Goal: Transaction & Acquisition: Purchase product/service

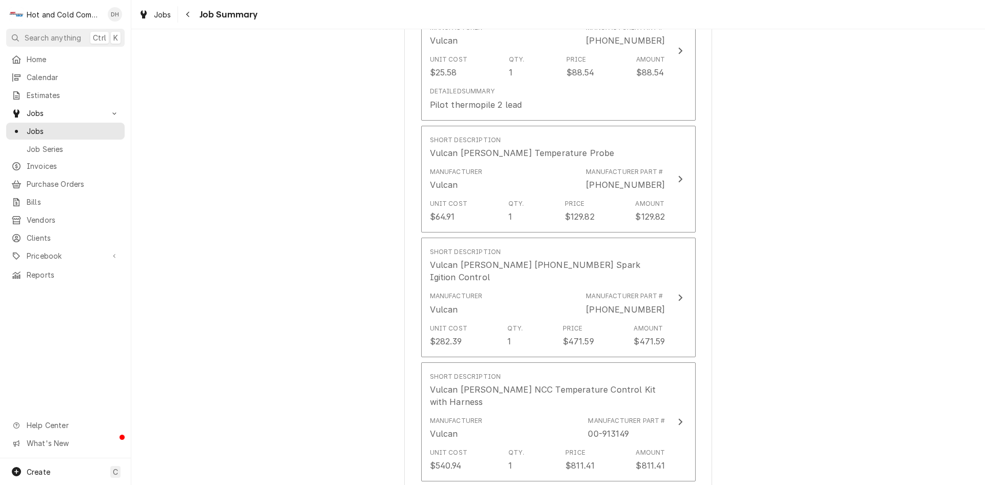
scroll to position [1153, 0]
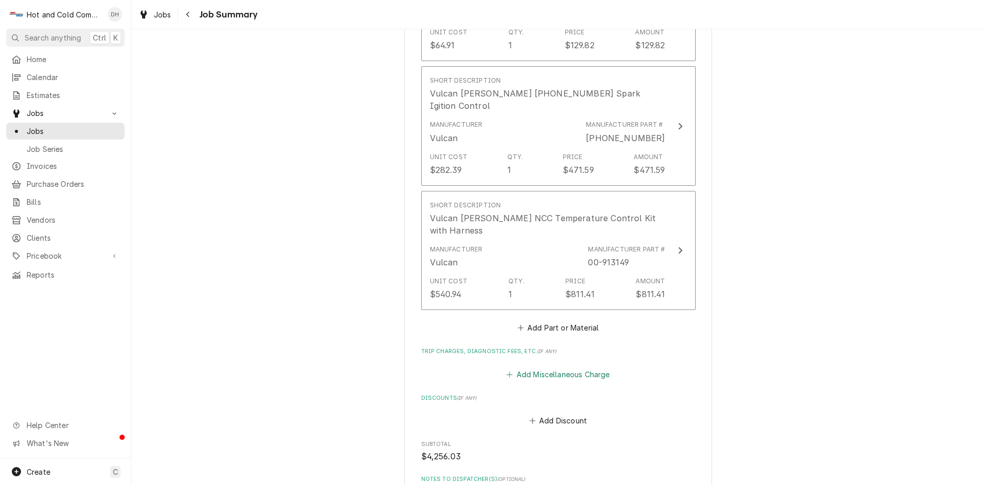
click at [593, 367] on button "Add Miscellaneous Charge" at bounding box center [558, 374] width 107 height 14
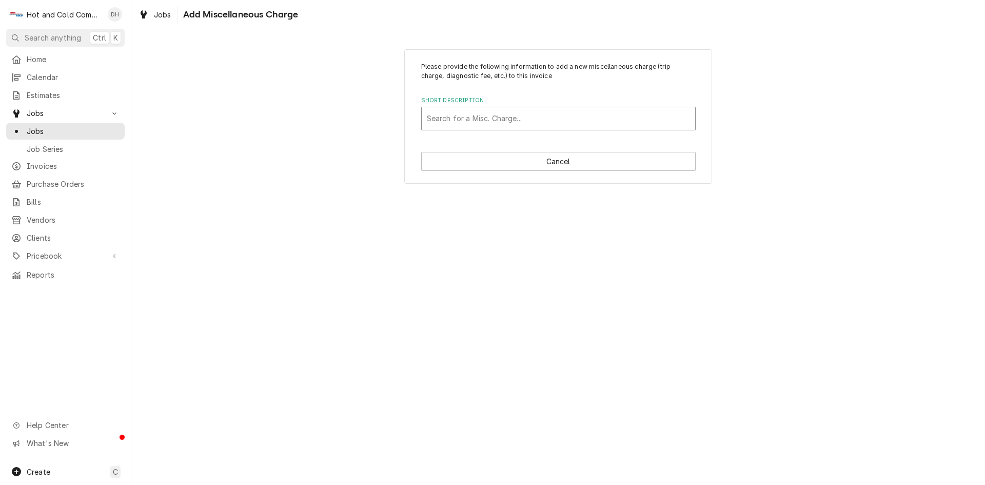
click at [487, 121] on div "Short Description" at bounding box center [558, 118] width 263 height 18
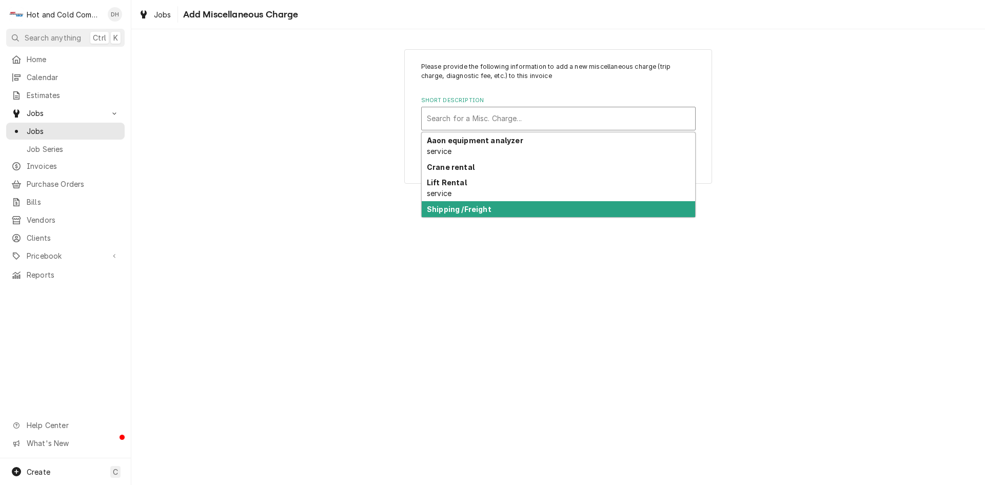
click at [488, 208] on strong "Shipping /Freight" at bounding box center [459, 209] width 65 height 9
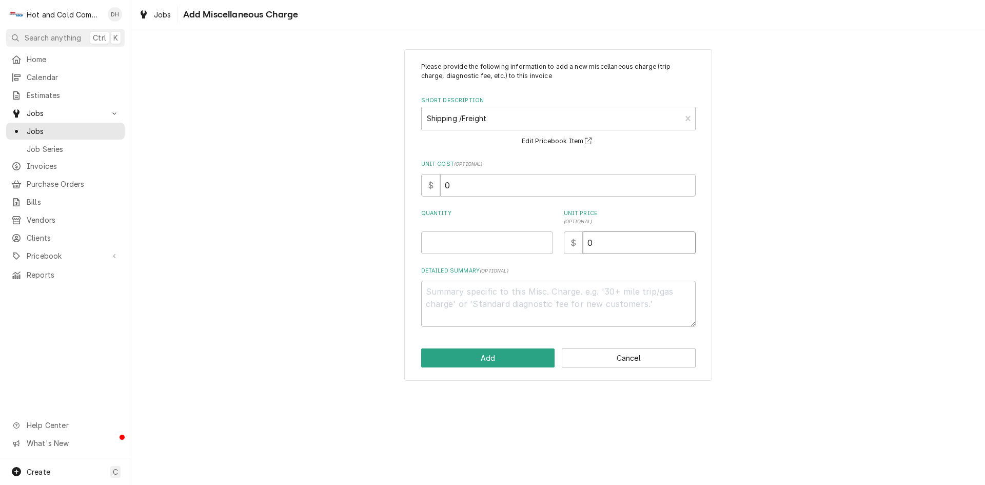
click at [667, 242] on input "0" at bounding box center [639, 242] width 113 height 23
type textarea "x"
type input "6"
type textarea "x"
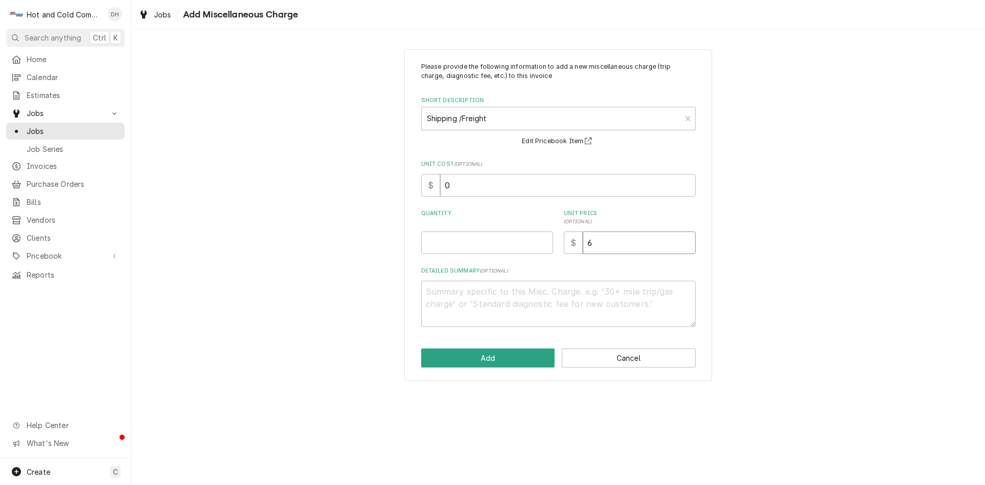
type input "63"
type textarea "x"
type input "63.9"
type textarea "x"
type input "63.96"
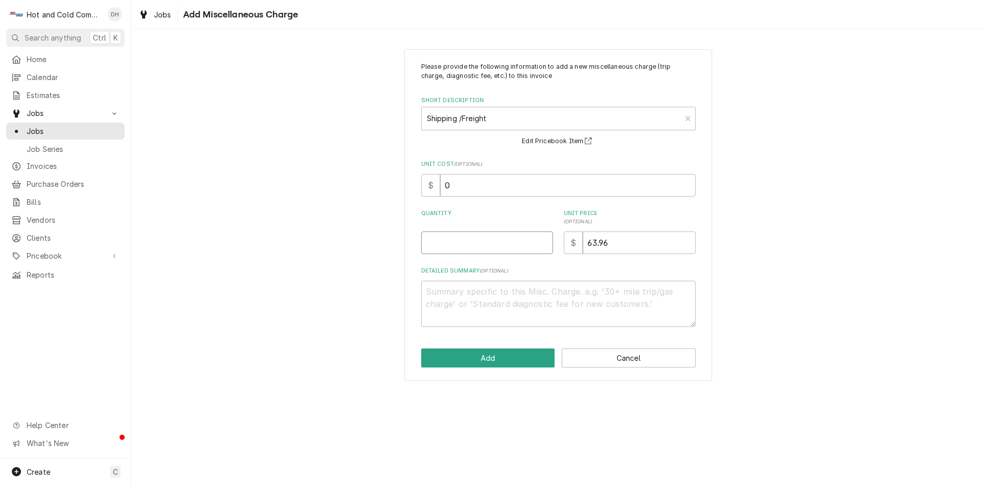
click at [462, 249] on input "Quantity" at bounding box center [487, 242] width 132 height 23
type textarea "x"
type input "1"
click at [491, 309] on textarea "Detailed Summary ( optional )" at bounding box center [558, 304] width 274 height 46
type textarea "x"
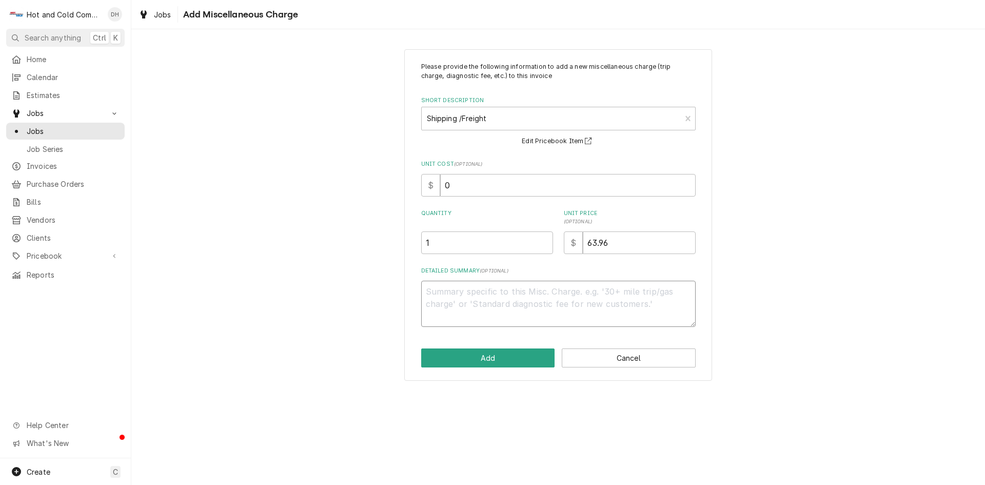
type textarea "4"
type textarea "x"
type textarea "4"
type textarea "x"
type textarea "4 U"
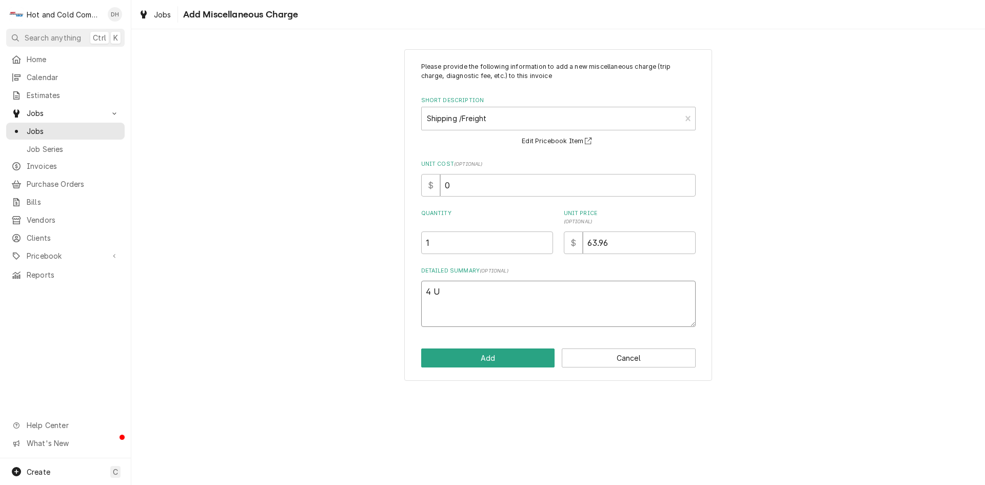
type textarea "x"
type textarea "4 UP"
type textarea "x"
type textarea "4 UPS"
type textarea "x"
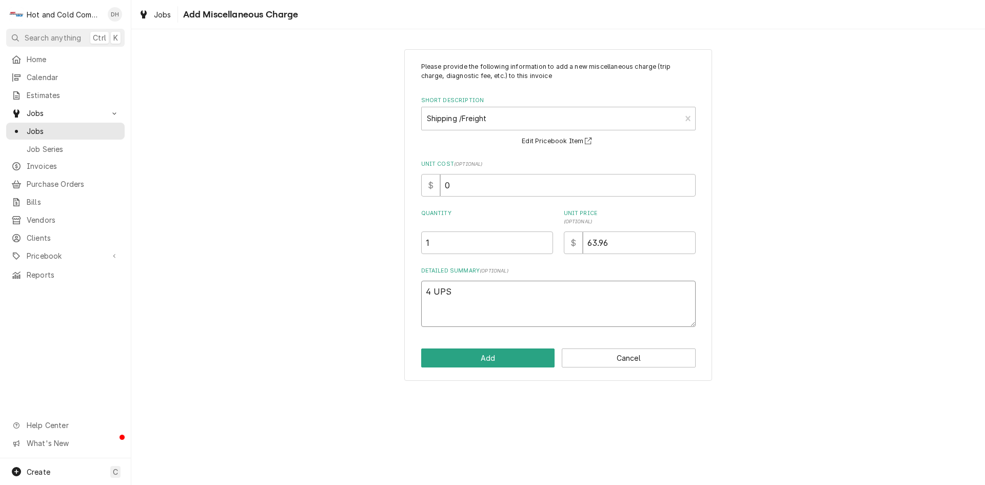
type textarea "4 UPS"
type textarea "x"
type textarea "4 UPS c"
type textarea "x"
type textarea "4 UPS ch"
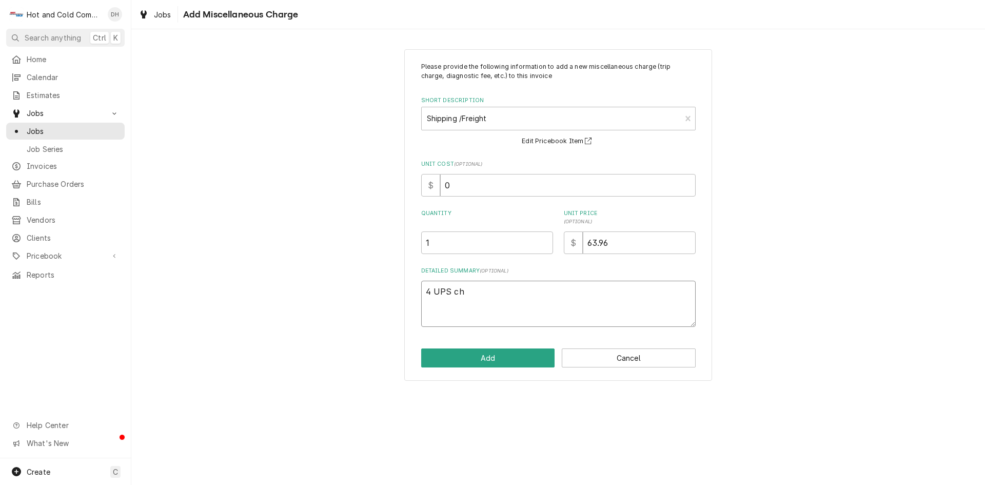
type textarea "x"
type textarea "4 UPS chg"
type textarea "x"
type textarea "4 UPS chgs"
type textarea "x"
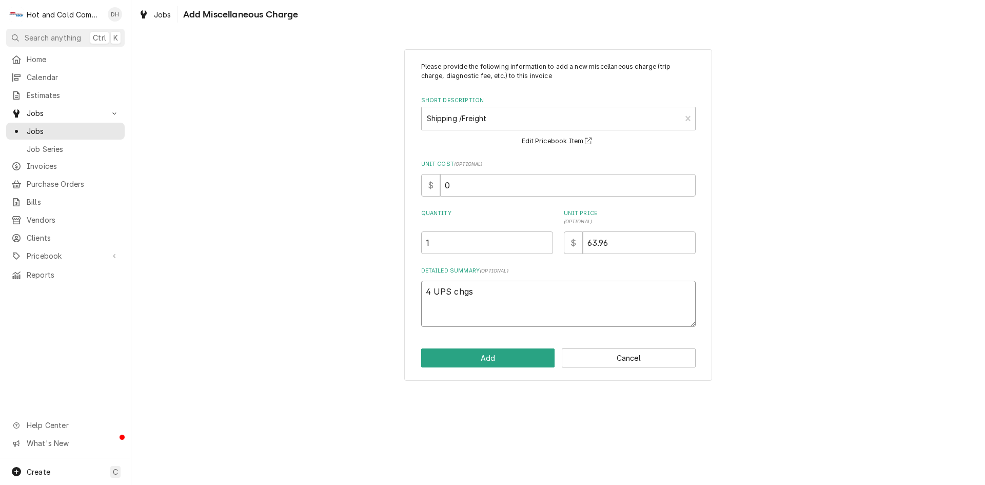
type textarea "4 UPS chg"
type textarea "x"
type textarea "4 UPS ch"
type textarea "x"
type textarea "4 UPS c"
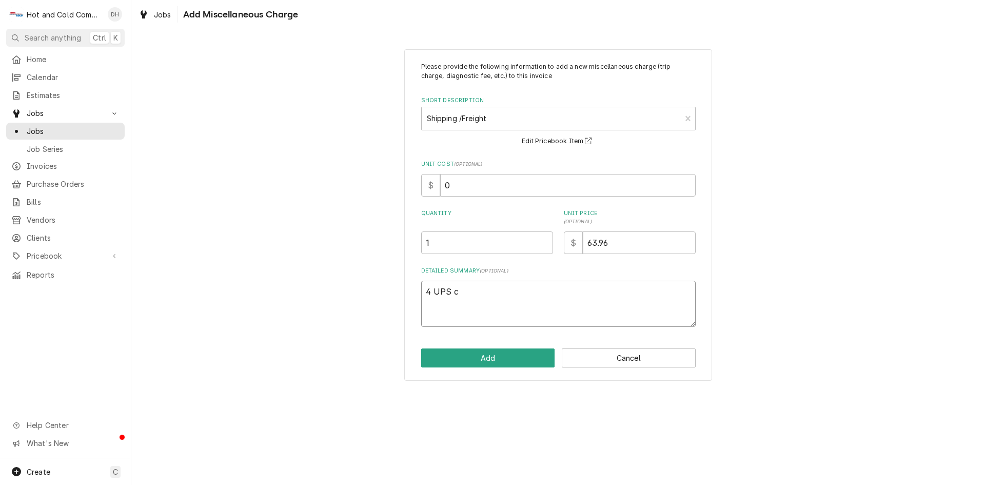
type textarea "x"
type textarea "4 UPS"
type textarea "x"
type textarea "4 UPS"
type textarea "x"
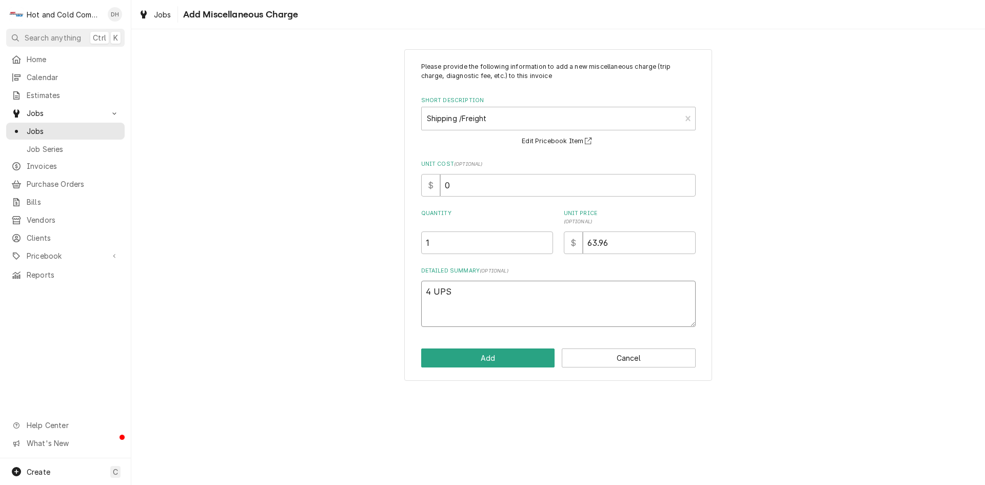
type textarea "4 UP"
type textarea "x"
type textarea "4 U"
type textarea "x"
type textarea "4"
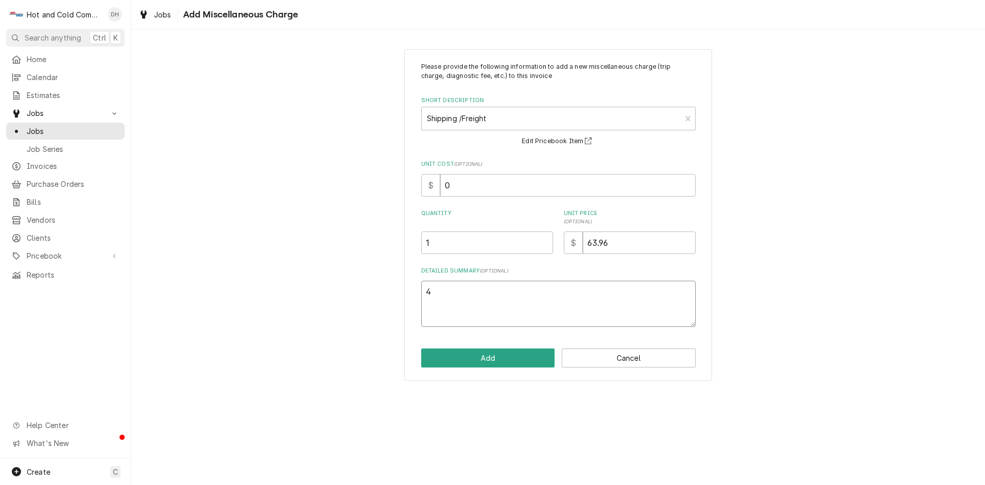
type textarea "x"
type textarea "4"
type textarea "x"
click at [508, 356] on button "Add" at bounding box center [488, 357] width 134 height 19
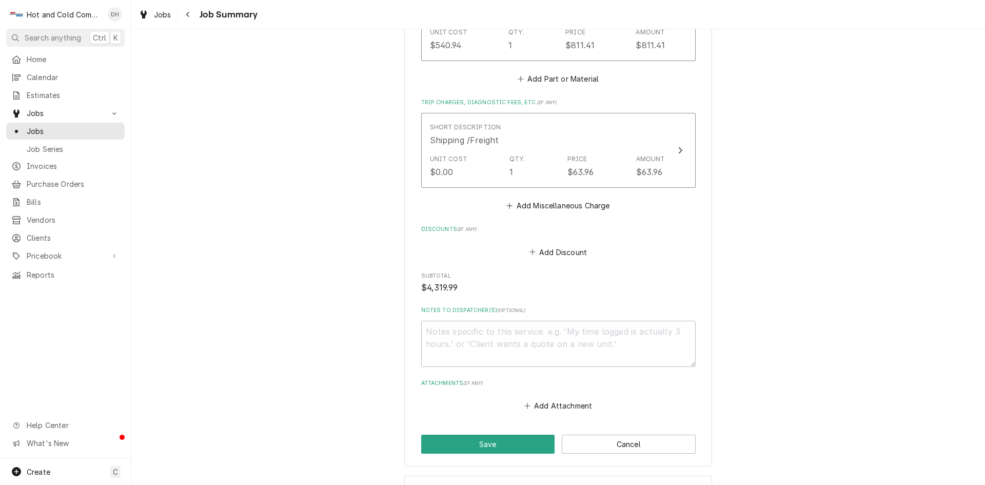
scroll to position [1403, 0]
click at [487, 432] on button "Save" at bounding box center [488, 441] width 134 height 19
type textarea "x"
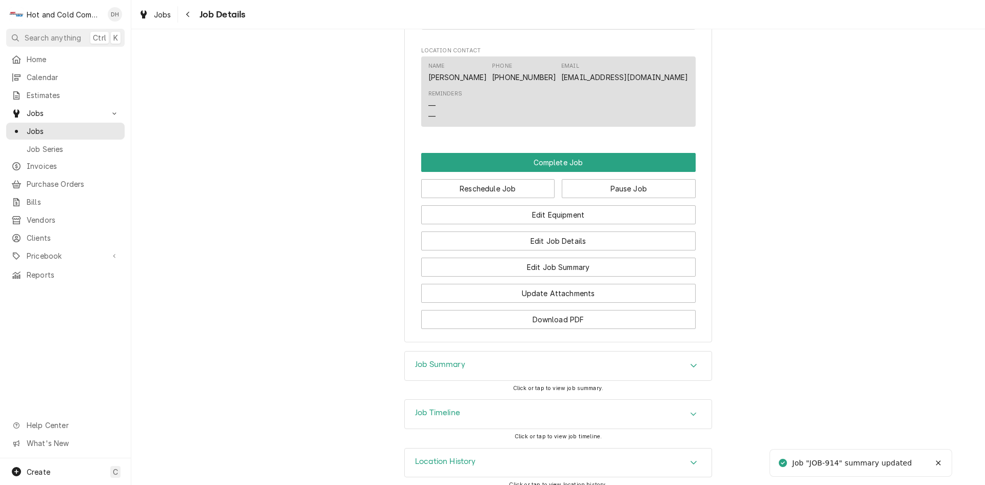
scroll to position [924, 0]
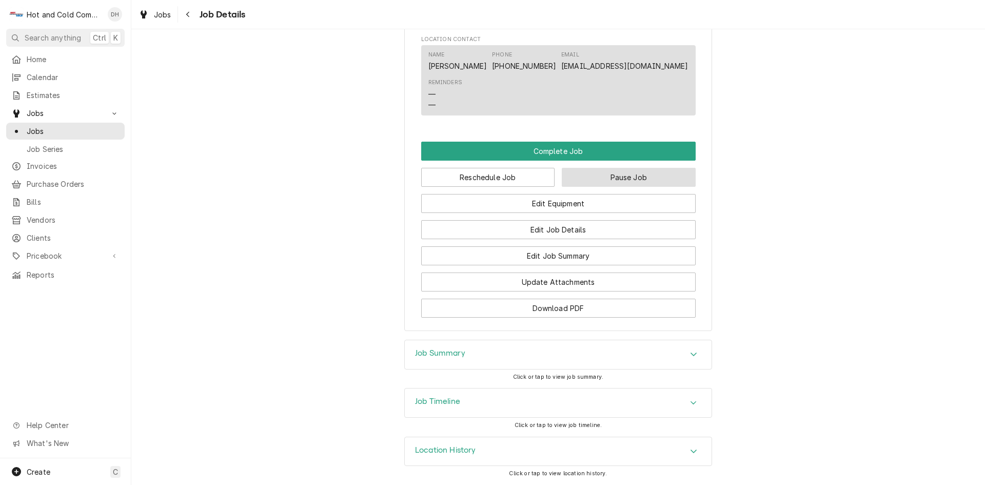
click at [651, 179] on button "Pause Job" at bounding box center [629, 177] width 134 height 19
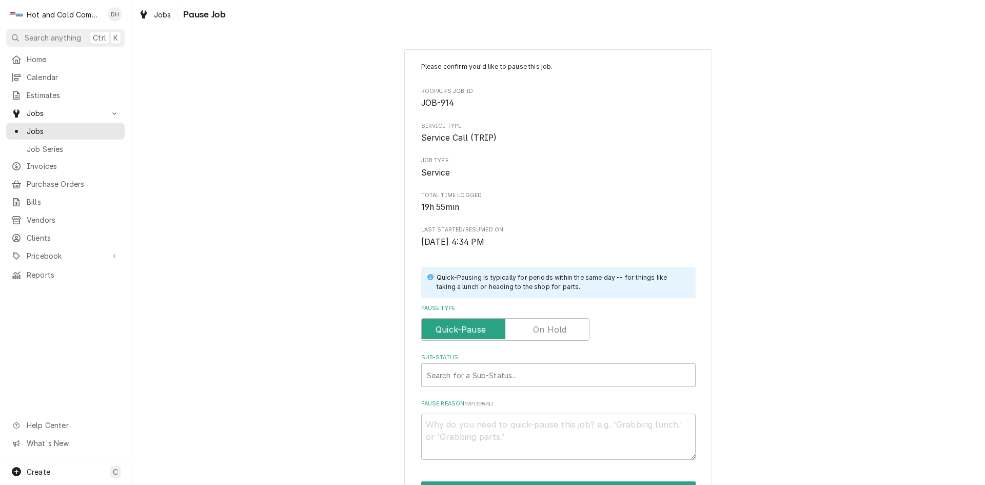
scroll to position [90, 0]
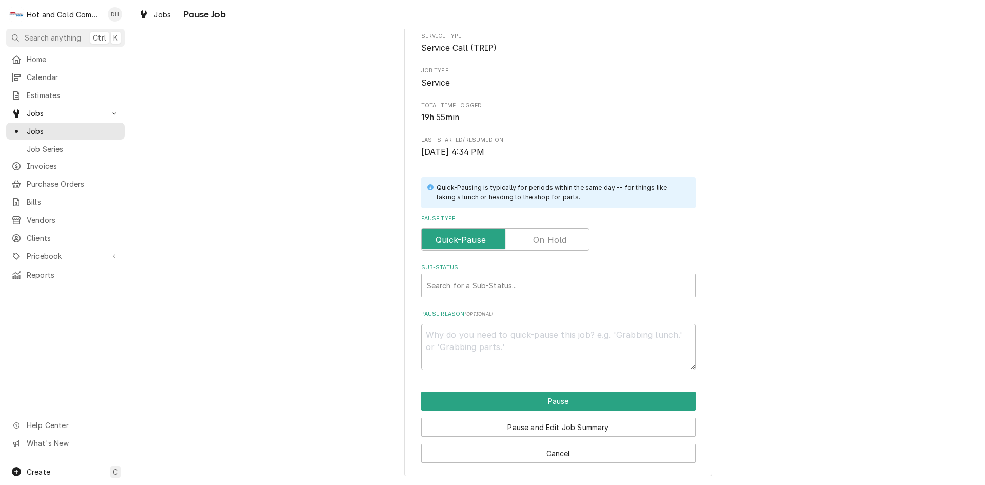
click at [559, 242] on label "Pause Type" at bounding box center [505, 239] width 168 height 23
click at [559, 242] on input "Pause Type" at bounding box center [505, 239] width 159 height 23
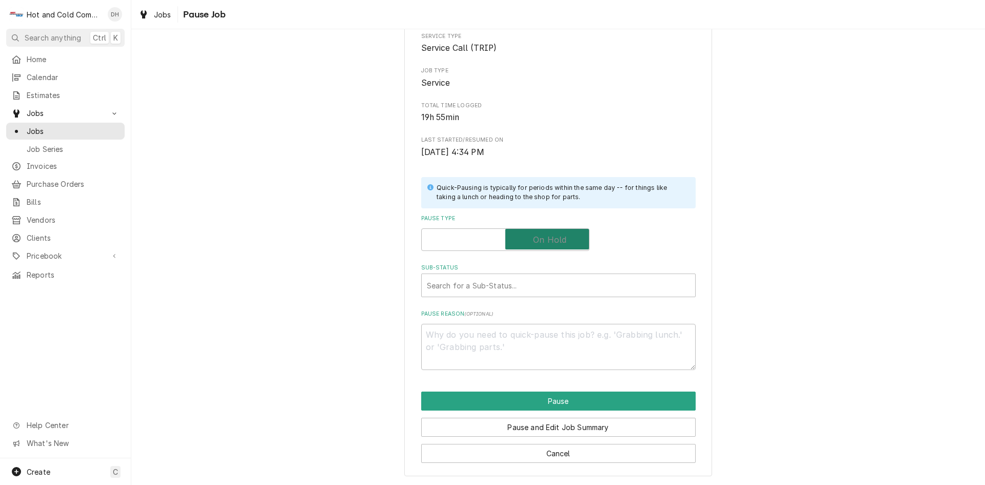
checkbox input "true"
click at [466, 288] on div "Sub-Status" at bounding box center [558, 285] width 263 height 18
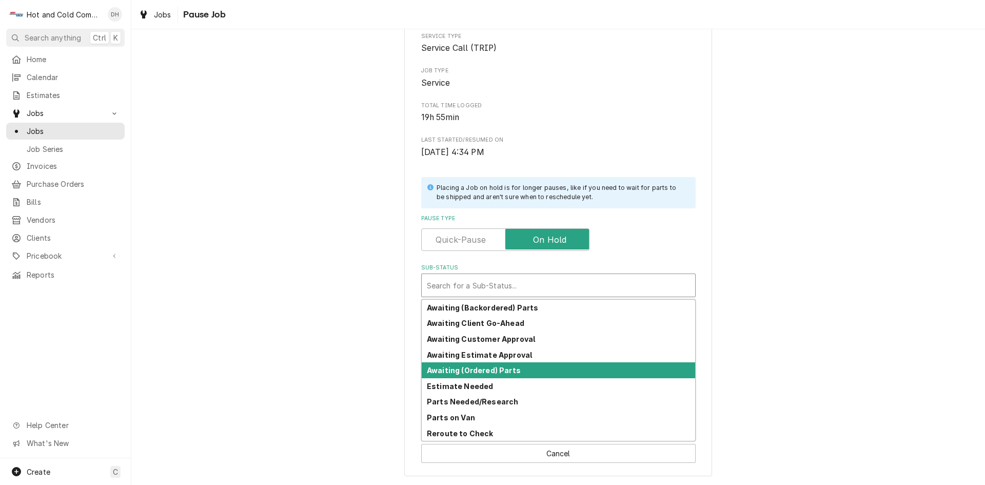
click at [494, 369] on strong "Awaiting (Ordered) Parts" at bounding box center [474, 370] width 94 height 9
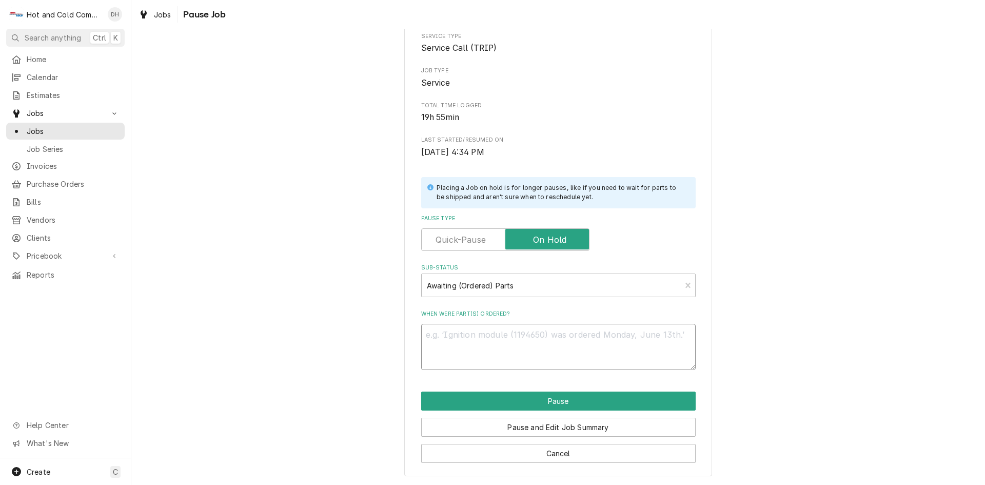
click at [503, 347] on textarea "When were part(s) ordered?" at bounding box center [558, 347] width 274 height 46
type textarea "x"
type textarea "8"
type textarea "x"
type textarea "8/"
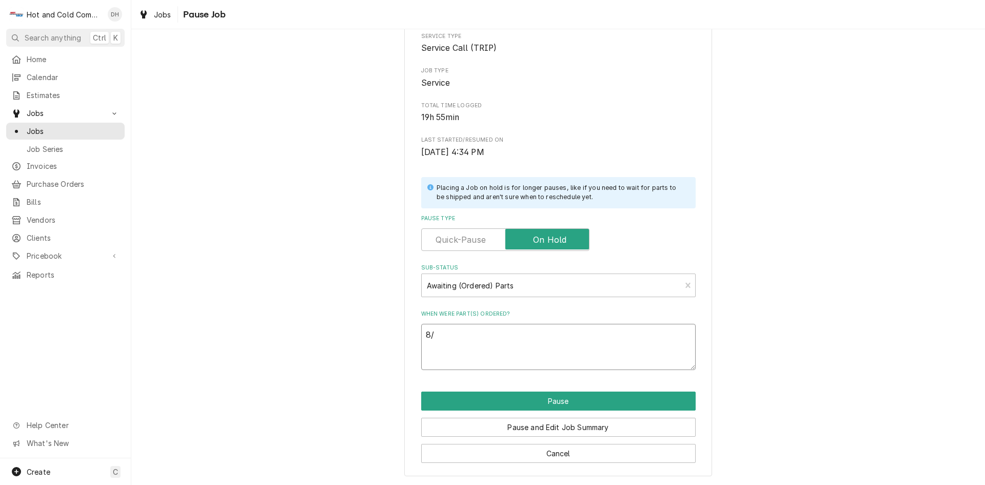
type textarea "x"
type textarea "8/1"
type textarea "x"
type textarea "8/19"
type textarea "x"
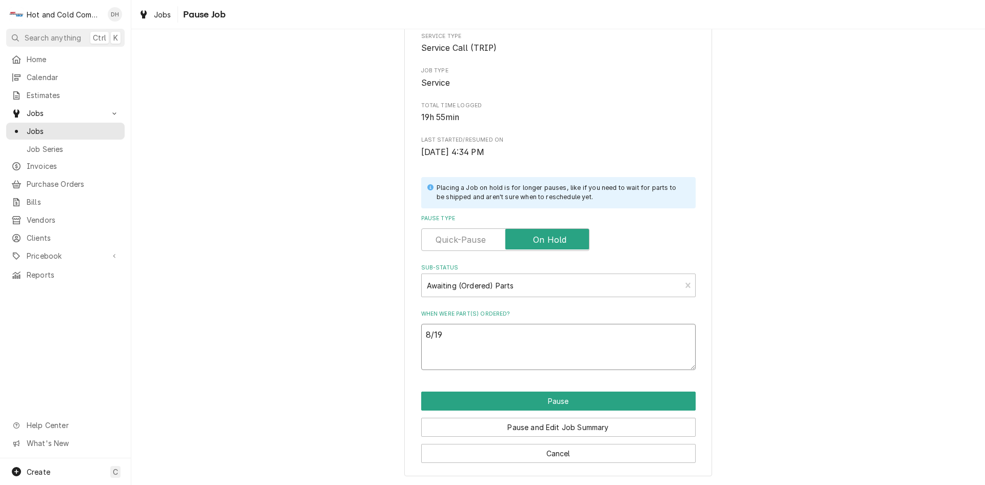
type textarea "8/19/"
type textarea "x"
type textarea "8/19/2"
type textarea "x"
type textarea "8/19/25"
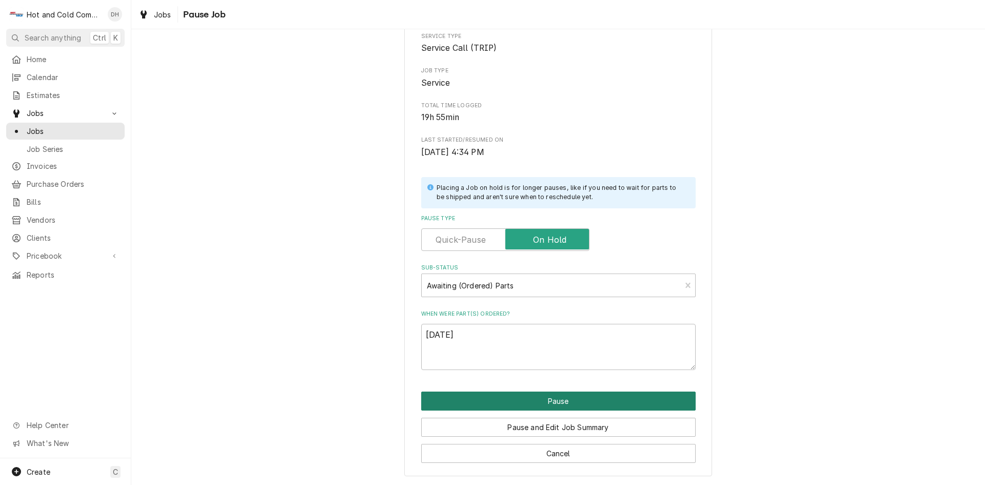
click at [553, 403] on button "Pause" at bounding box center [558, 400] width 274 height 19
type textarea "x"
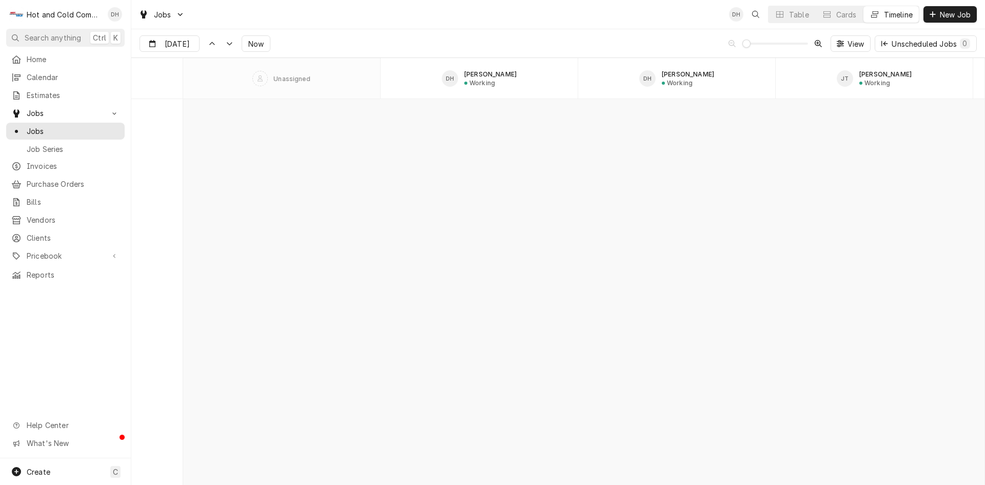
scroll to position [8861, 0]
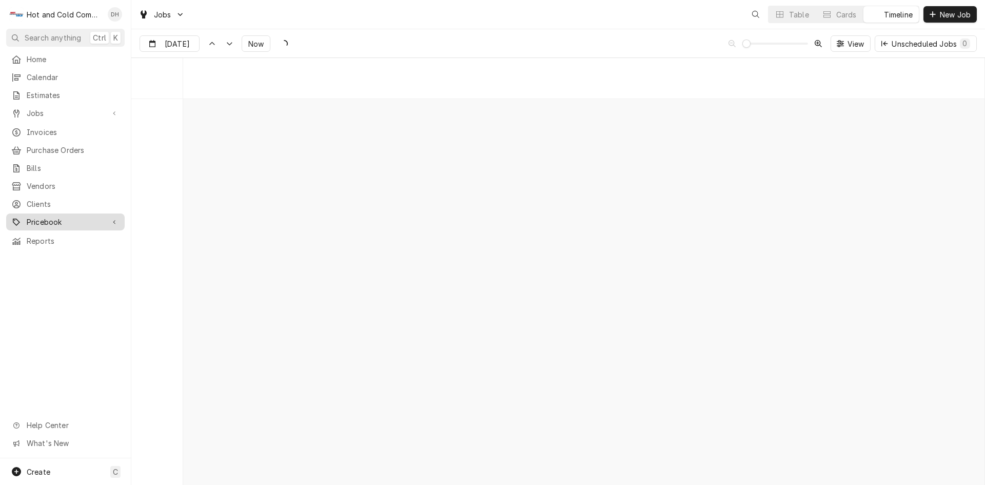
scroll to position [8030, 0]
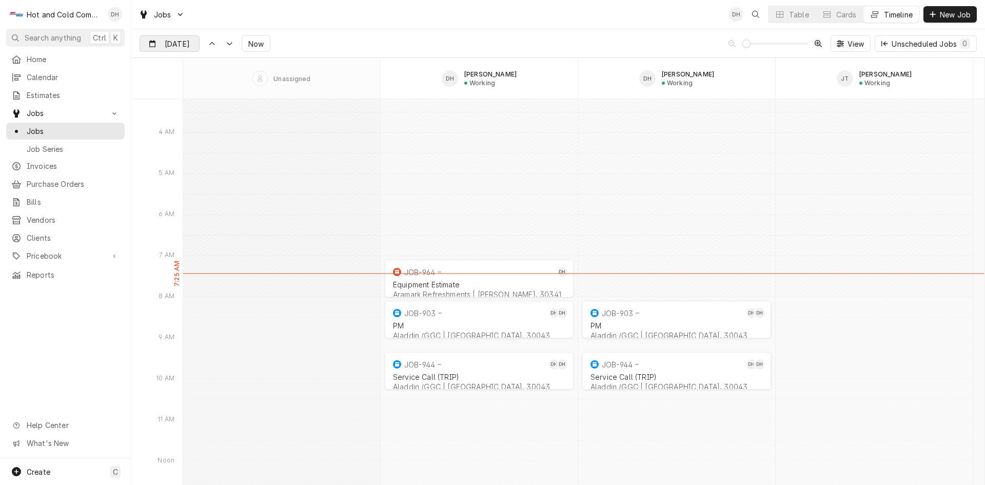
click at [165, 47] on input "[DATE]" at bounding box center [162, 46] width 45 height 20
click at [189, 168] on div "19" at bounding box center [186, 166] width 14 height 14
type input "[DATE]"
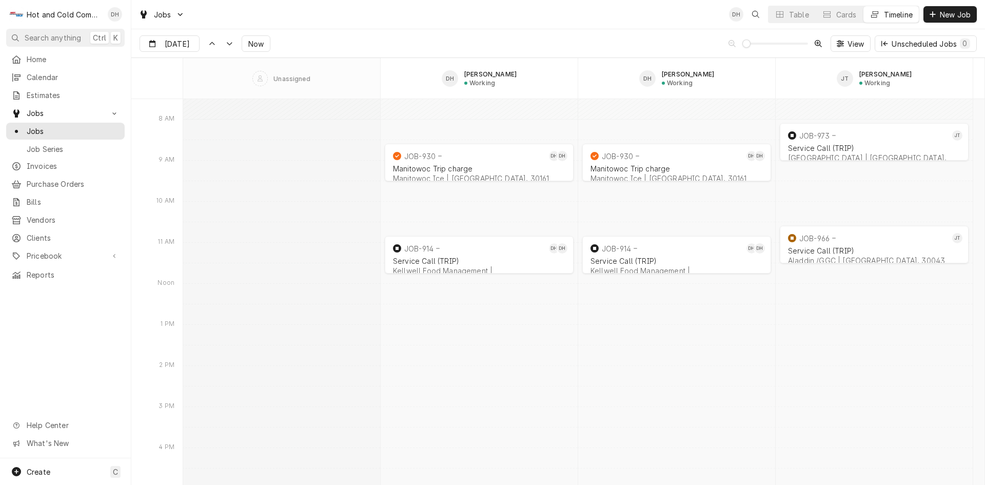
scroll to position [7226, 0]
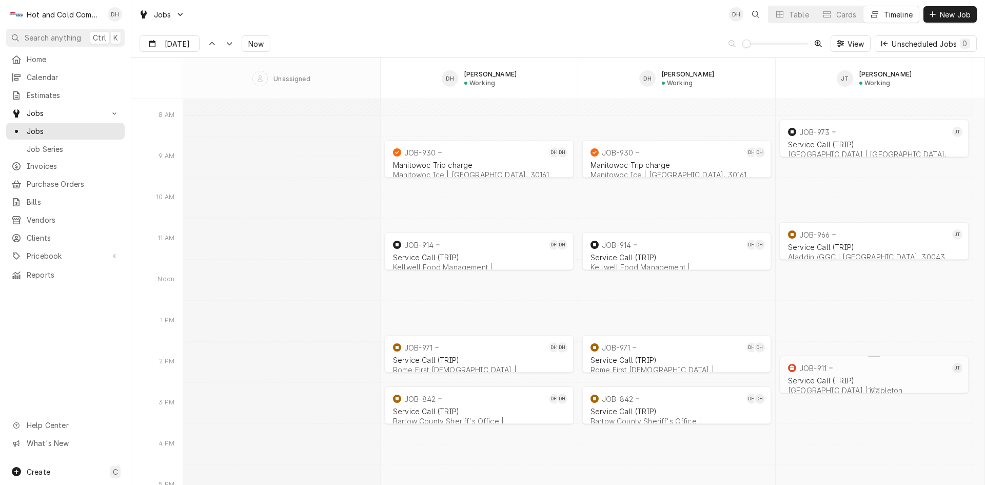
click at [845, 374] on div "Service Call (TRIP) [GEOGRAPHIC_DATA] | Mableton" at bounding box center [874, 385] width 176 height 23
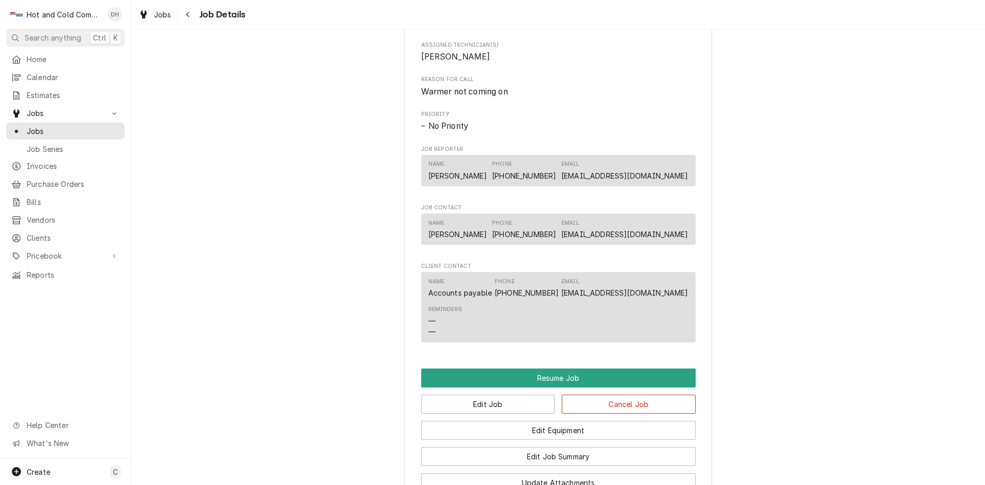
scroll to position [855, 0]
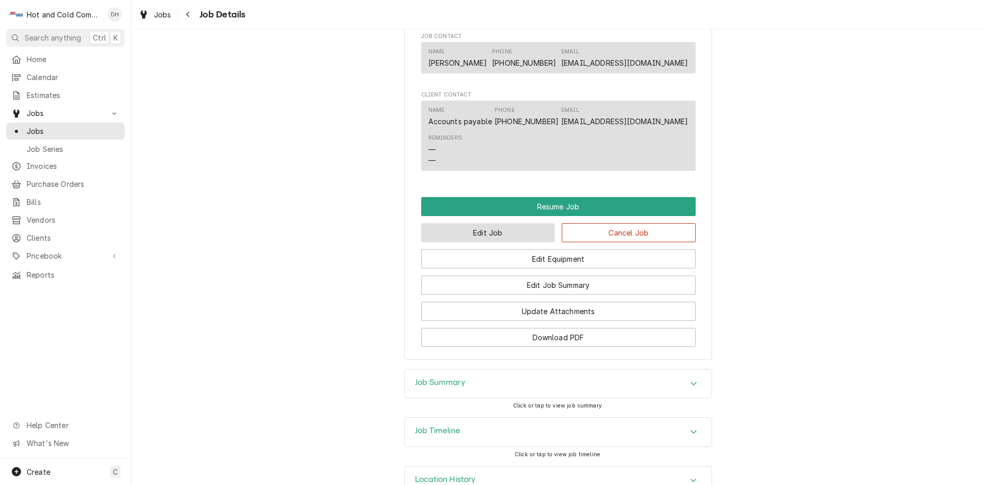
click at [479, 242] on button "Edit Job" at bounding box center [488, 232] width 134 height 19
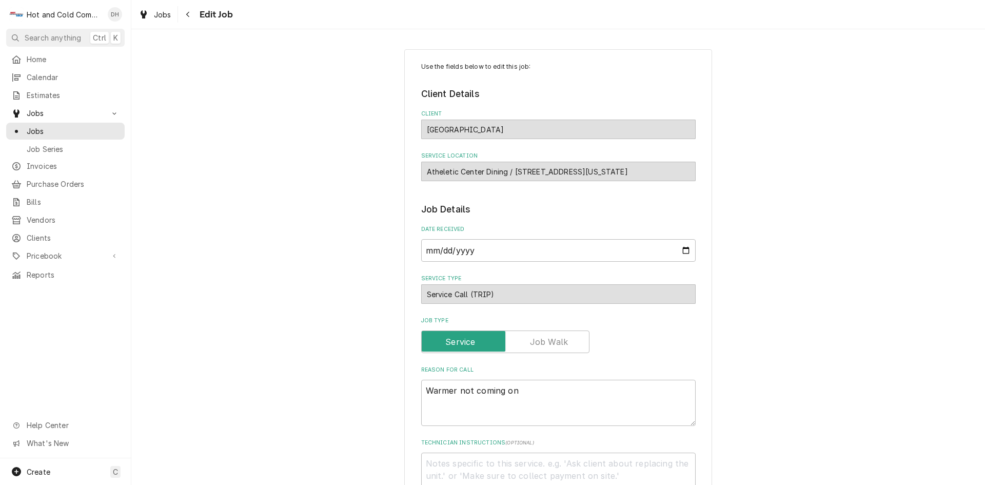
type textarea "x"
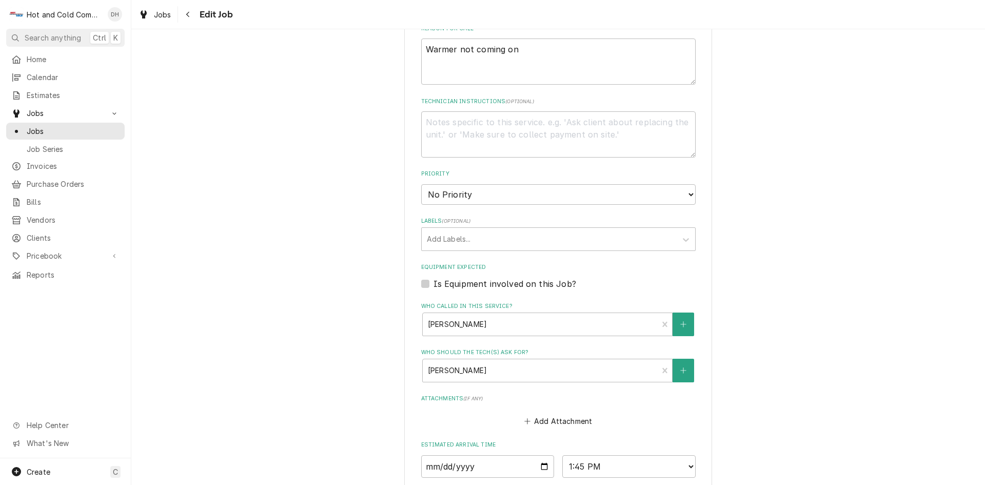
scroll to position [513, 0]
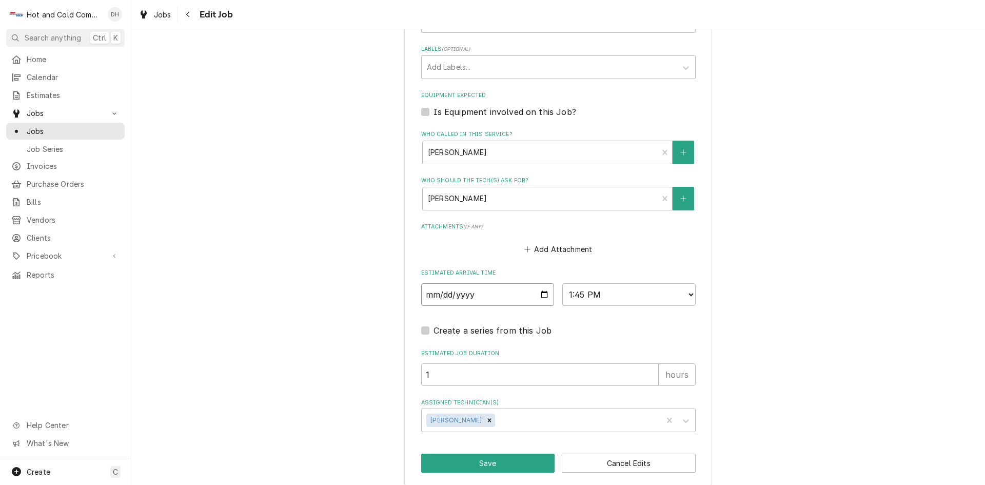
click at [541, 292] on input "2025-08-19" at bounding box center [487, 294] width 133 height 23
type input "2025-08-20"
type textarea "x"
click at [686, 296] on select "AM / PM 6:00 AM 6:15 AM 6:30 AM 6:45 AM 7:00 AM 7:15 AM 7:30 AM 7:45 AM 8:00 AM…" at bounding box center [628, 294] width 133 height 23
select select "09:00:00"
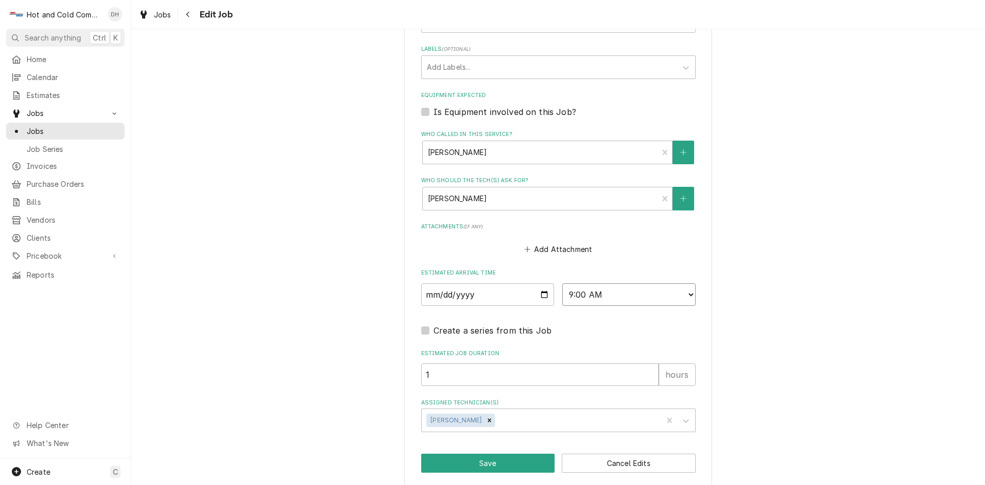
click at [562, 283] on select "AM / PM 6:00 AM 6:15 AM 6:30 AM 6:45 AM 7:00 AM 7:15 AM 7:30 AM 7:45 AM 8:00 AM…" at bounding box center [628, 294] width 133 height 23
click at [506, 462] on button "Save" at bounding box center [488, 462] width 134 height 19
type textarea "x"
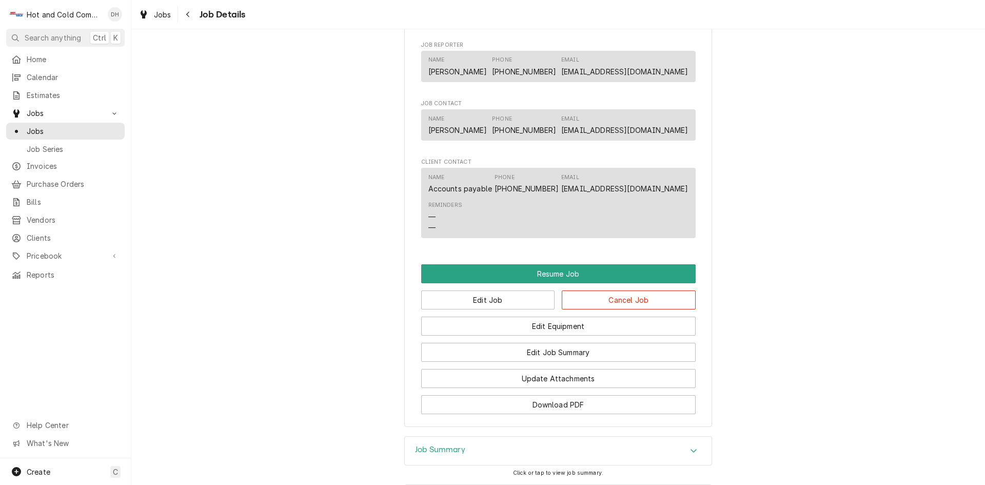
scroll to position [855, 0]
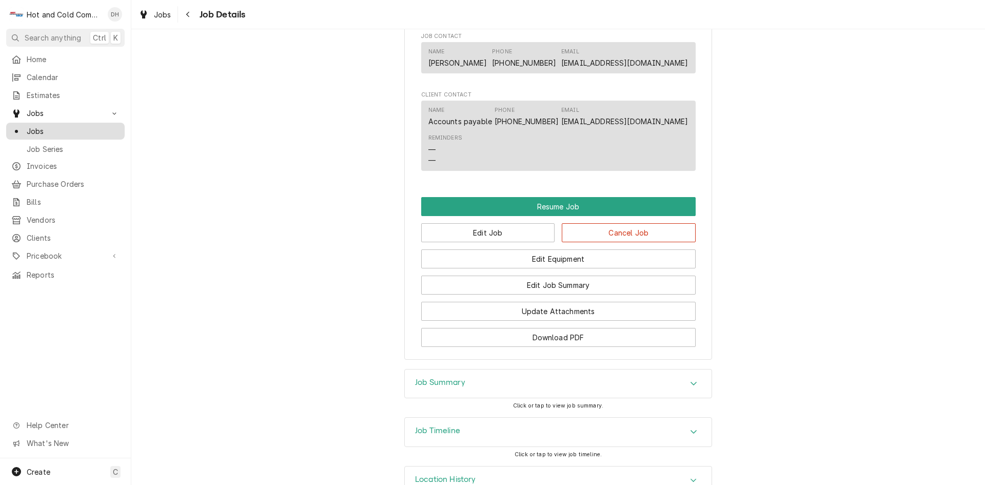
click at [35, 126] on span "Jobs" at bounding box center [73, 131] width 93 height 11
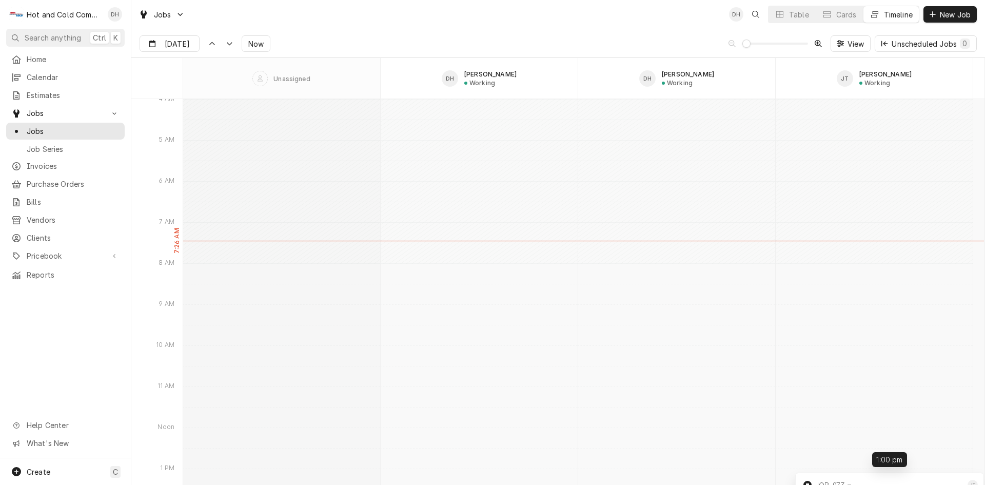
scroll to position [8895, 0]
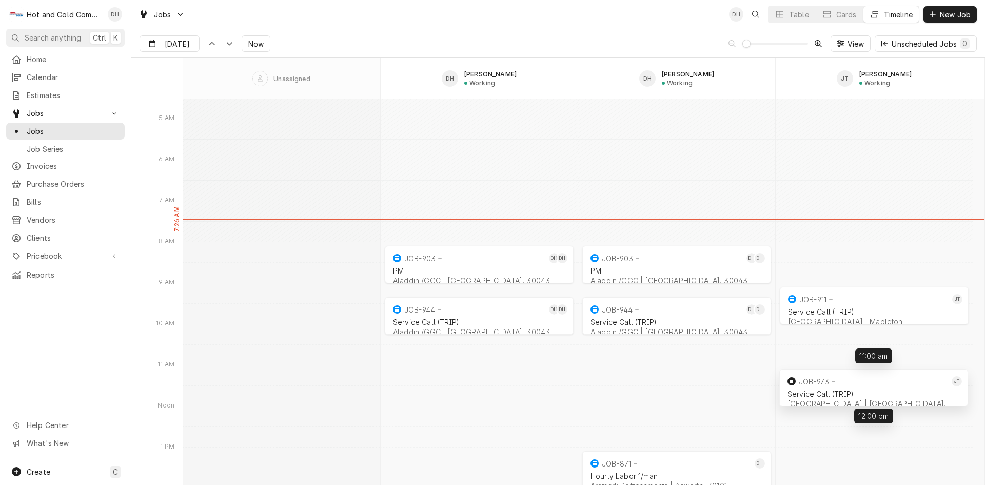
drag, startPoint x: 829, startPoint y: 137, endPoint x: 828, endPoint y: 382, distance: 245.2
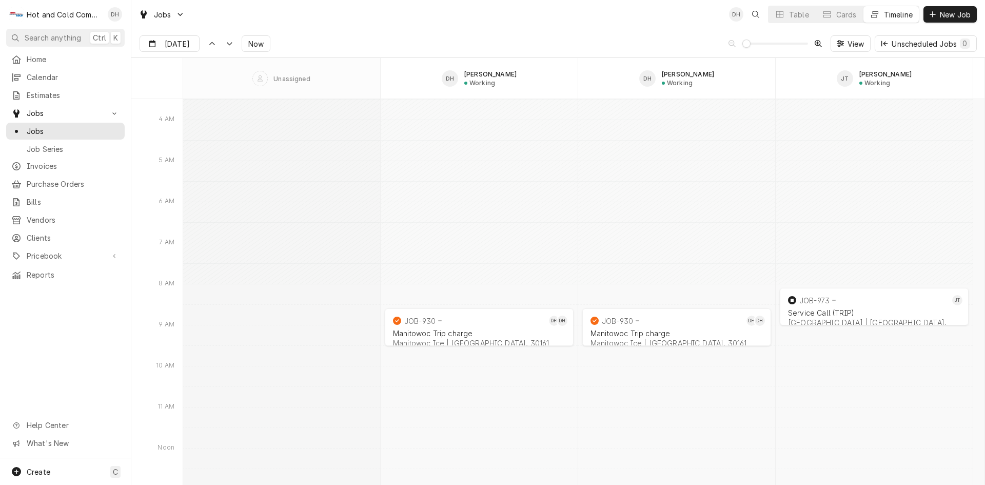
scroll to position [7869, 0]
type input "Aug 19"
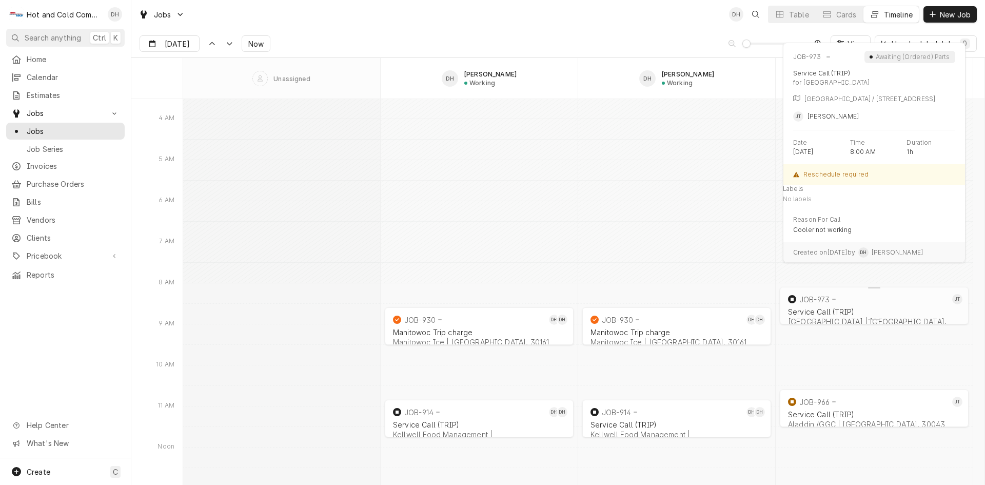
click at [834, 308] on div "Service Call (TRIP)" at bounding box center [874, 311] width 172 height 9
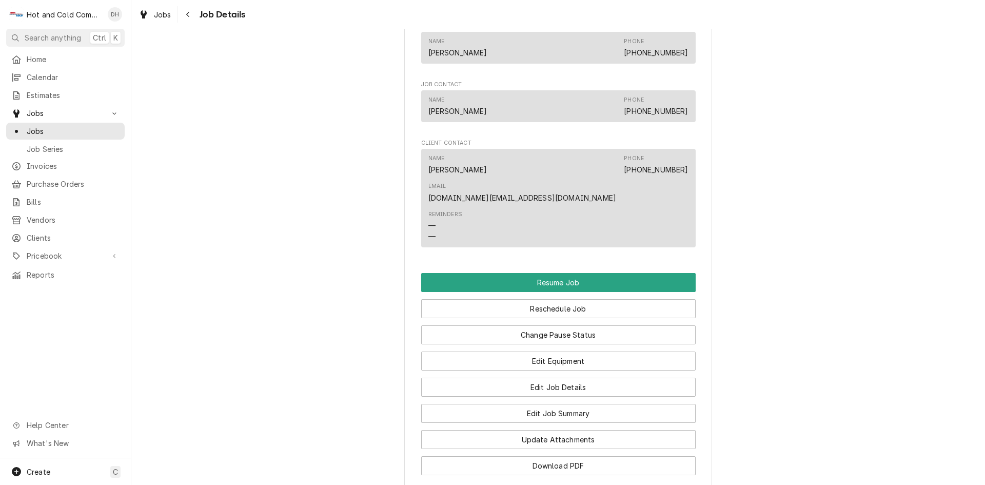
scroll to position [996, 0]
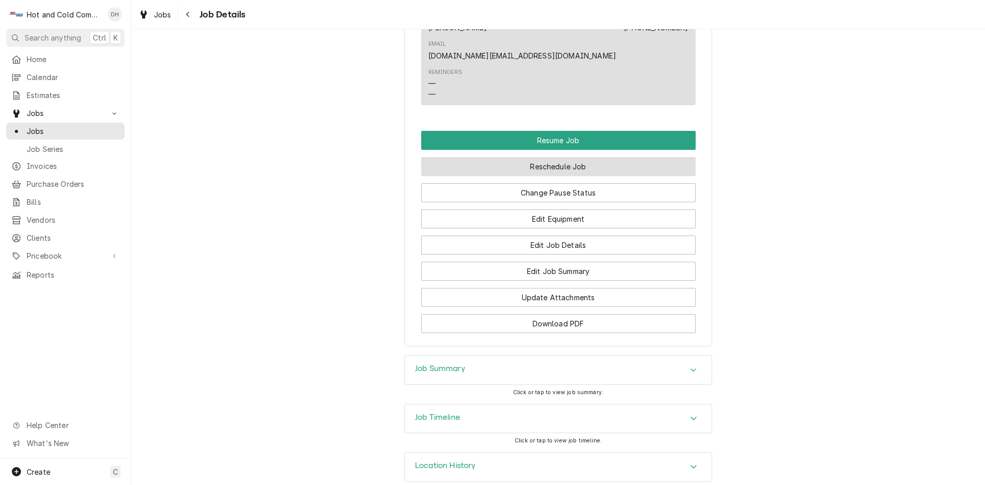
click at [597, 157] on button "Reschedule Job" at bounding box center [558, 166] width 274 height 19
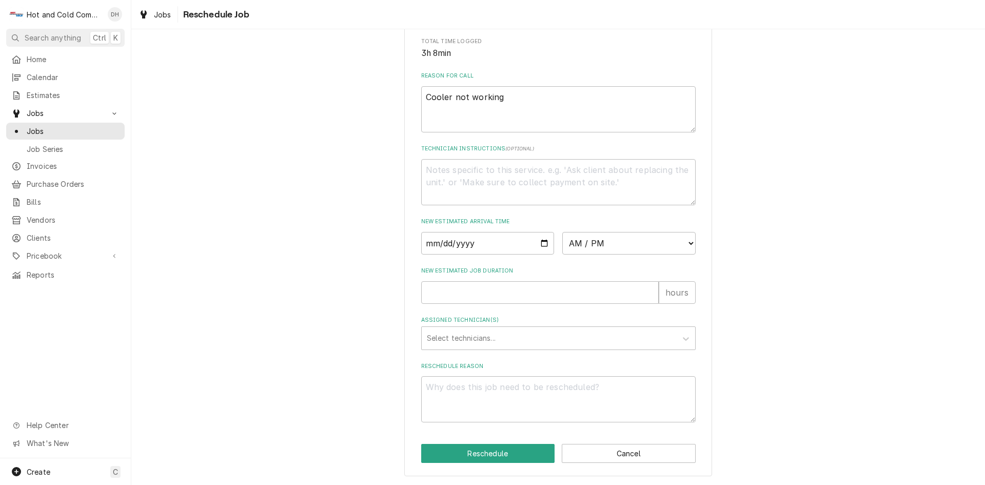
scroll to position [282, 0]
click at [540, 241] on input "Date" at bounding box center [487, 243] width 133 height 23
type input "2025-08-20"
type textarea "x"
click at [688, 242] on select "AM / PM 6:00 AM 6:15 AM 6:30 AM 6:45 AM 7:00 AM 7:15 AM 7:30 AM 7:45 AM 8:00 AM…" at bounding box center [628, 243] width 133 height 23
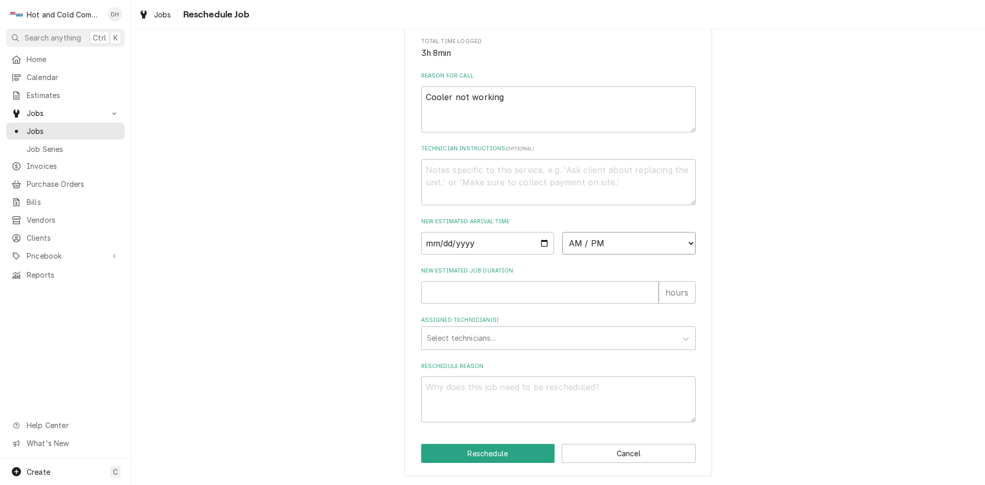
select select "10:30:00"
click at [562, 232] on select "AM / PM 6:00 AM 6:15 AM 6:30 AM 6:45 AM 7:00 AM 7:15 AM 7:30 AM 7:45 AM 8:00 AM…" at bounding box center [628, 243] width 133 height 23
click at [446, 298] on input "New Estimated Job Duration" at bounding box center [539, 292] width 237 height 23
type textarea "x"
type input "1"
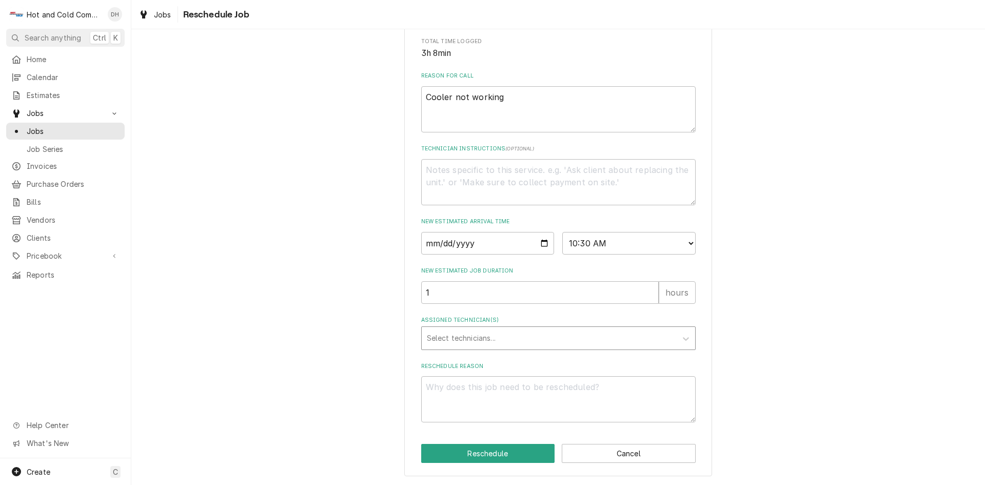
click at [470, 339] on div "Assigned Technician(s)" at bounding box center [549, 338] width 245 height 18
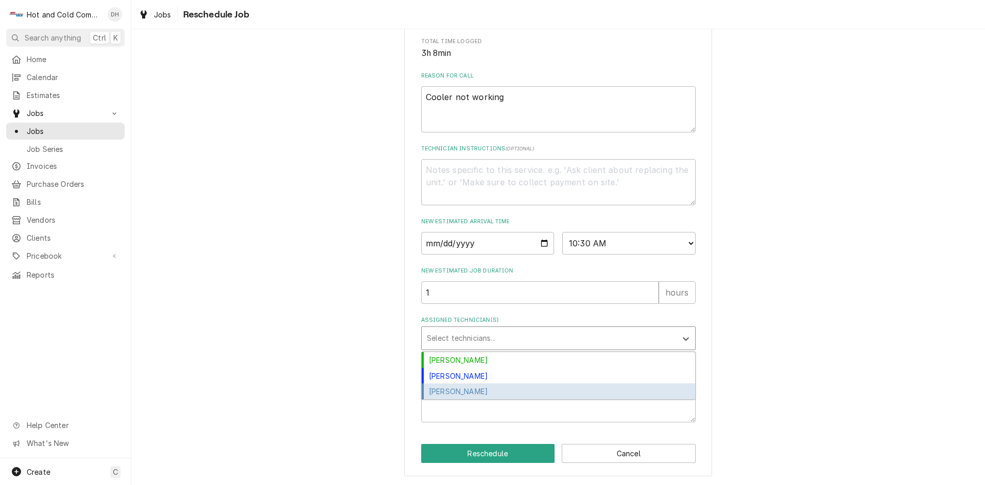
click at [457, 389] on div "Jason Thomason" at bounding box center [558, 391] width 273 height 16
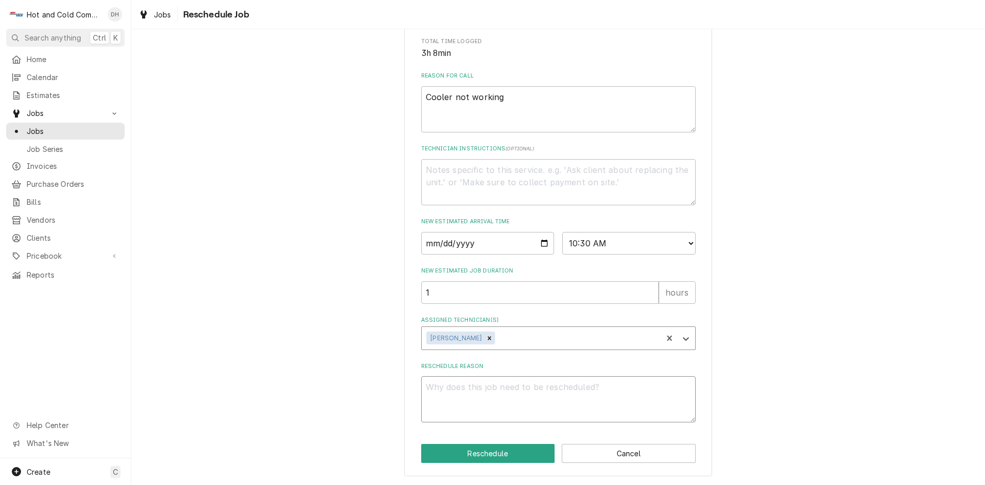
click at [467, 402] on textarea "Reschedule Reason" at bounding box center [558, 399] width 274 height 46
type textarea "x"
type textarea "N"
type textarea "x"
type textarea "ND"
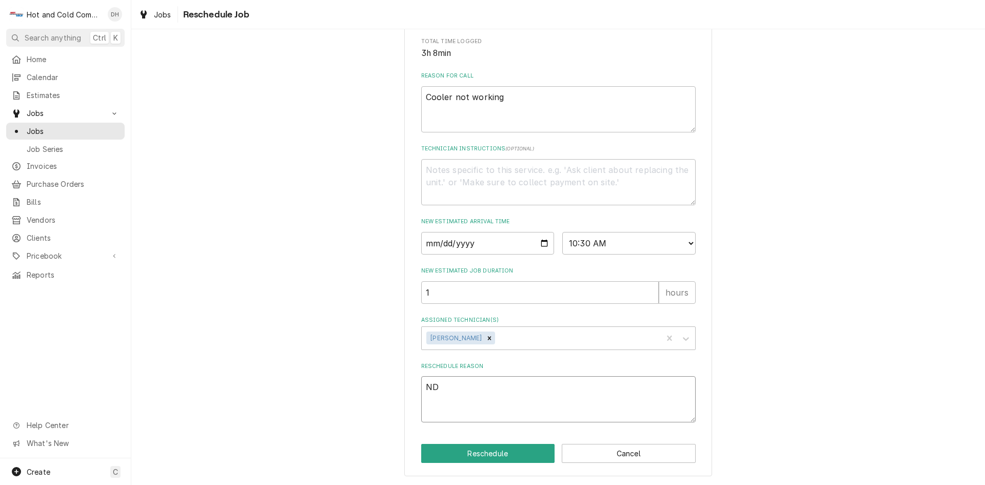
type textarea "x"
type textarea "NDA"
click at [494, 454] on button "Reschedule" at bounding box center [488, 453] width 134 height 19
type textarea "x"
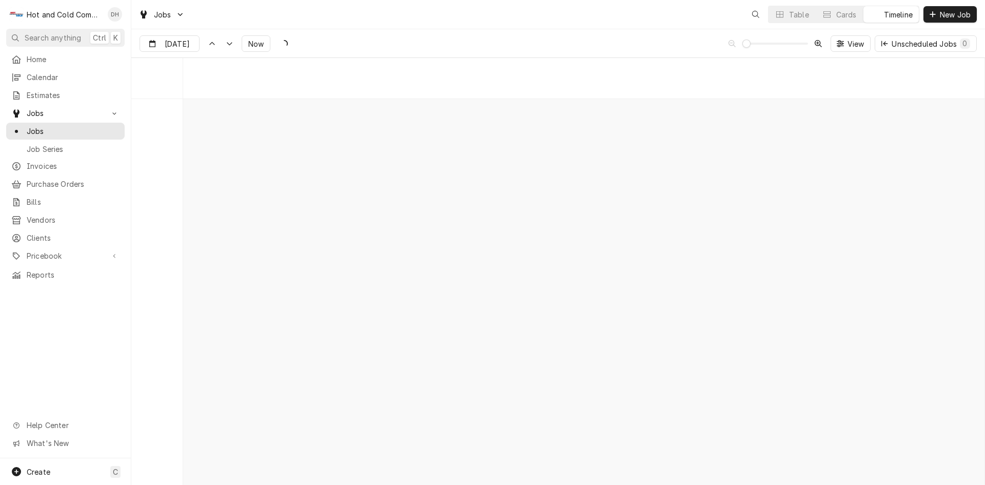
scroll to position [8033, 0]
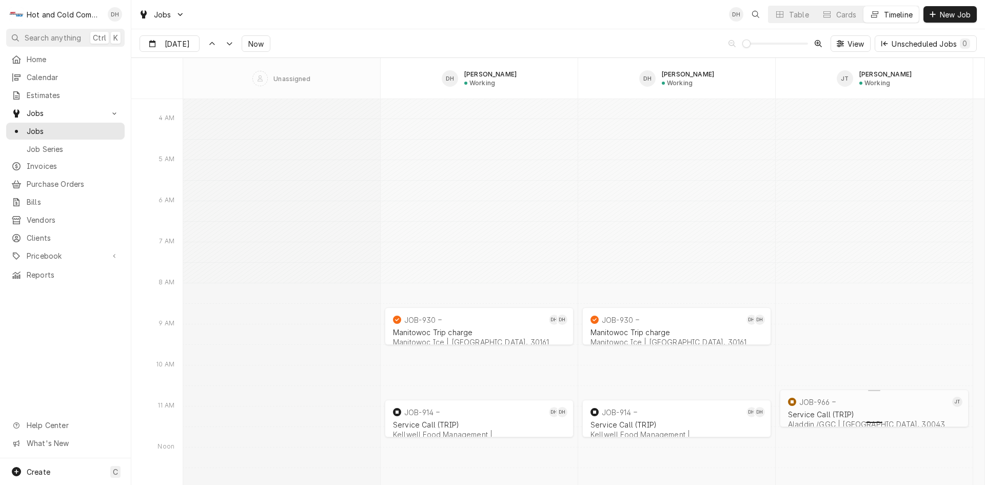
click at [844, 415] on div "Dynamic Content Wrapper" at bounding box center [874, 420] width 193 height 12
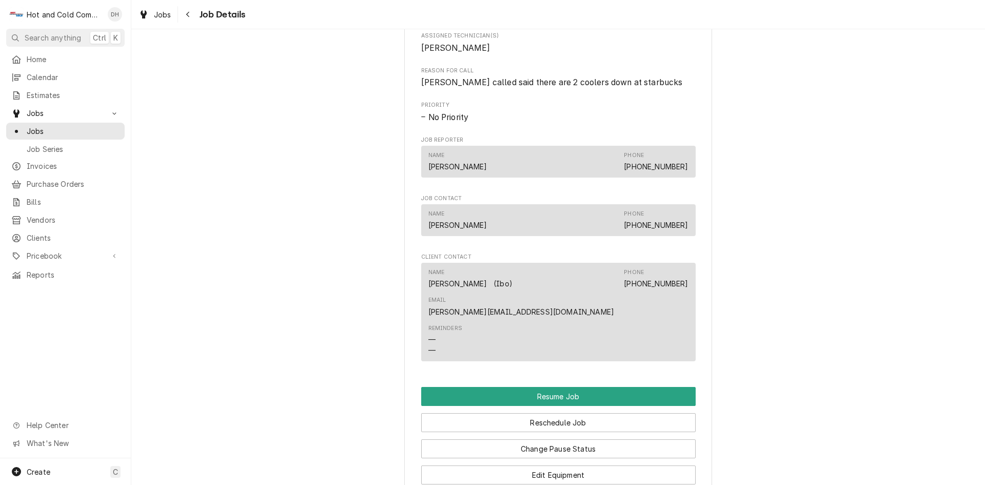
scroll to position [855, 0]
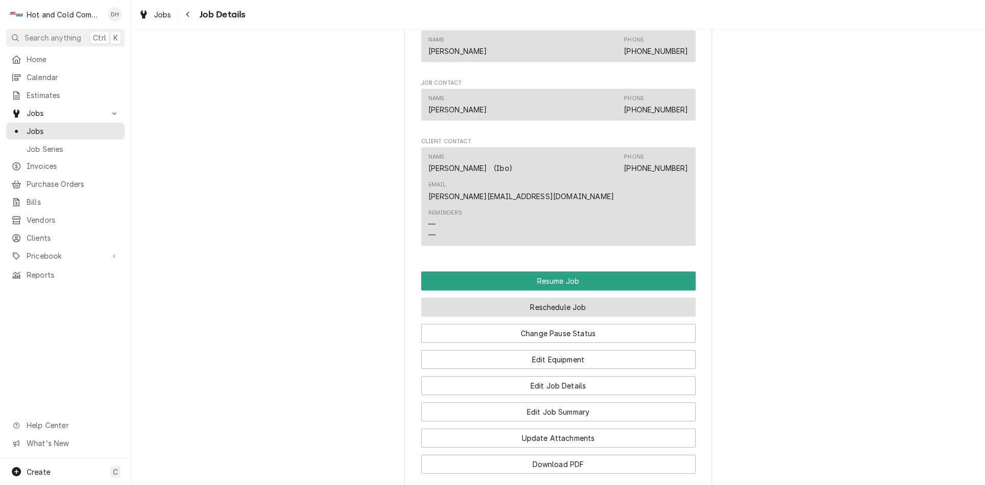
click at [552, 298] on button "Reschedule Job" at bounding box center [558, 307] width 274 height 19
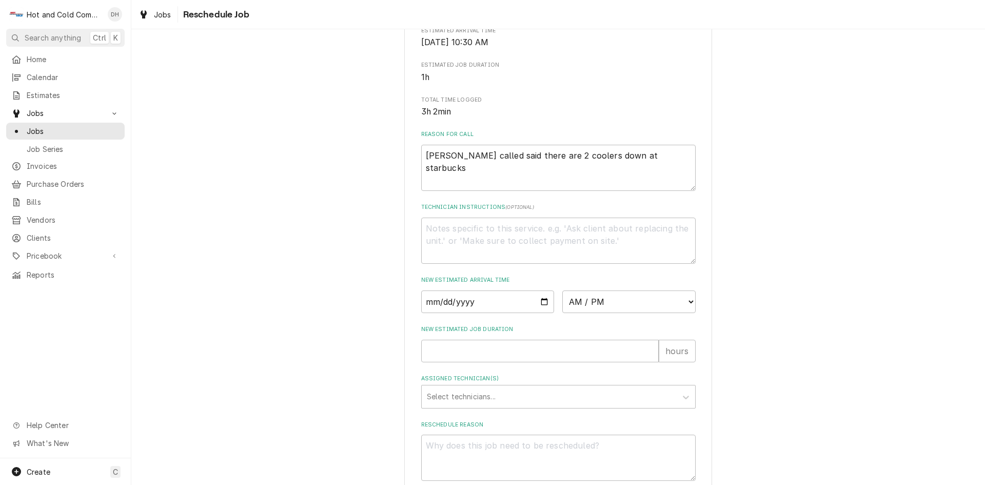
scroll to position [282, 0]
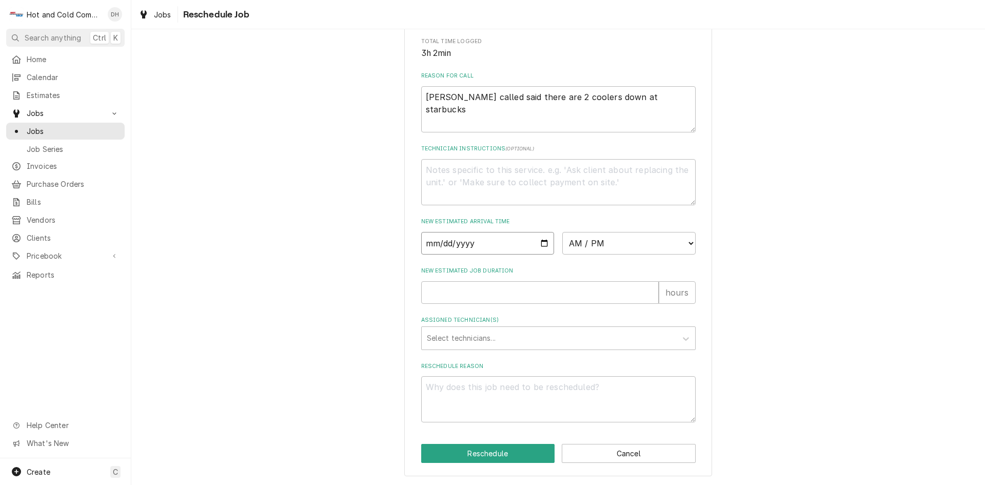
click at [539, 244] on input "Date" at bounding box center [487, 243] width 133 height 23
type input "[DATE]"
type textarea "x"
click at [687, 243] on select "AM / PM 6:00 AM 6:15 AM 6:30 AM 6:45 AM 7:00 AM 7:15 AM 7:30 AM 7:45 AM 8:00 AM…" at bounding box center [628, 243] width 133 height 23
select select "11:45:00"
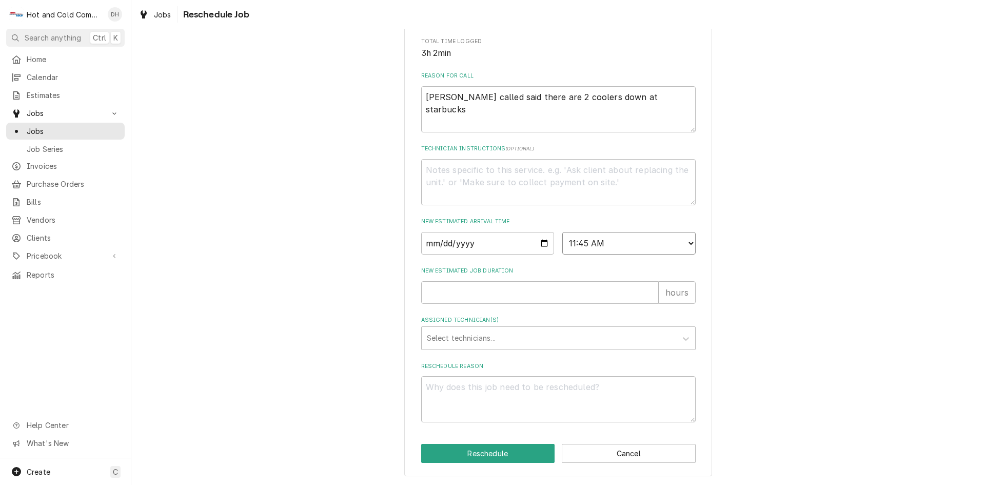
click at [562, 232] on select "AM / PM 6:00 AM 6:15 AM 6:30 AM 6:45 AM 7:00 AM 7:15 AM 7:30 AM 7:45 AM 8:00 AM…" at bounding box center [628, 243] width 133 height 23
click at [460, 294] on input "New Estimated Job Duration" at bounding box center [539, 292] width 237 height 23
type textarea "x"
type input "1"
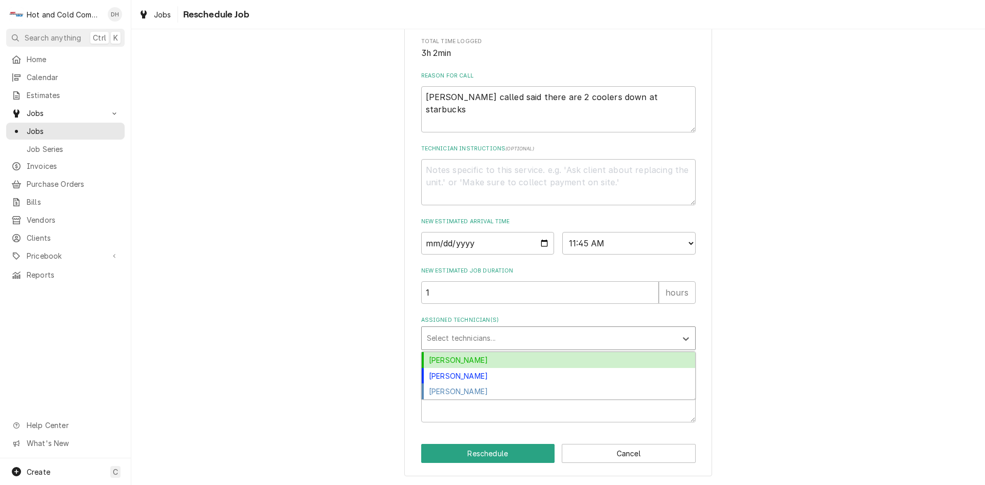
click at [443, 339] on div "Assigned Technician(s)" at bounding box center [549, 338] width 245 height 18
click at [449, 359] on div "[PERSON_NAME]" at bounding box center [558, 360] width 273 height 16
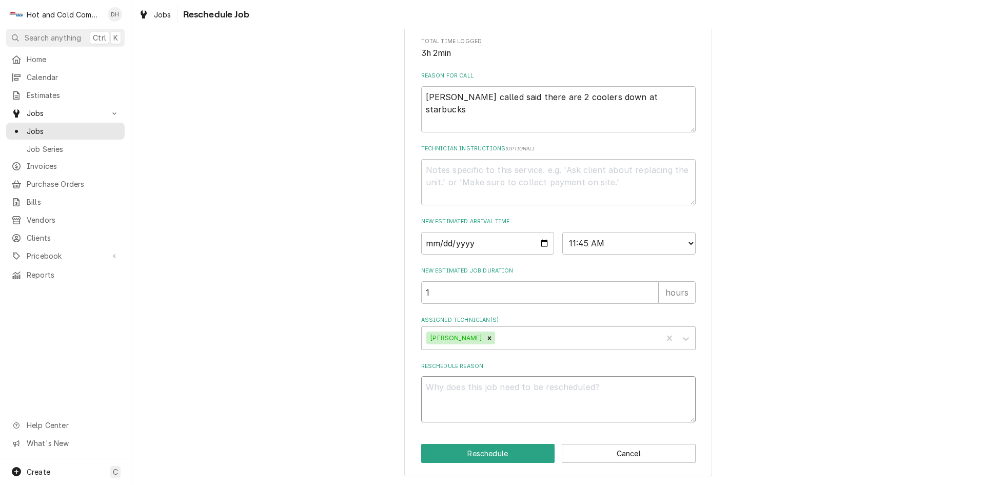
click at [485, 413] on textarea "Reschedule Reason" at bounding box center [558, 399] width 274 height 46
type textarea "x"
type textarea "P"
type textarea "x"
type textarea "Pa"
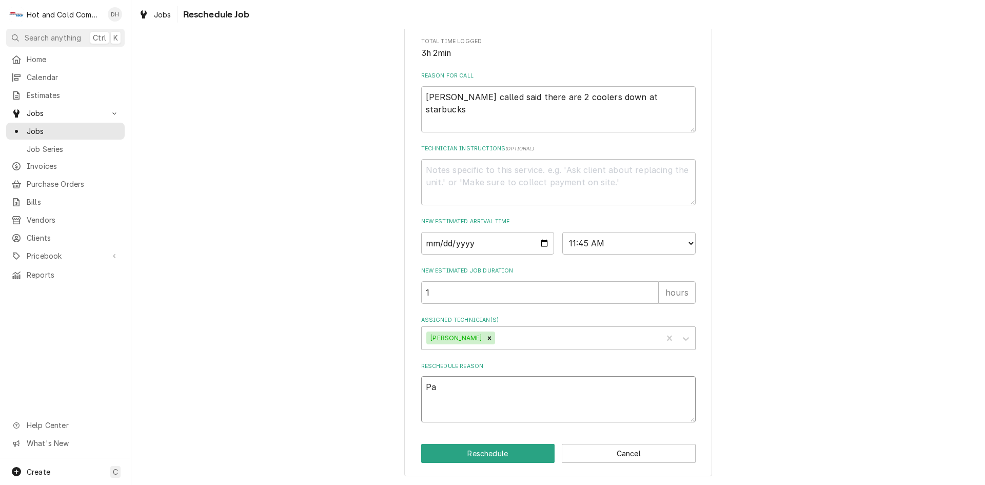
type textarea "x"
type textarea "Par"
type textarea "x"
type textarea "Part"
type textarea "x"
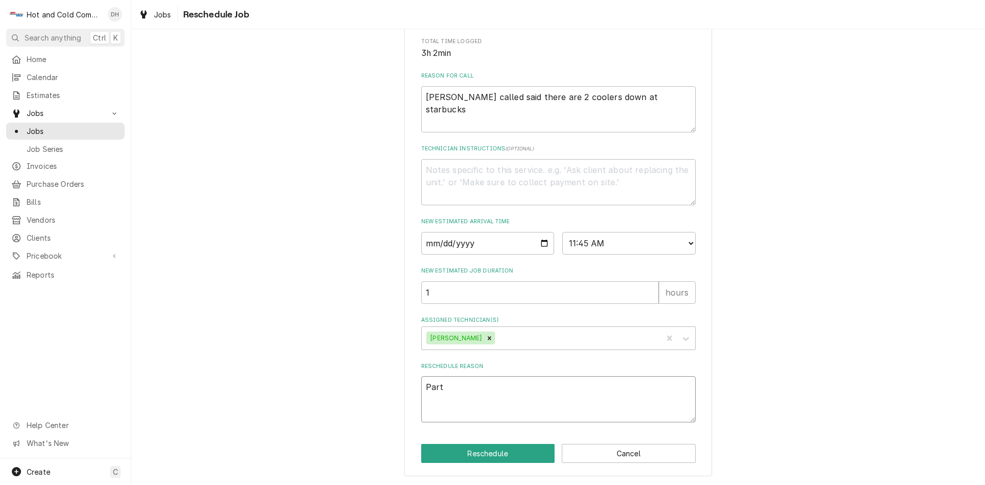
type textarea "Parts"
type textarea "x"
type textarea "Parts"
click at [492, 451] on button "Reschedule" at bounding box center [488, 453] width 134 height 19
type textarea "x"
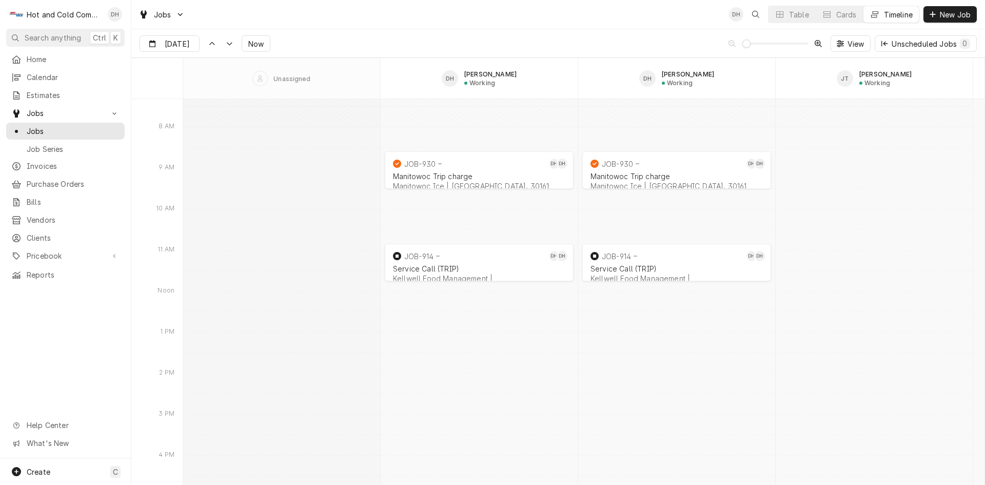
scroll to position [8204, 0]
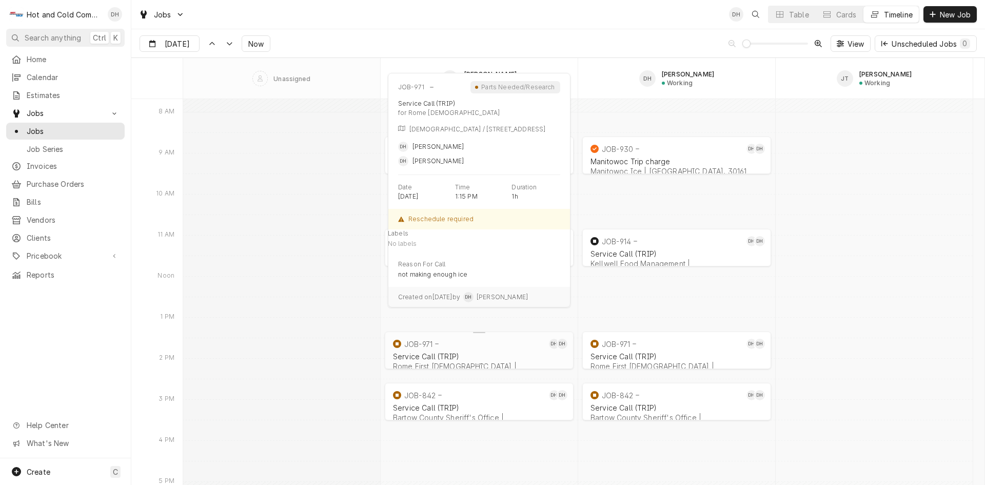
click at [473, 354] on div "Service Call (TRIP)" at bounding box center [479, 356] width 172 height 9
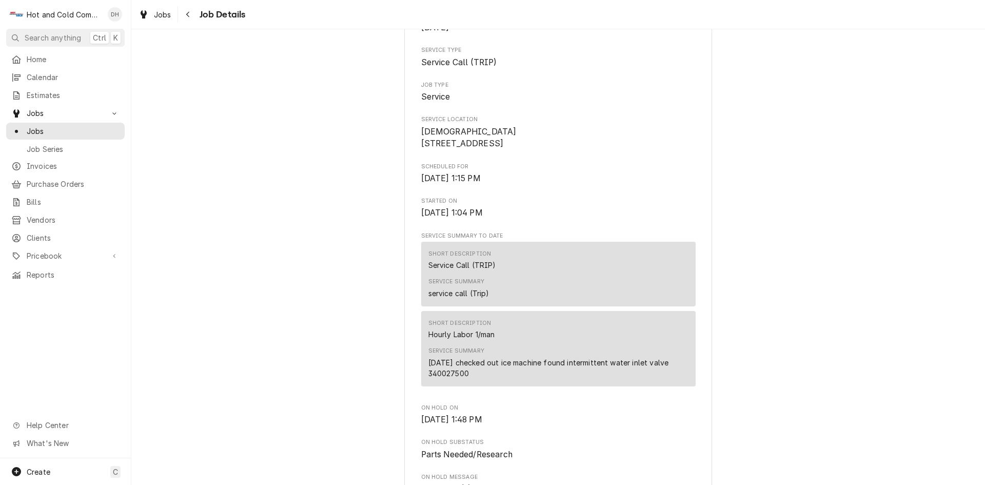
scroll to position [171, 0]
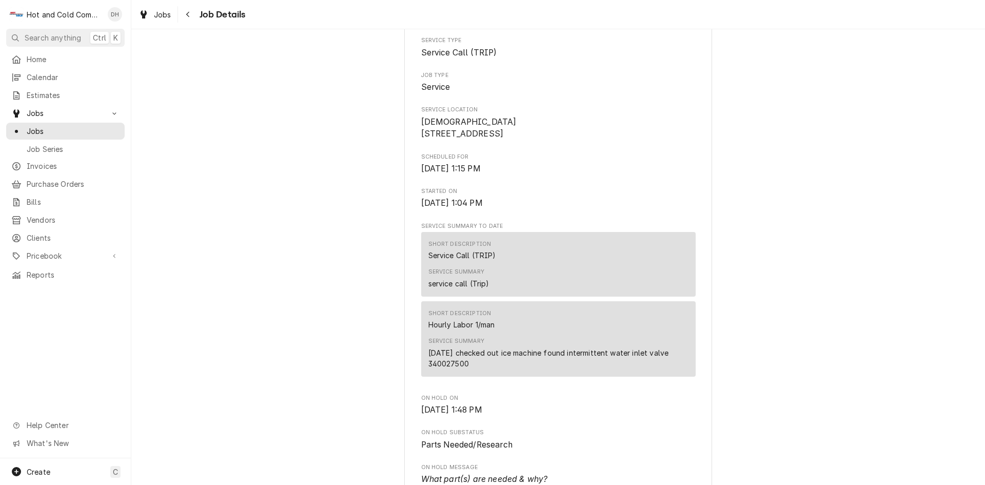
drag, startPoint x: 473, startPoint y: 375, endPoint x: 423, endPoint y: 380, distance: 50.5
click at [423, 377] on div "Short Description Hourly Labor 1/man Service Summary [DATE] checked out ice mac…" at bounding box center [558, 338] width 274 height 75
copy div "340027500"
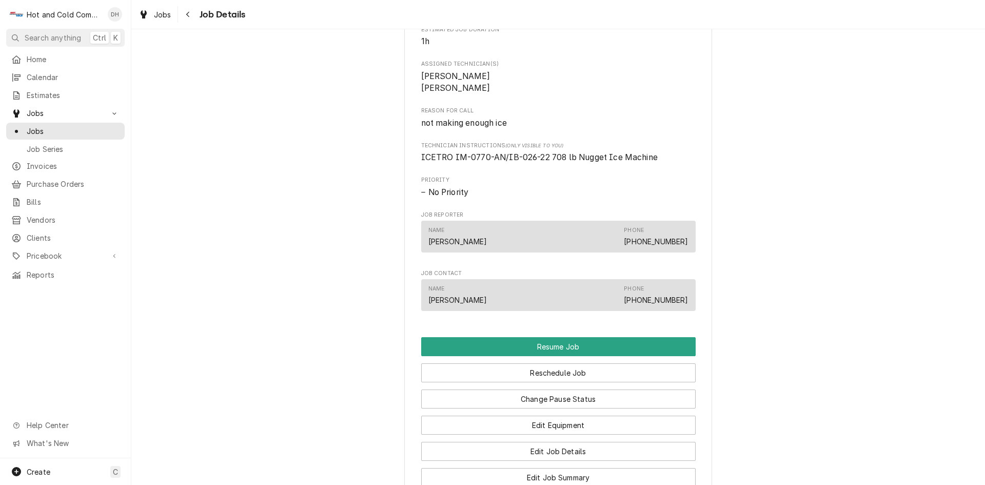
scroll to position [513, 0]
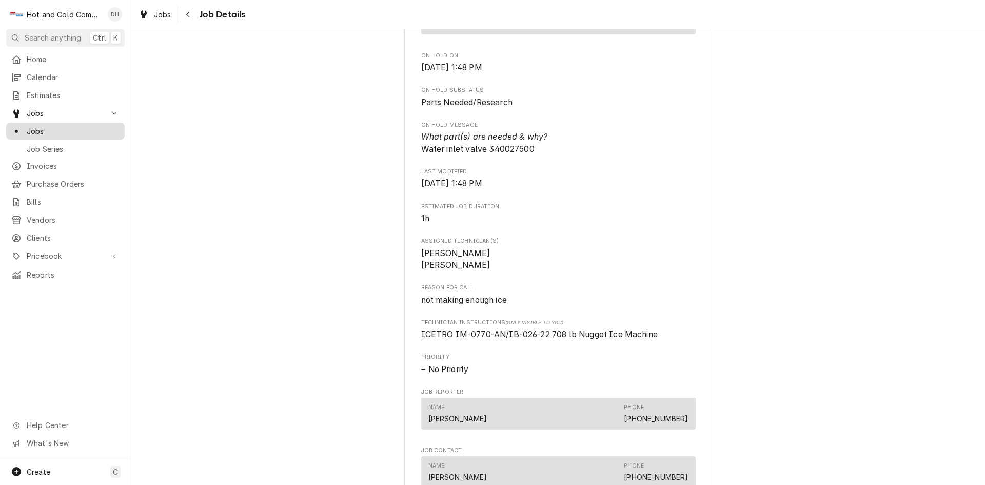
click at [32, 126] on span "Jobs" at bounding box center [73, 131] width 93 height 11
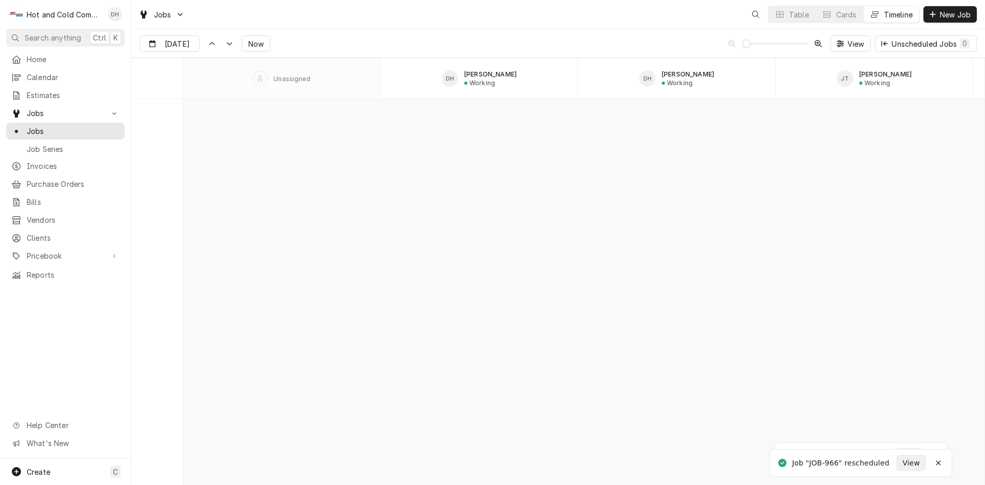
scroll to position [8030, 0]
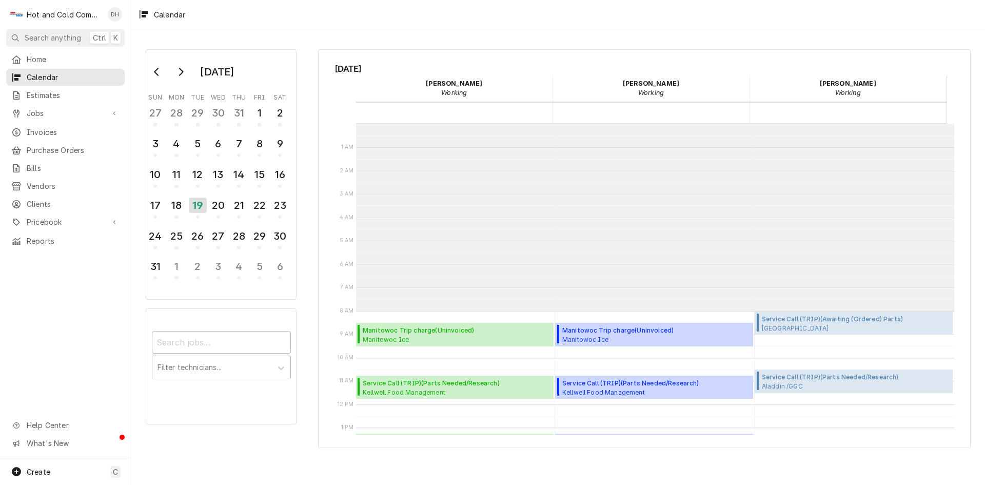
scroll to position [187, 0]
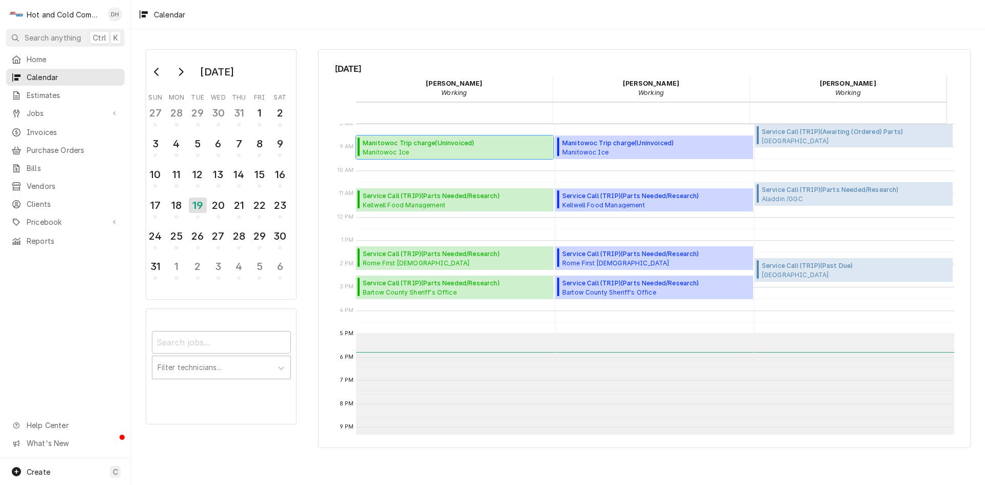
click at [480, 144] on span "Manitowoc Trip charge ( Uninvoiced )" at bounding box center [457, 142] width 188 height 9
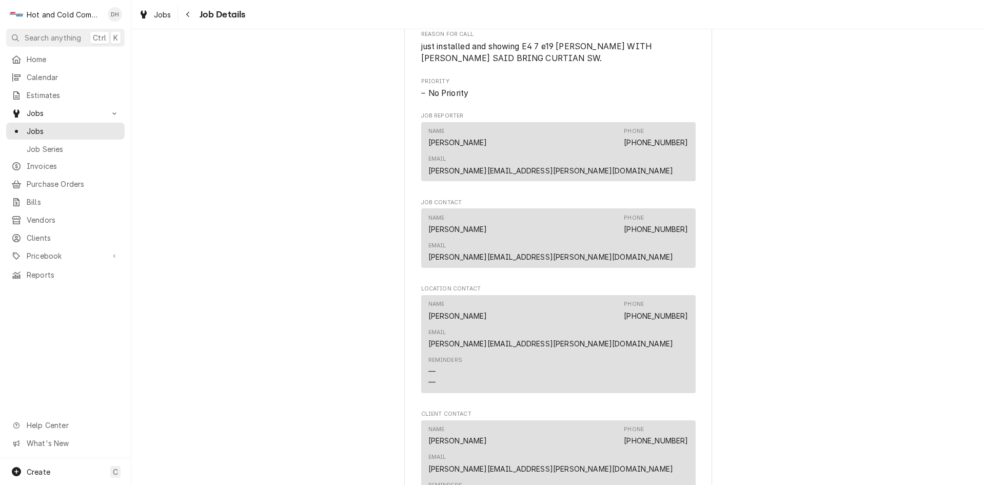
scroll to position [684, 0]
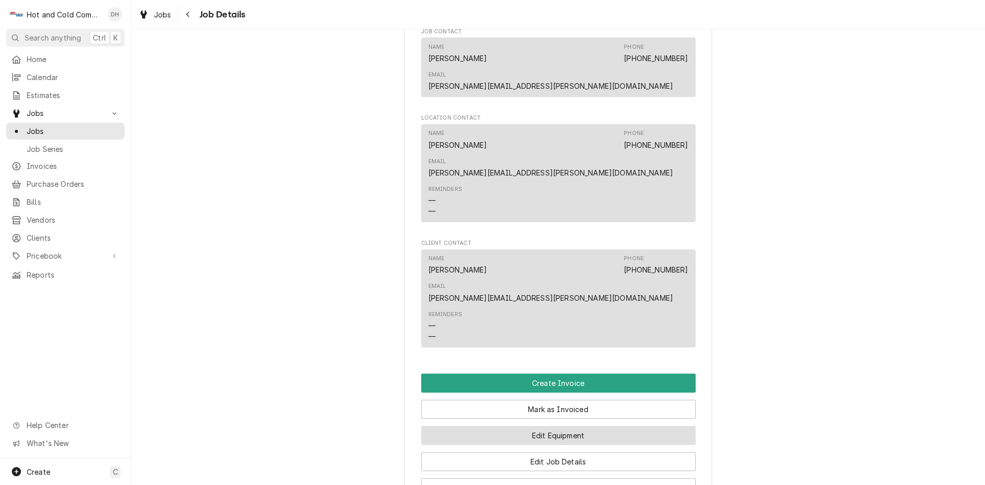
click at [619, 426] on button "Edit Equipment" at bounding box center [558, 435] width 274 height 19
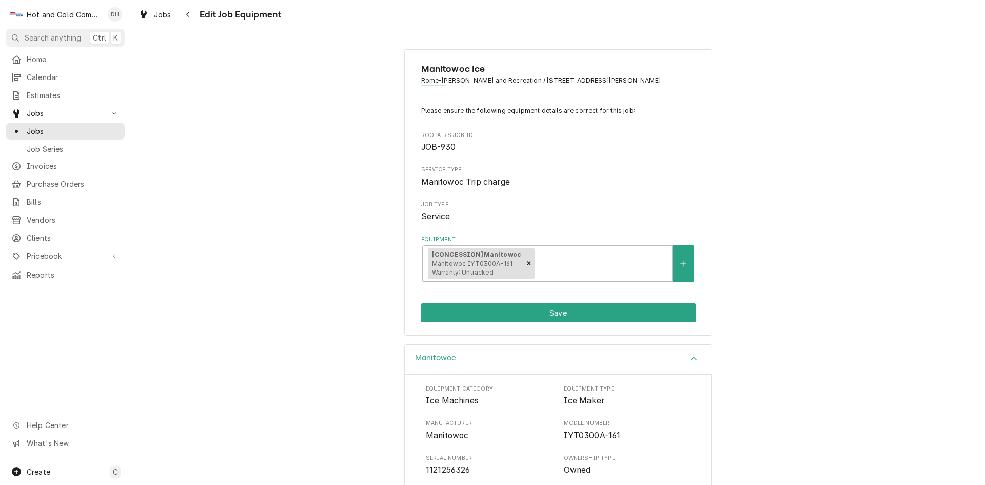
scroll to position [162, 0]
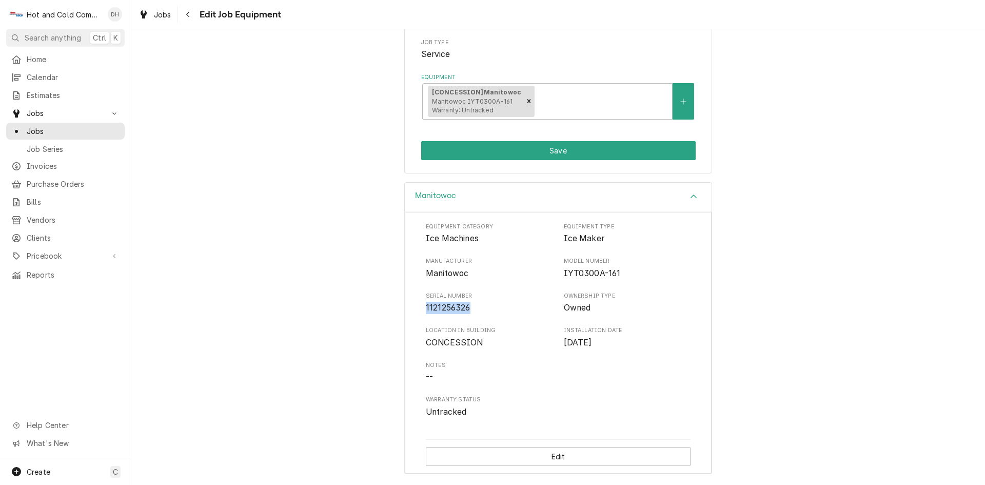
drag, startPoint x: 468, startPoint y: 305, endPoint x: 421, endPoint y: 312, distance: 48.2
click at [421, 312] on div "Equipment Category Ice Machines Equipment Type Ice Maker Manufacturer Manitowoc…" at bounding box center [558, 343] width 307 height 262
copy span "1121256326"
click at [329, 307] on div "Manitowoc Equipment Category Ice Machines Equipment Type Ice Maker Manufacturer…" at bounding box center [558, 333] width 854 height 303
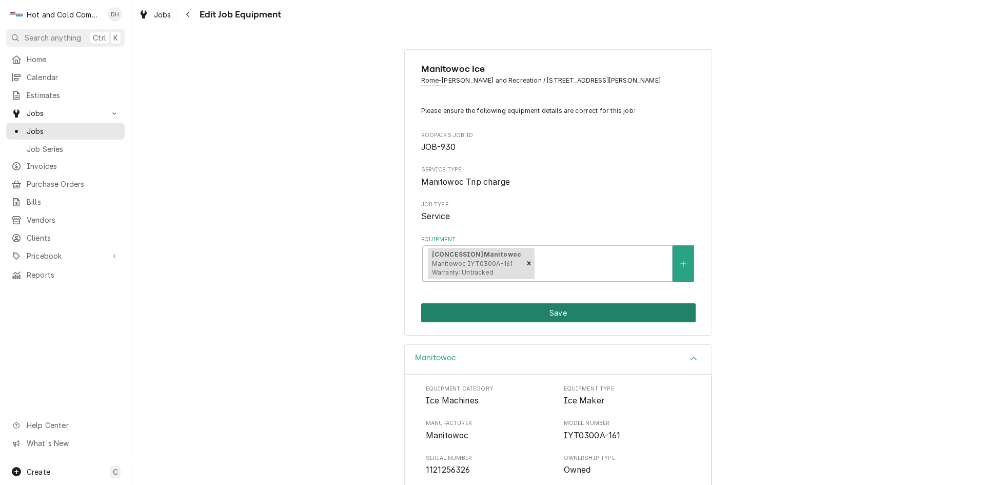
click at [561, 315] on button "Save" at bounding box center [558, 312] width 274 height 19
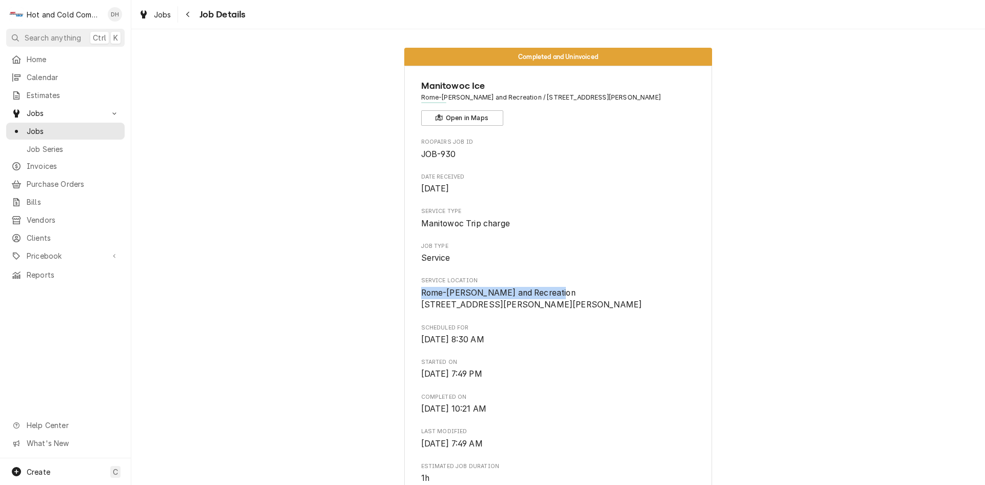
drag, startPoint x: 552, startPoint y: 288, endPoint x: 408, endPoint y: 296, distance: 144.3
copy span "Rome-[PERSON_NAME] and Recreation"
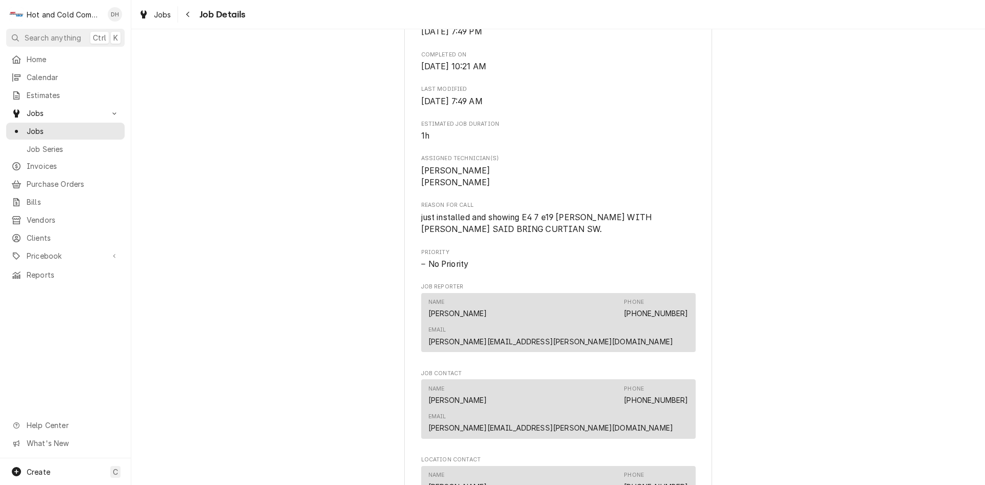
scroll to position [513, 0]
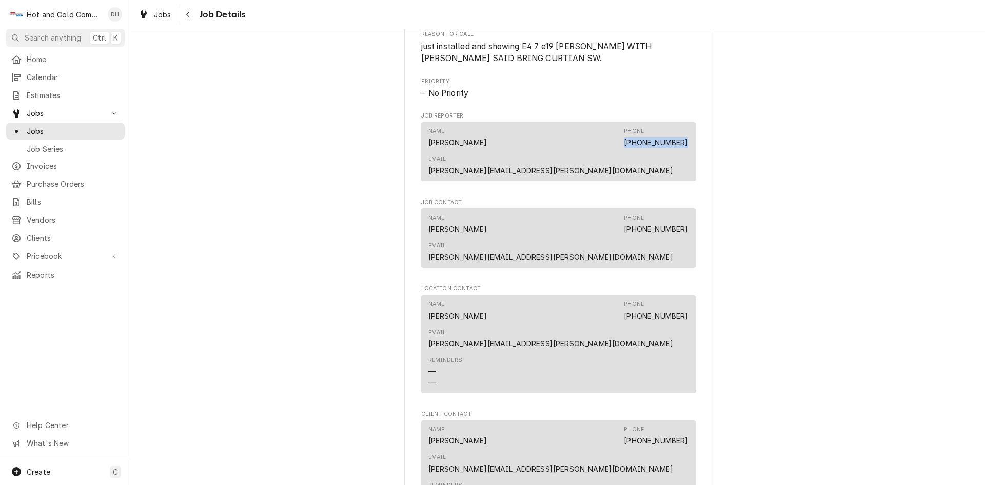
drag, startPoint x: 552, startPoint y: 152, endPoint x: 485, endPoint y: 163, distance: 68.0
click at [485, 163] on div "Name [PERSON_NAME] Phone [PHONE_NUMBER] Email [PERSON_NAME][EMAIL_ADDRESS][PERS…" at bounding box center [558, 152] width 260 height 56
copy link "(762) 235-4673"
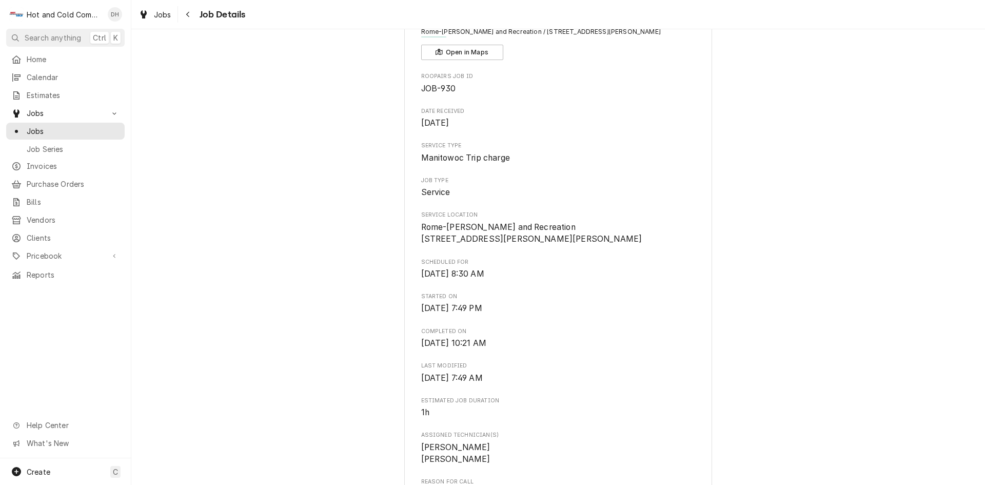
scroll to position [0, 0]
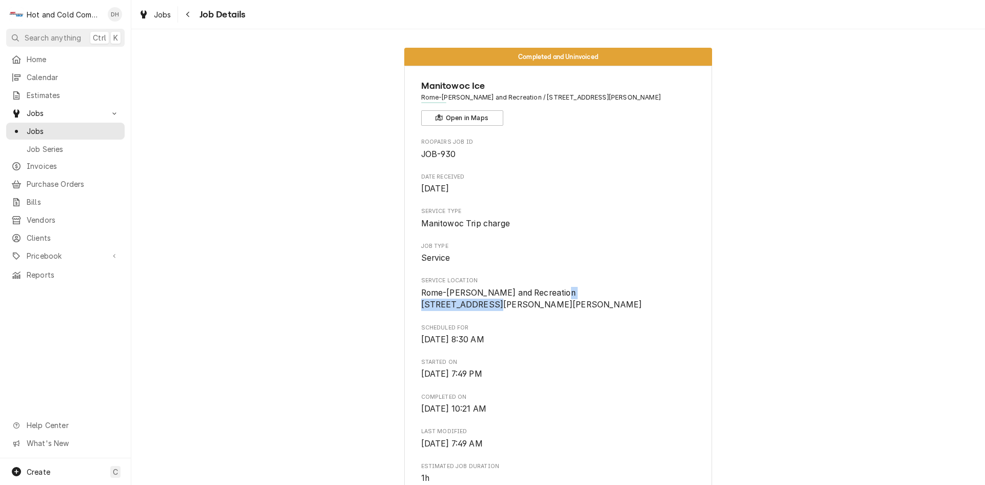
drag, startPoint x: 494, startPoint y: 303, endPoint x: 414, endPoint y: 306, distance: 80.1
copy span "255 Jewel Frost Dr"
drag, startPoint x: 558, startPoint y: 289, endPoint x: 411, endPoint y: 289, distance: 146.7
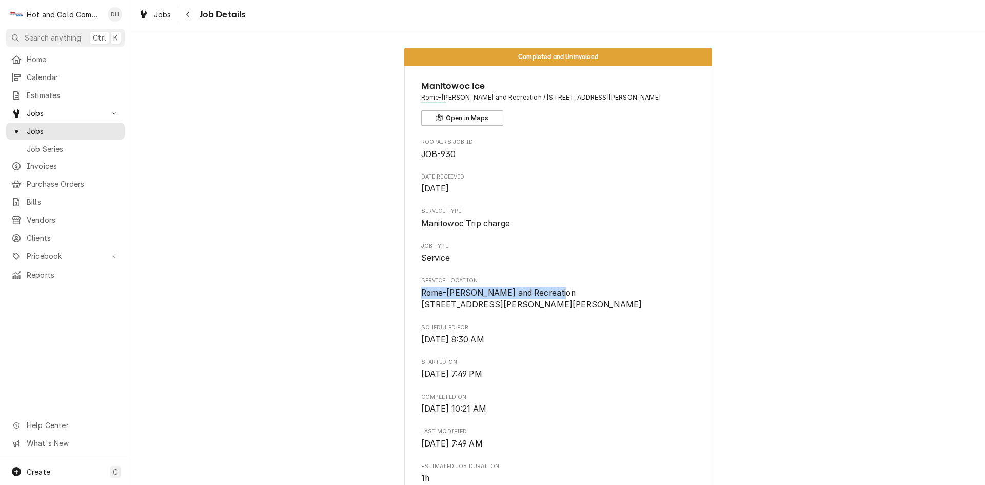
copy span "Rome-Floyd Parks and Recreation"
click at [581, 311] on span "Rome-Floyd Parks and Recreation 255 Jewel Frost Dr Rome, GA 30161" at bounding box center [558, 299] width 274 height 24
drag, startPoint x: 493, startPoint y: 302, endPoint x: 415, endPoint y: 303, distance: 78.5
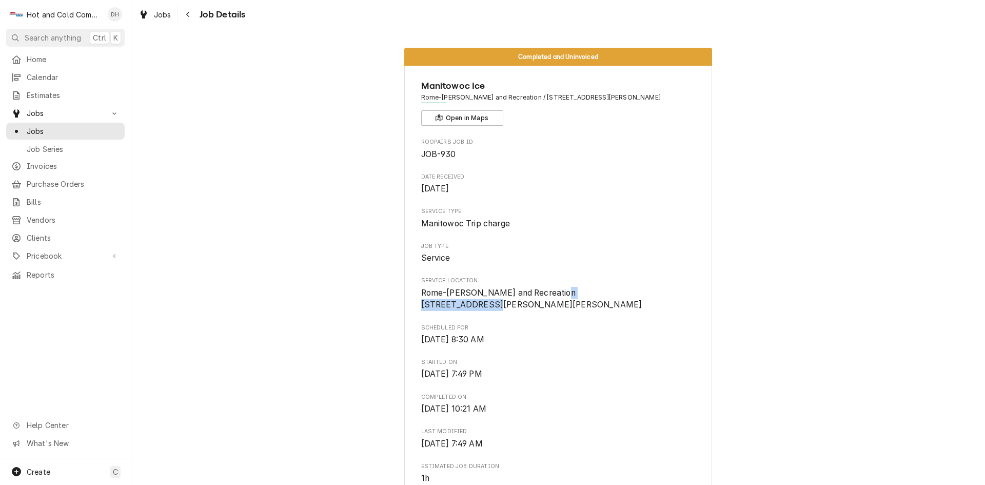
copy span "255 Jewel Frost Dr"
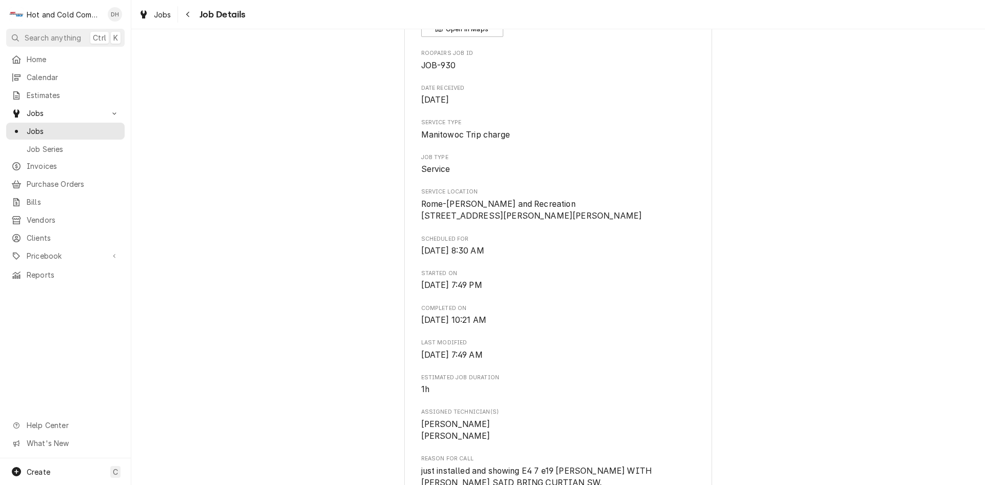
scroll to position [342, 0]
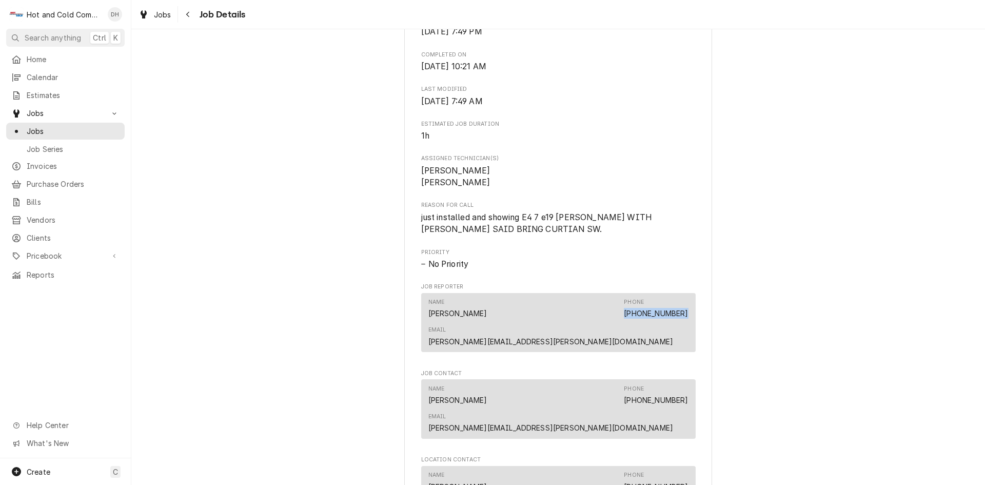
drag, startPoint x: 545, startPoint y: 325, endPoint x: 491, endPoint y: 330, distance: 54.1
click at [491, 330] on div "Name Kevin Baker Phone (762) 235-4673 Email kevin.baker@floydcounty-ga.org" at bounding box center [558, 322] width 260 height 56
copy link "(762) 235-4673"
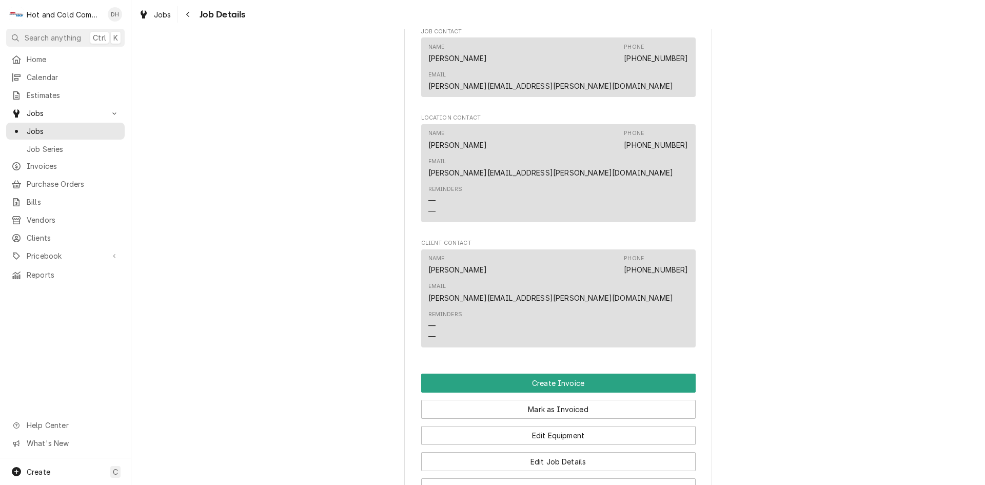
scroll to position [855, 0]
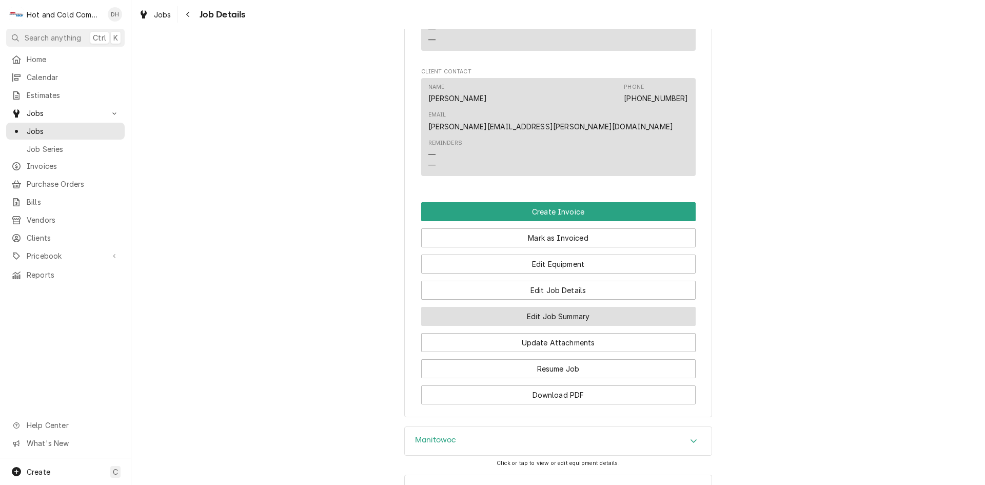
click at [603, 307] on button "Edit Job Summary" at bounding box center [558, 316] width 274 height 19
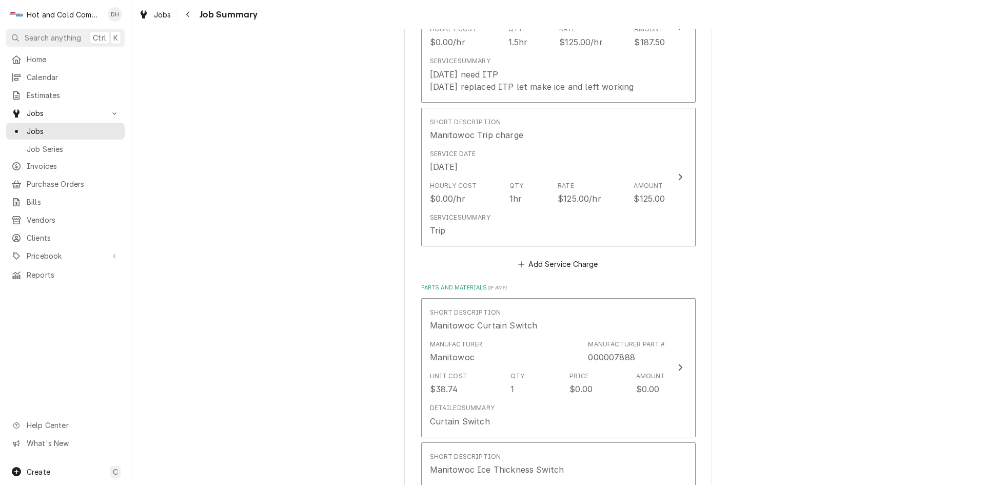
scroll to position [513, 0]
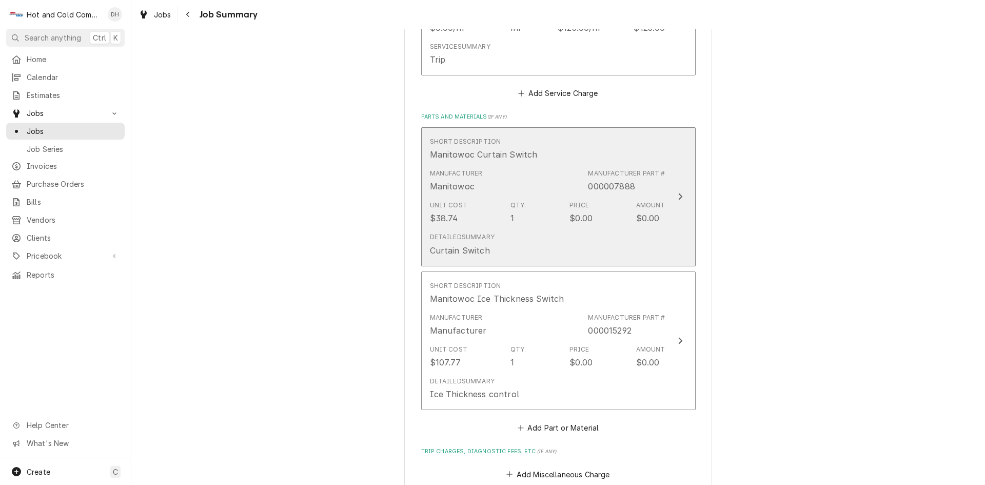
drag, startPoint x: 639, startPoint y: 186, endPoint x: 623, endPoint y: 181, distance: 16.7
click at [623, 181] on div "Manufacturer Part # 000007888" at bounding box center [626, 181] width 77 height 24
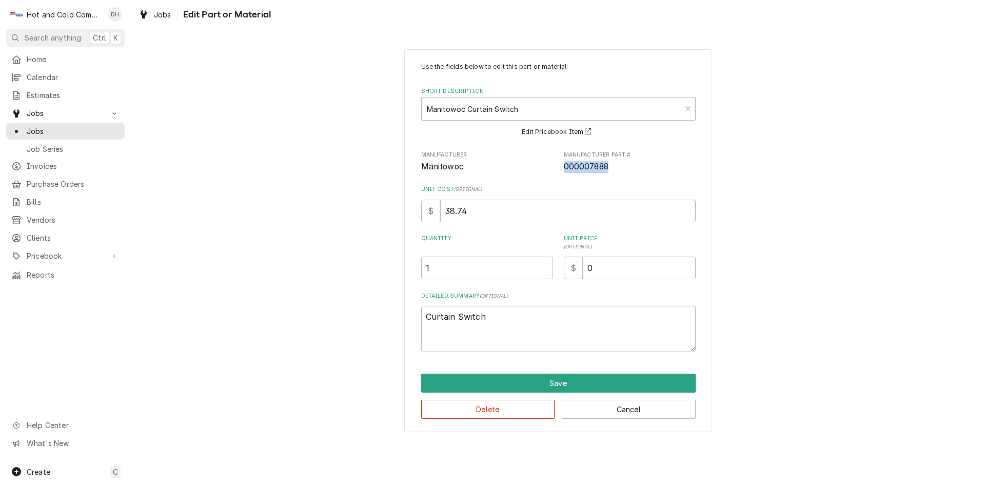
drag, startPoint x: 615, startPoint y: 163, endPoint x: 567, endPoint y: 171, distance: 48.3
click at [562, 171] on div "Manufacturer Manitowoc Manufacturer Part # 000007888" at bounding box center [558, 162] width 274 height 22
copy span "000007888"
click at [321, 194] on div "Use the fields below to edit this part or material: Short Description Manitowoc…" at bounding box center [558, 240] width 854 height 401
click at [564, 384] on button "Save" at bounding box center [558, 382] width 274 height 19
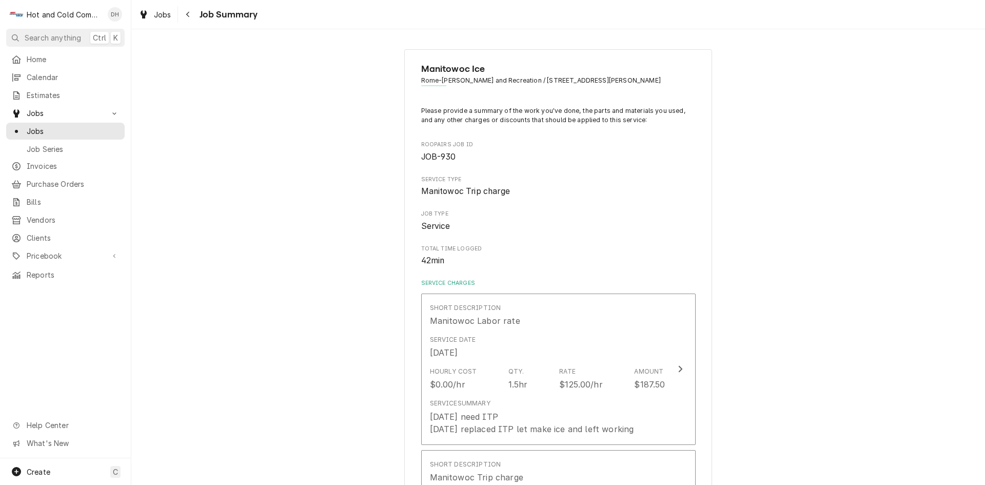
scroll to position [513, 0]
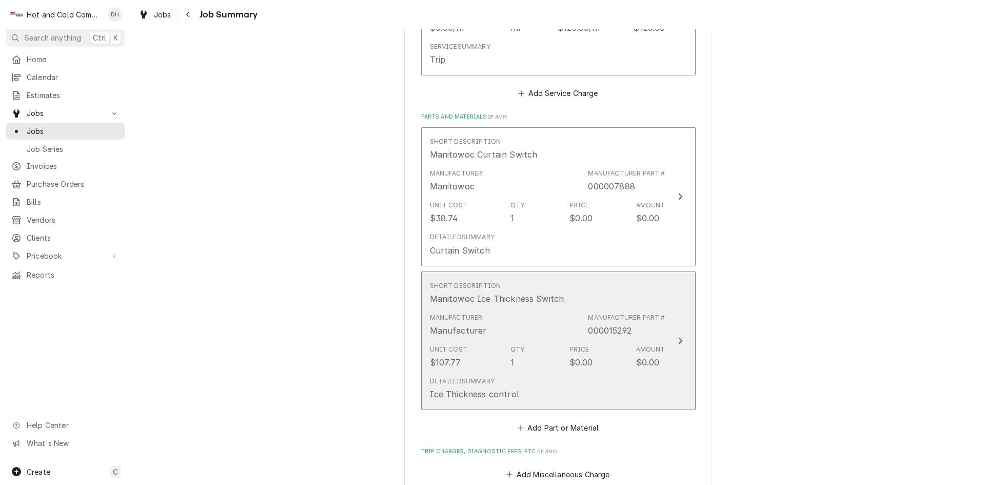
drag, startPoint x: 639, startPoint y: 331, endPoint x: 609, endPoint y: 328, distance: 29.9
click at [609, 328] on div "Manufacturer Part # 000015292" at bounding box center [626, 325] width 77 height 24
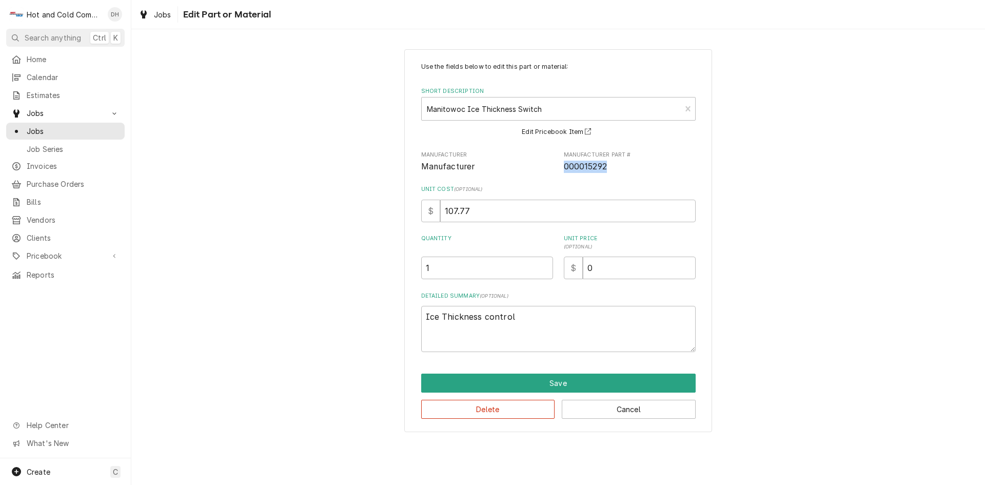
drag, startPoint x: 609, startPoint y: 167, endPoint x: 560, endPoint y: 172, distance: 49.6
click at [560, 172] on div "Manufacturer Manufacturer Manufacturer Part # 000015292" at bounding box center [558, 162] width 274 height 22
copy span "000015292"
click at [544, 387] on button "Save" at bounding box center [558, 382] width 274 height 19
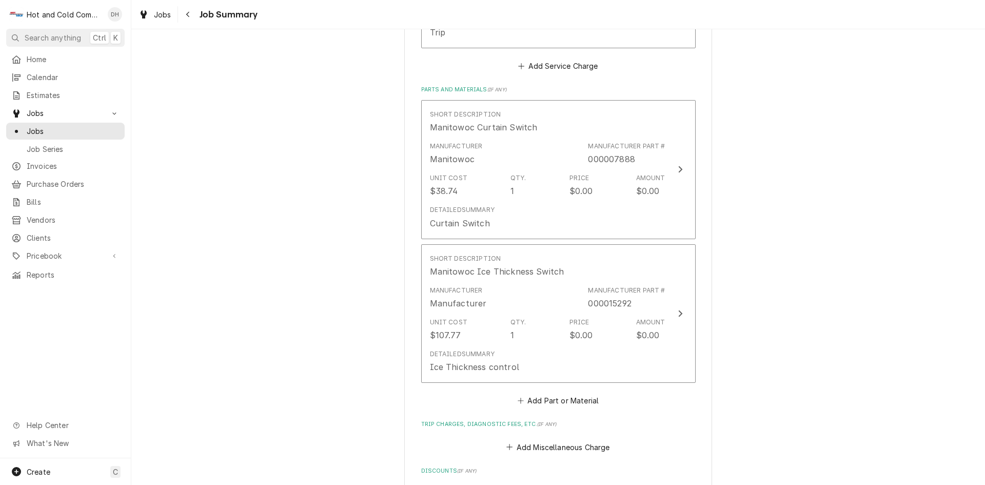
scroll to position [869, 0]
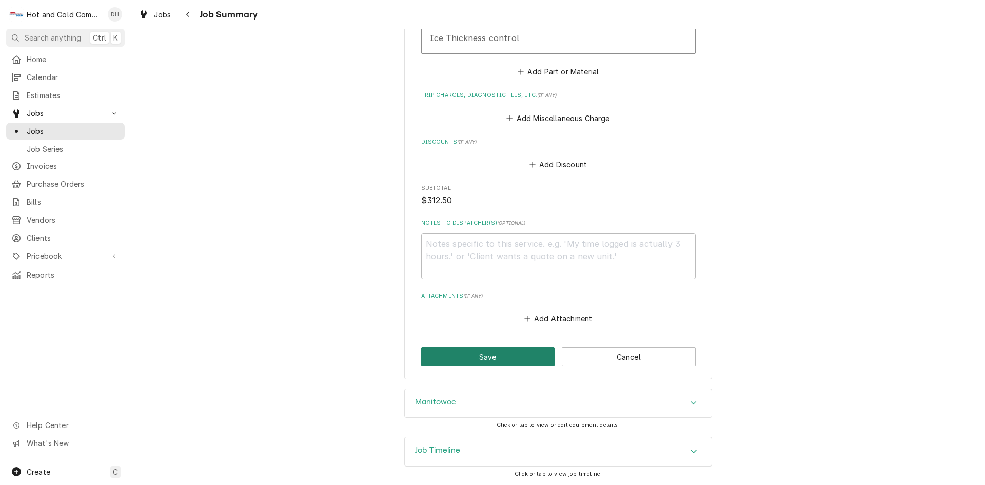
click at [487, 354] on button "Save" at bounding box center [488, 356] width 134 height 19
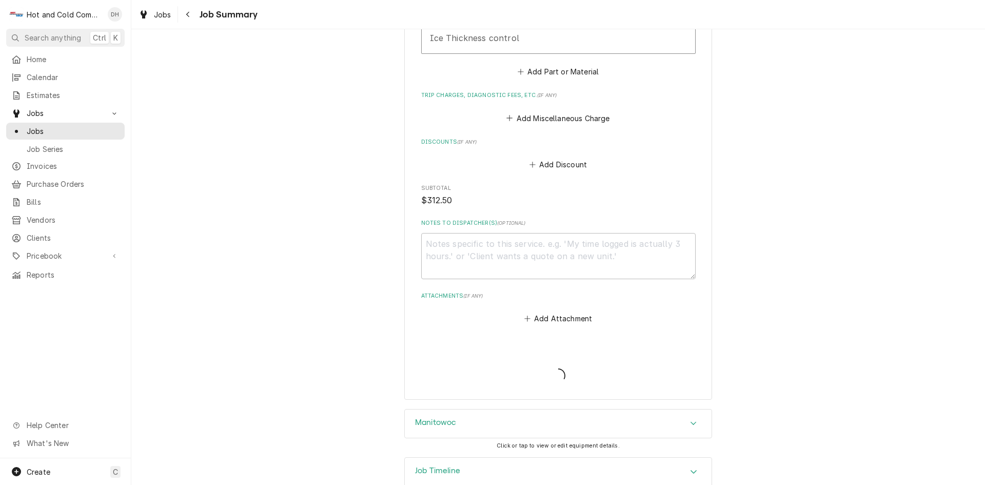
type textarea "x"
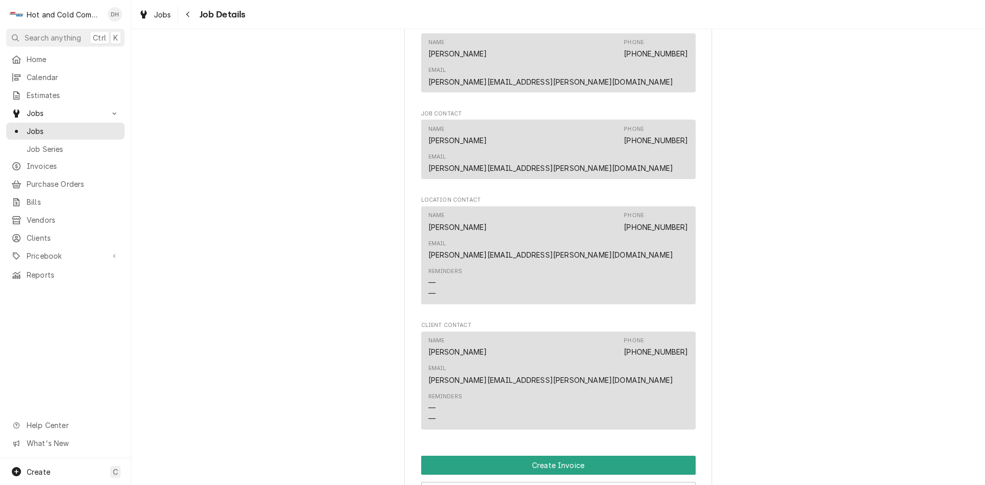
scroll to position [684, 0]
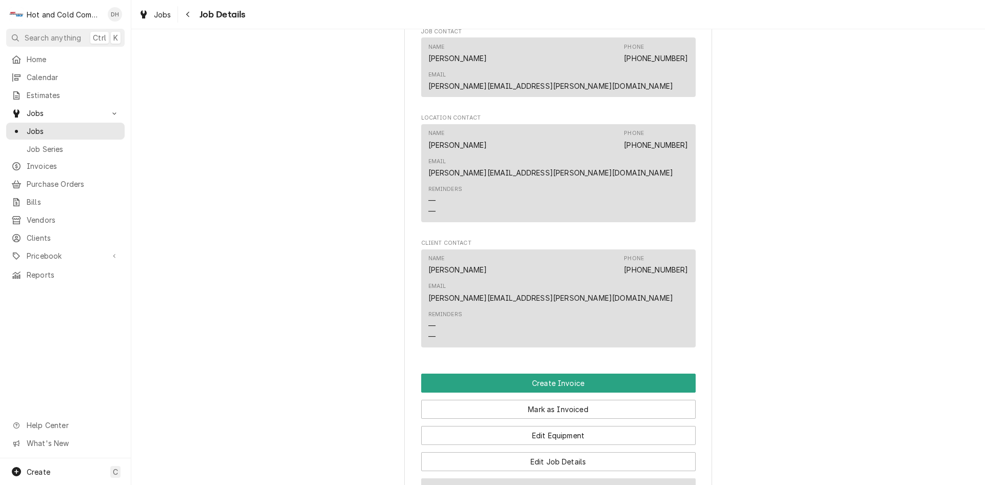
click at [567, 478] on button "Edit Job Summary" at bounding box center [558, 487] width 274 height 19
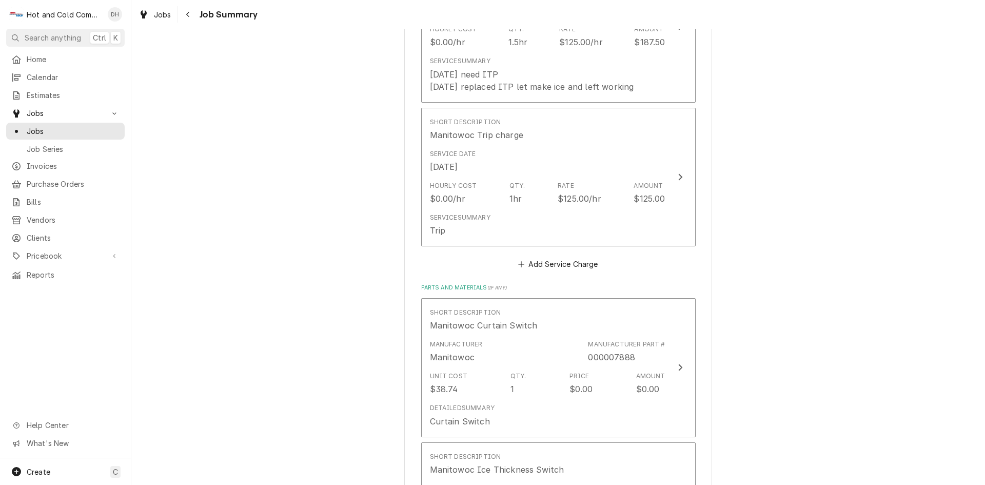
scroll to position [513, 0]
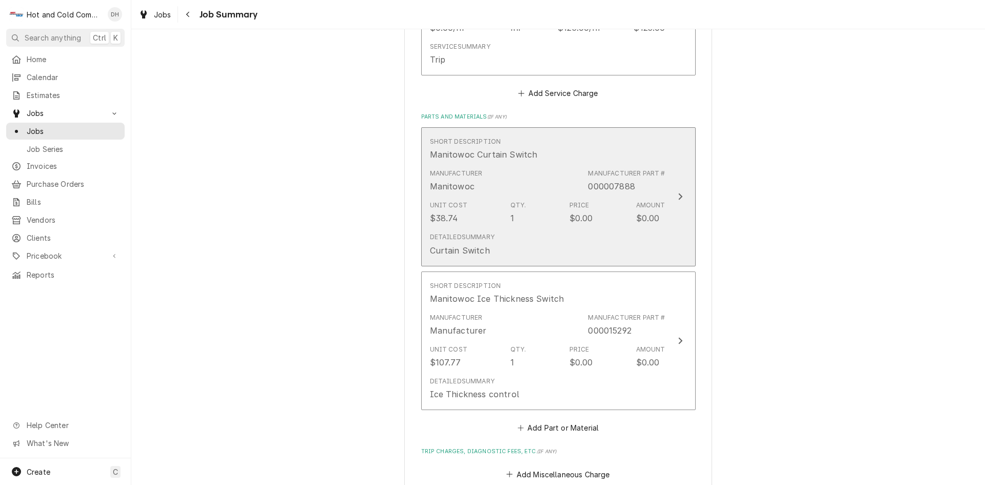
click at [651, 180] on div "Manufacturer Part # 000007888" at bounding box center [626, 181] width 77 height 24
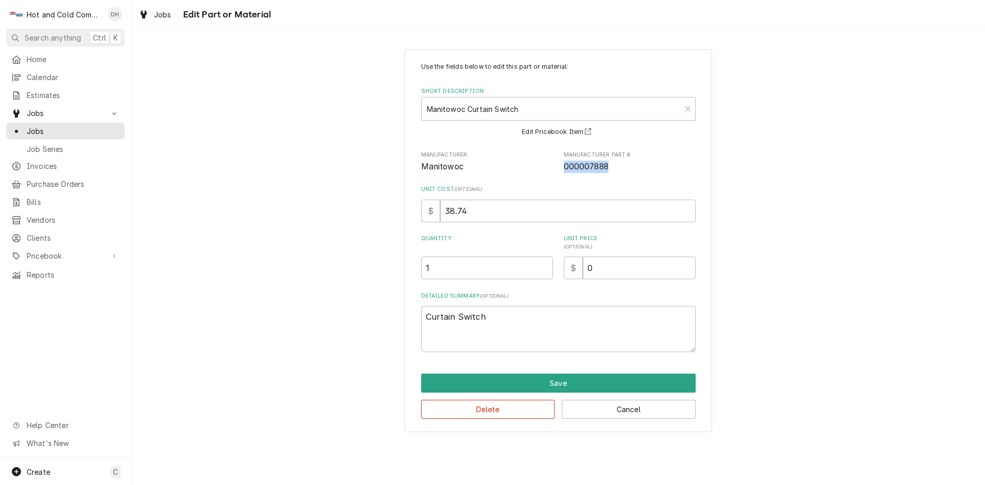
drag, startPoint x: 611, startPoint y: 168, endPoint x: 563, endPoint y: 169, distance: 48.8
click at [563, 169] on div "Manufacturer Manitowoc Manufacturer Part # 000007888" at bounding box center [558, 162] width 274 height 22
copy span "000007888"
click at [662, 256] on input "0" at bounding box center [639, 267] width 113 height 23
click at [580, 382] on button "Save" at bounding box center [558, 382] width 274 height 19
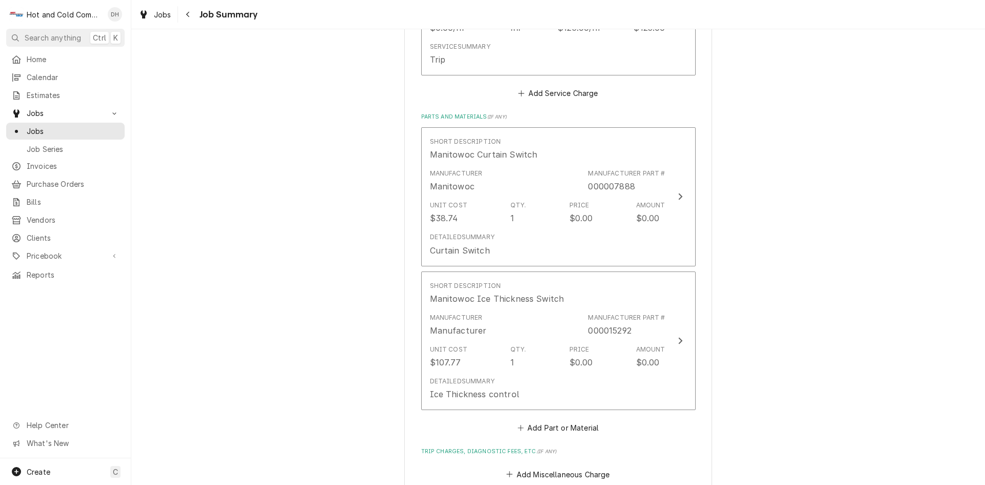
scroll to position [342, 0]
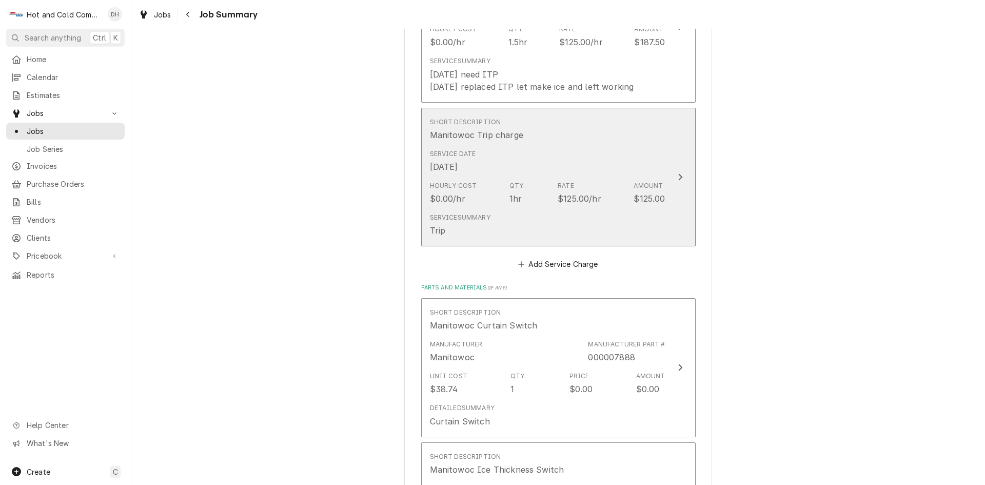
click at [612, 136] on div "Short Description Manitowoc Trip charge" at bounding box center [547, 129] width 235 height 32
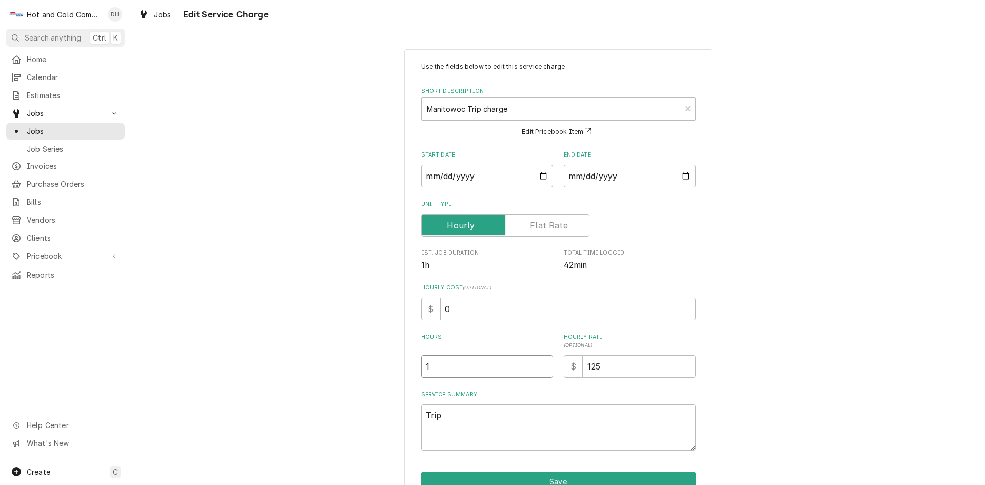
click at [430, 370] on input "1" at bounding box center [487, 366] width 132 height 23
type textarea "x"
type input "2"
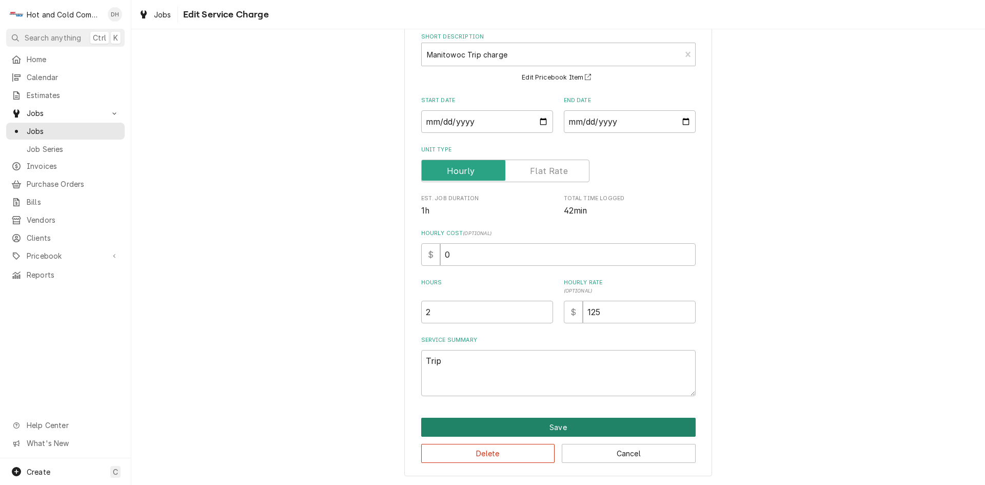
click at [585, 422] on button "Save" at bounding box center [558, 427] width 274 height 19
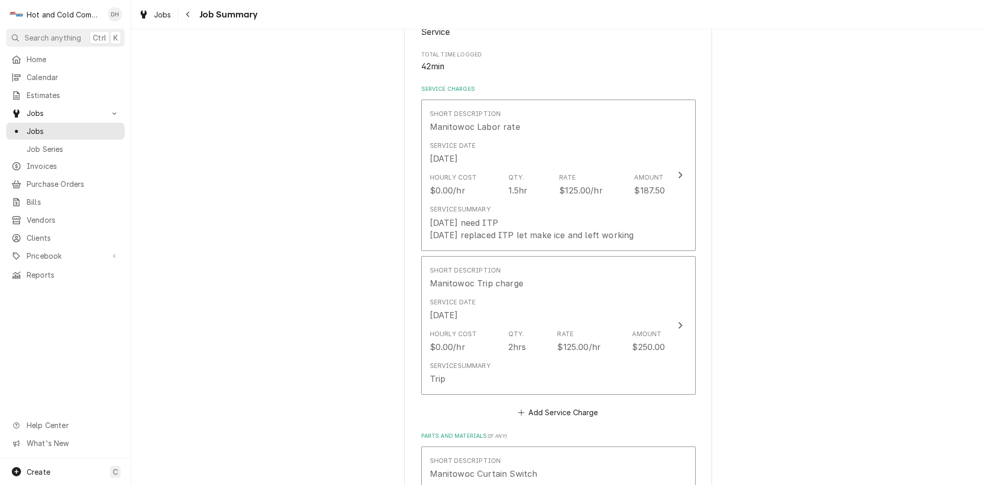
scroll to position [171, 0]
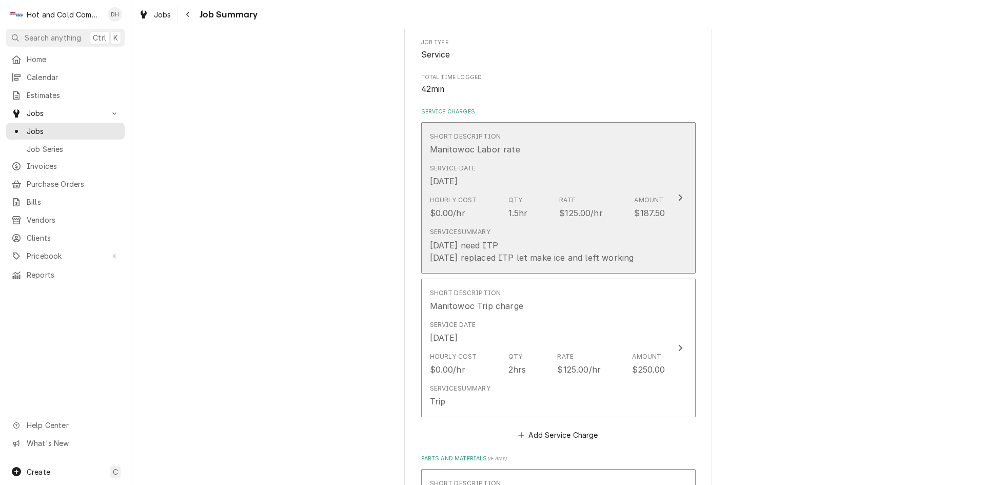
click at [640, 155] on div "Short Description Manitowoc Labor rate" at bounding box center [547, 144] width 235 height 32
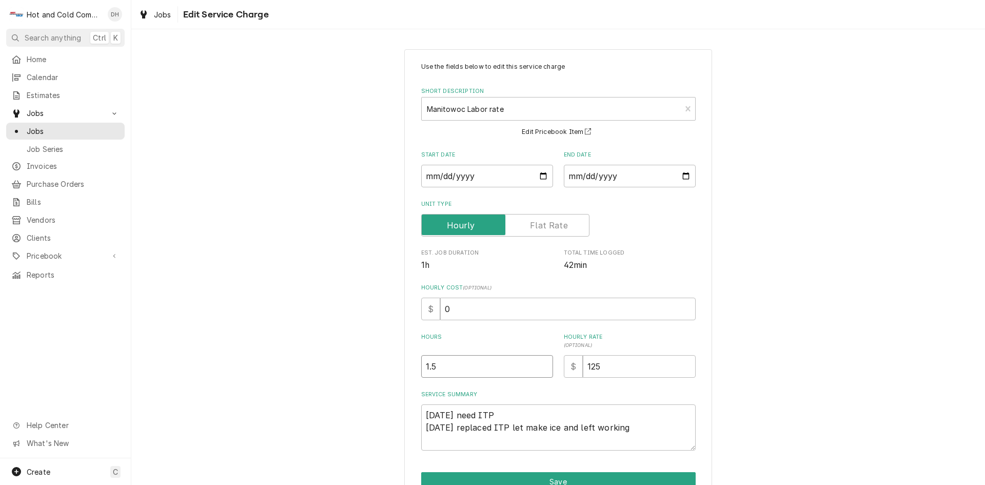
click at [446, 367] on input "1.5" at bounding box center [487, 366] width 132 height 23
type textarea "x"
type input "1"
type textarea "x"
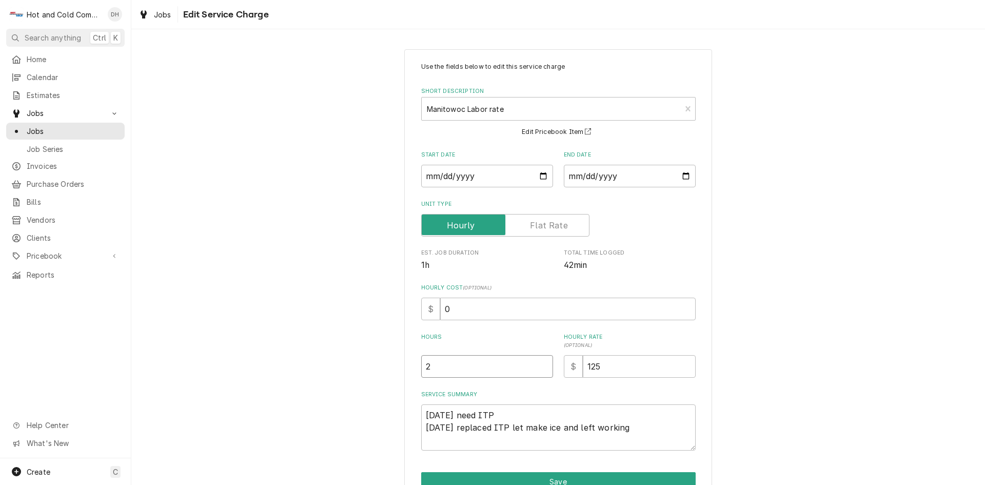
type input "2"
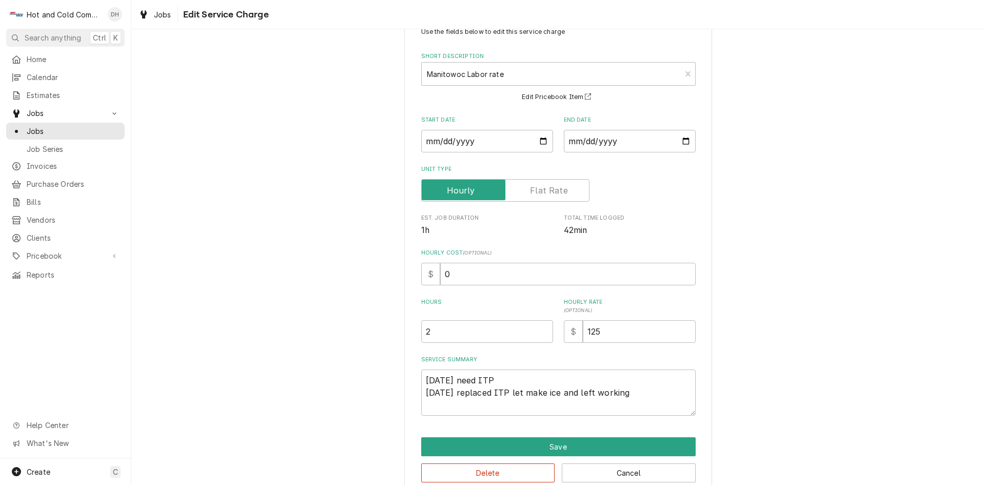
scroll to position [54, 0]
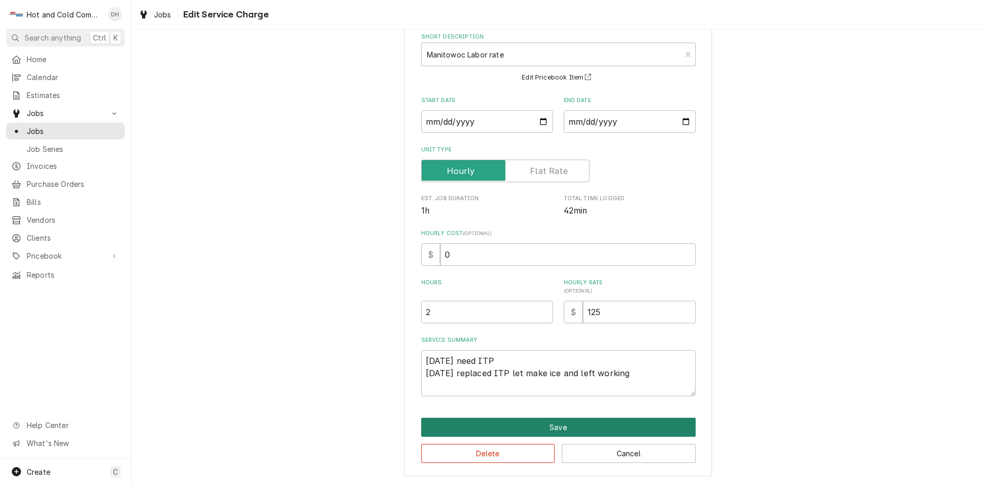
click at [564, 426] on button "Save" at bounding box center [558, 427] width 274 height 19
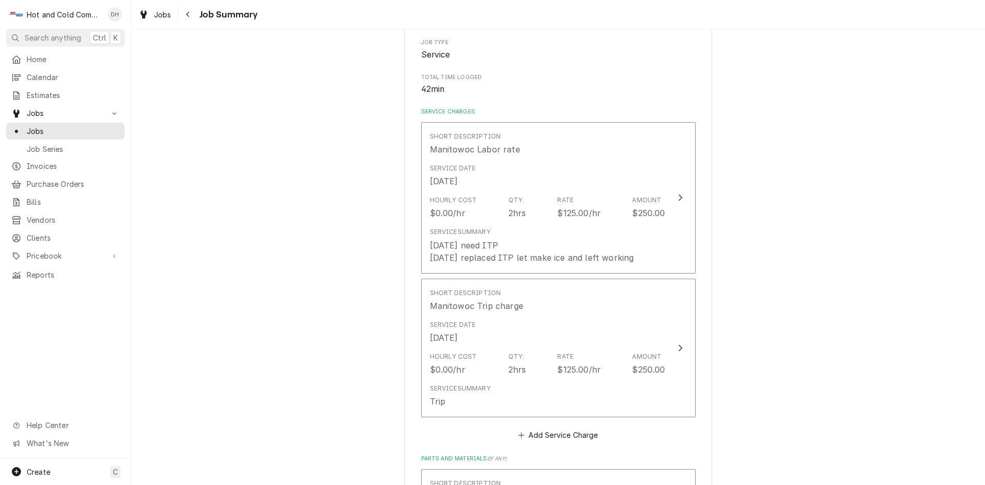
scroll to position [513, 0]
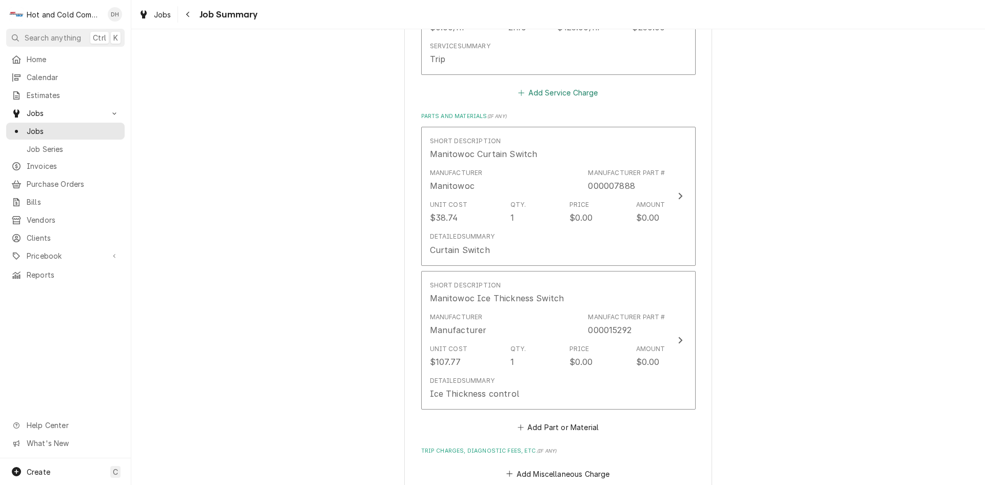
click at [576, 92] on button "Add Service Charge" at bounding box center [558, 93] width 83 height 14
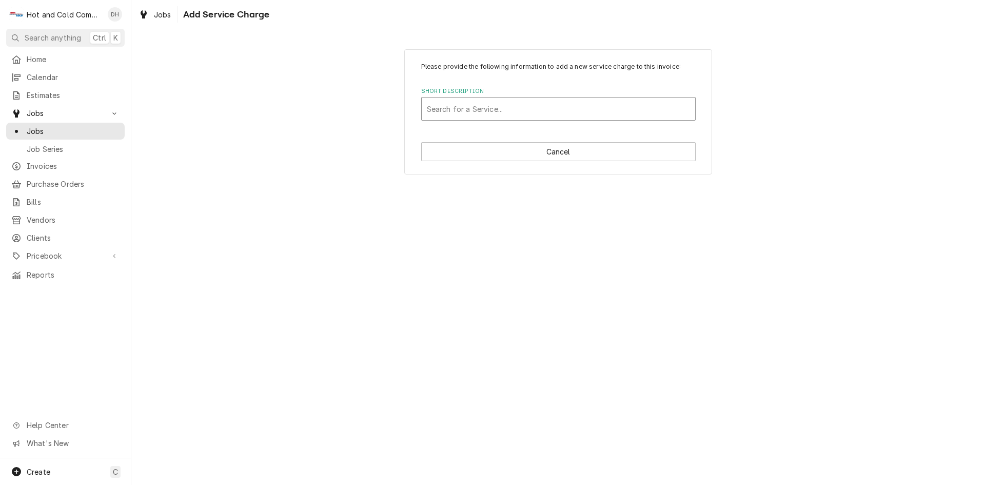
click at [479, 106] on div "Short Description" at bounding box center [558, 109] width 263 height 18
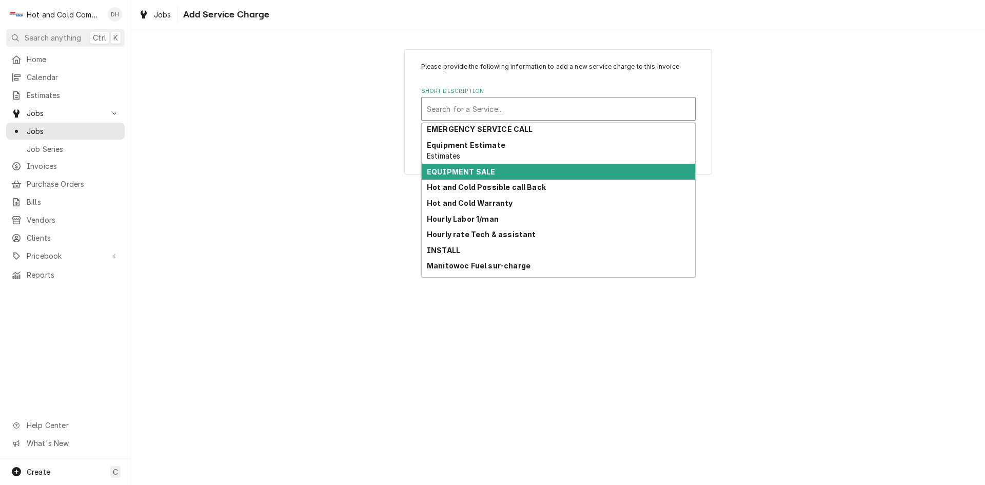
scroll to position [116, 0]
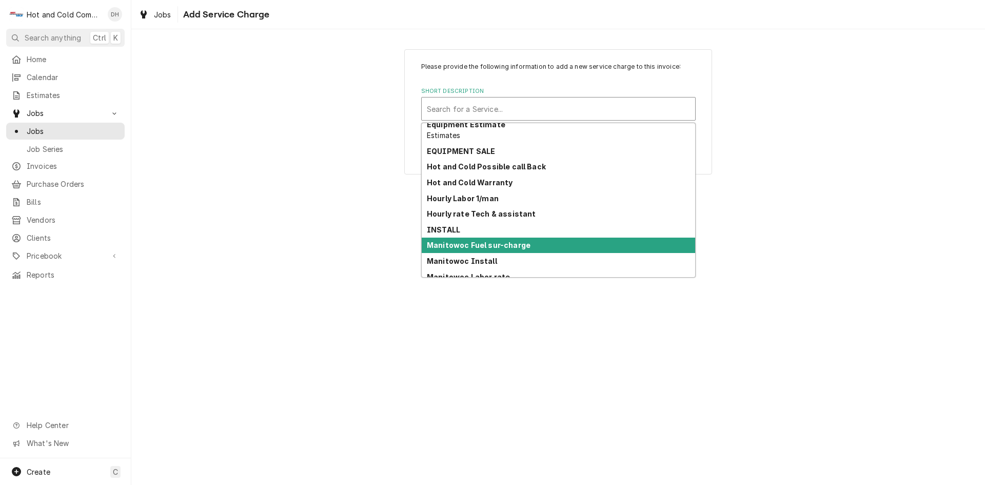
click at [593, 246] on div "Manitowoc Fuel sur-charge" at bounding box center [558, 245] width 273 height 16
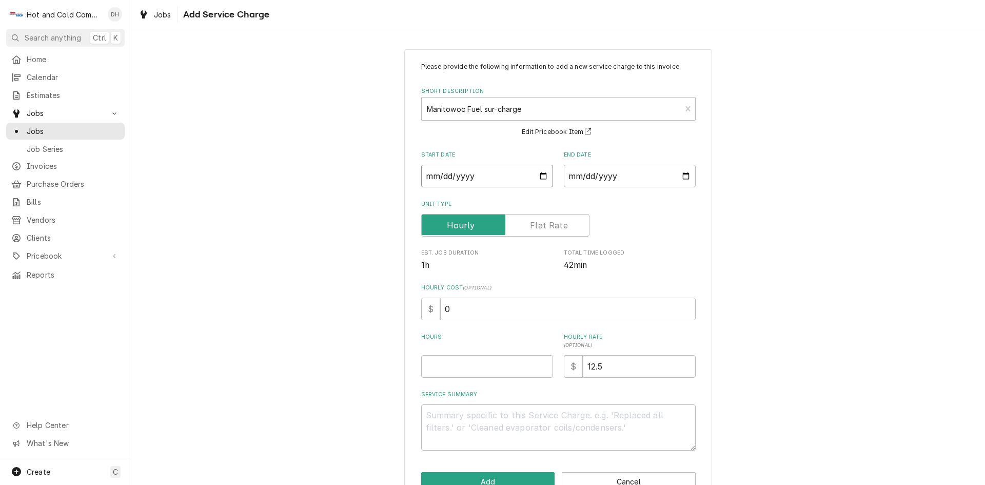
click at [541, 176] on input "Start Date" at bounding box center [487, 176] width 132 height 23
type textarea "x"
type input "2025-08-19"
click at [683, 177] on input "End Date" at bounding box center [630, 176] width 132 height 23
type input "2025-08-19"
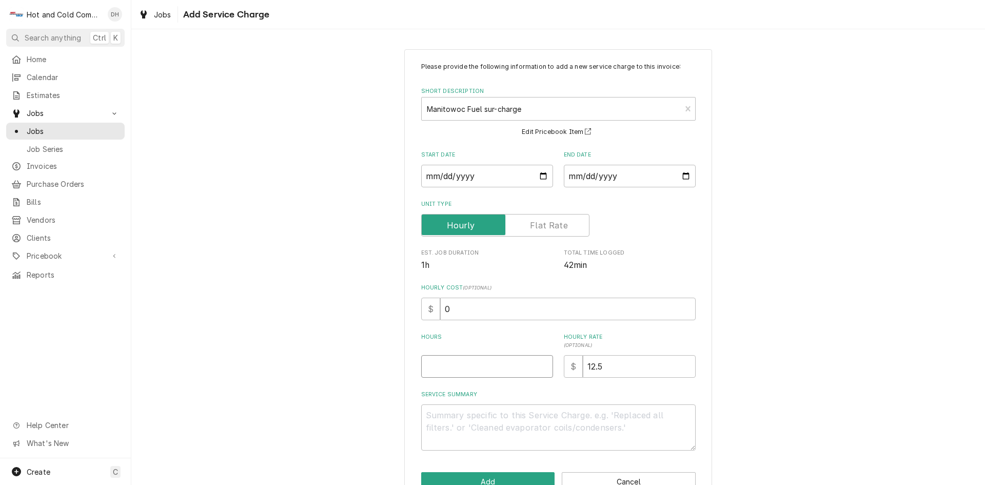
click at [440, 368] on input "Hours" at bounding box center [487, 366] width 132 height 23
type textarea "x"
type input "1"
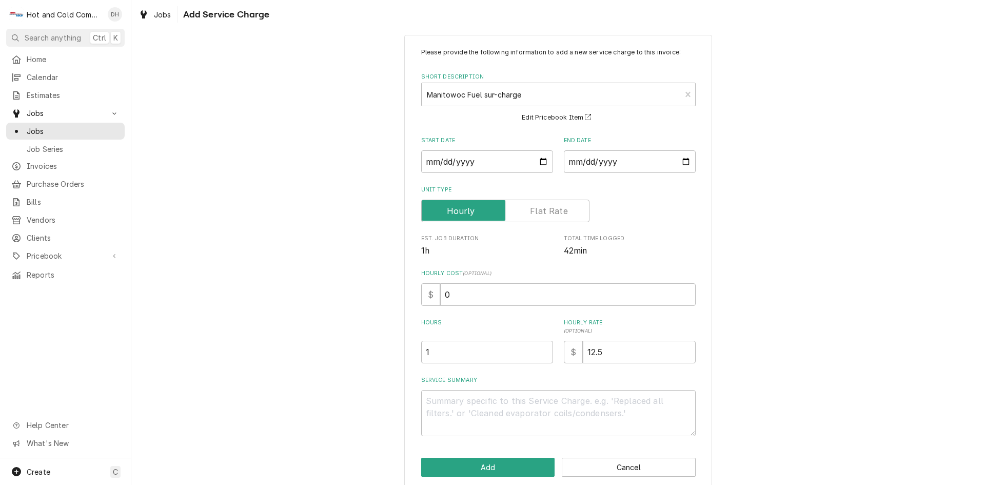
scroll to position [28, 0]
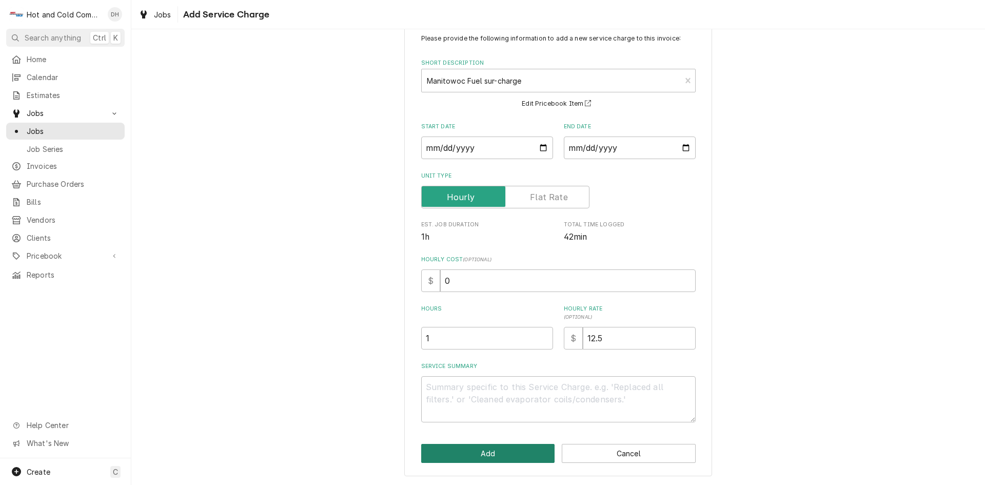
click at [494, 448] on button "Add" at bounding box center [488, 453] width 134 height 19
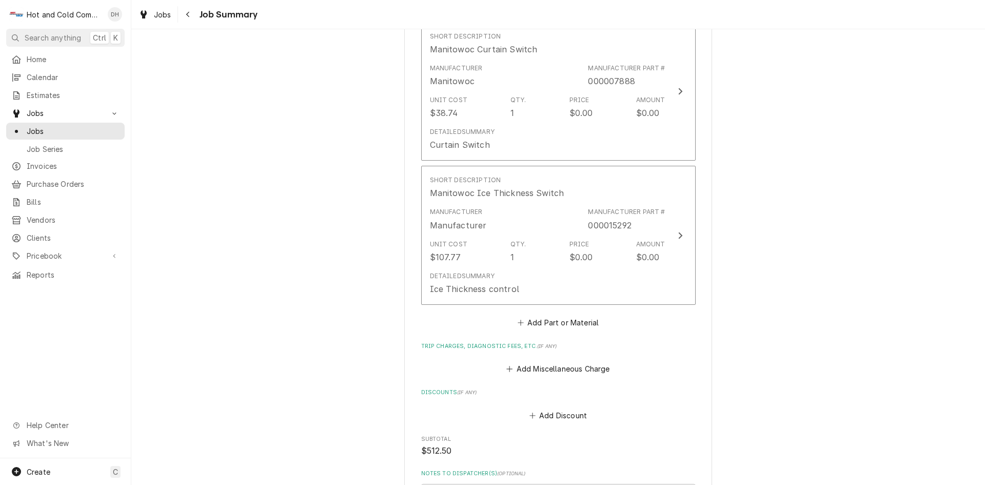
scroll to position [1013, 0]
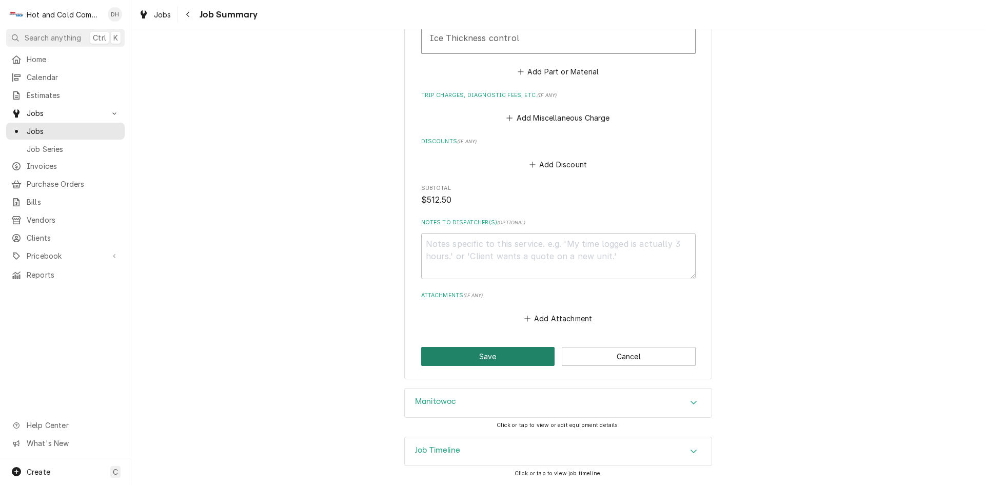
click at [458, 365] on button "Save" at bounding box center [488, 356] width 134 height 19
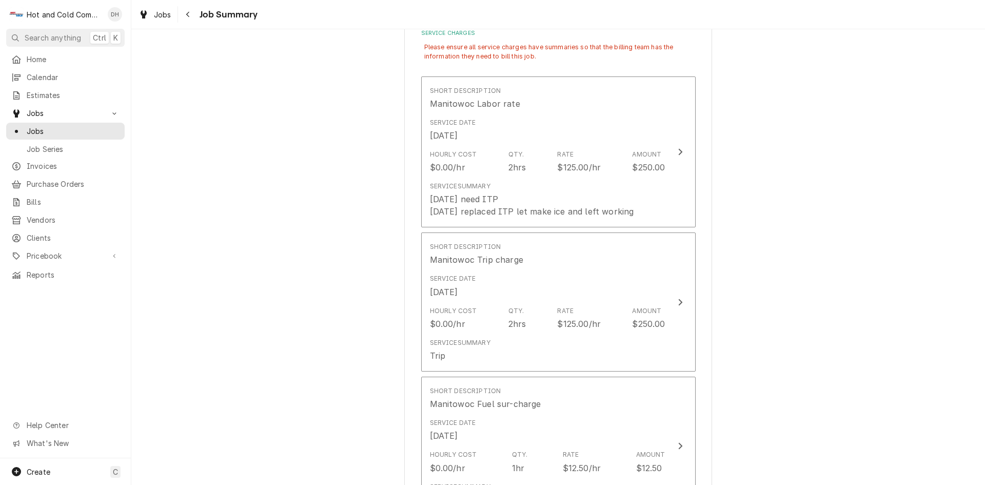
scroll to position [421, 0]
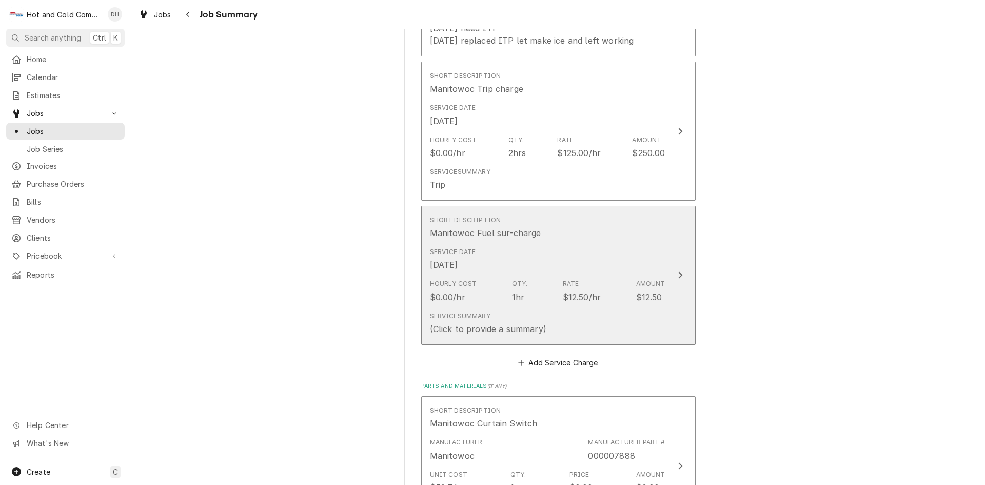
click at [622, 239] on div "Short Description Manitowoc Fuel sur-charge" at bounding box center [547, 227] width 235 height 32
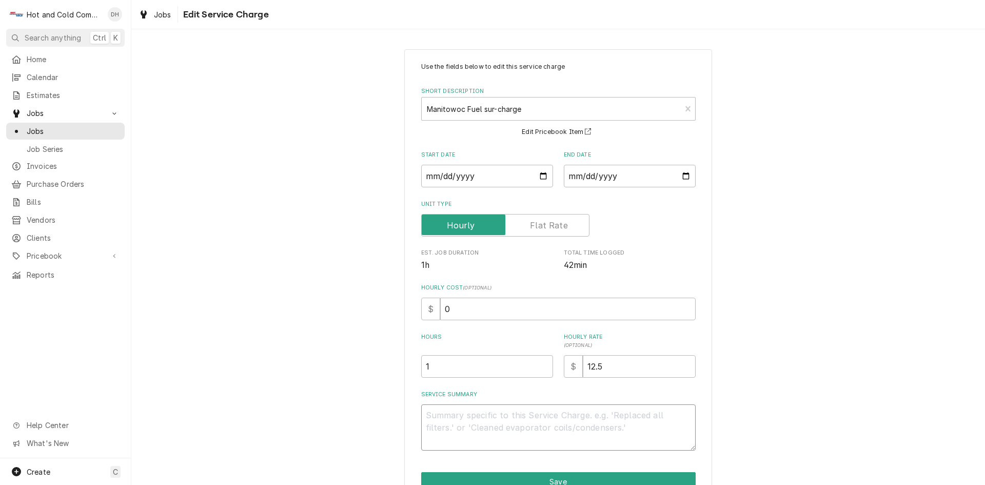
click at [568, 421] on textarea "Service Summary" at bounding box center [558, 427] width 274 height 46
type textarea "x"
type textarea "F"
type textarea "x"
type textarea "Fu"
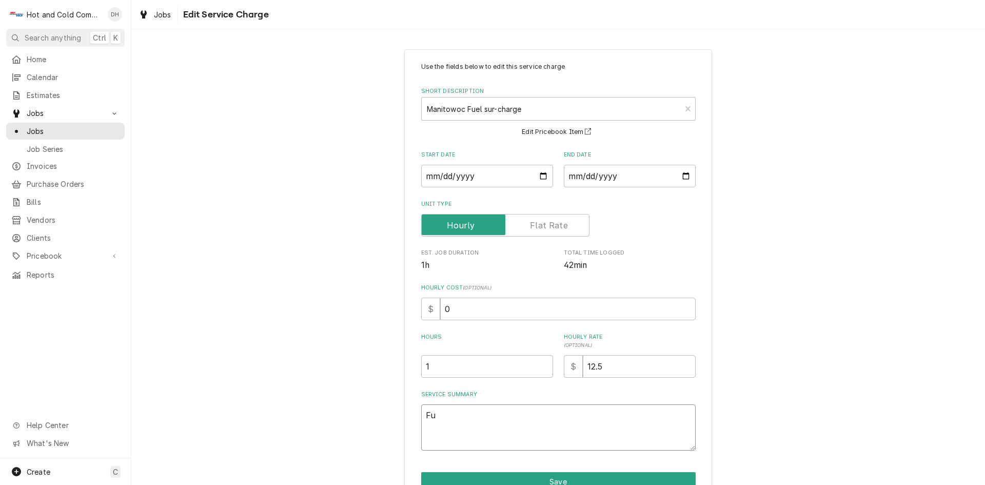
type textarea "x"
type textarea "Fue"
type textarea "x"
type textarea "Fuel"
type textarea "x"
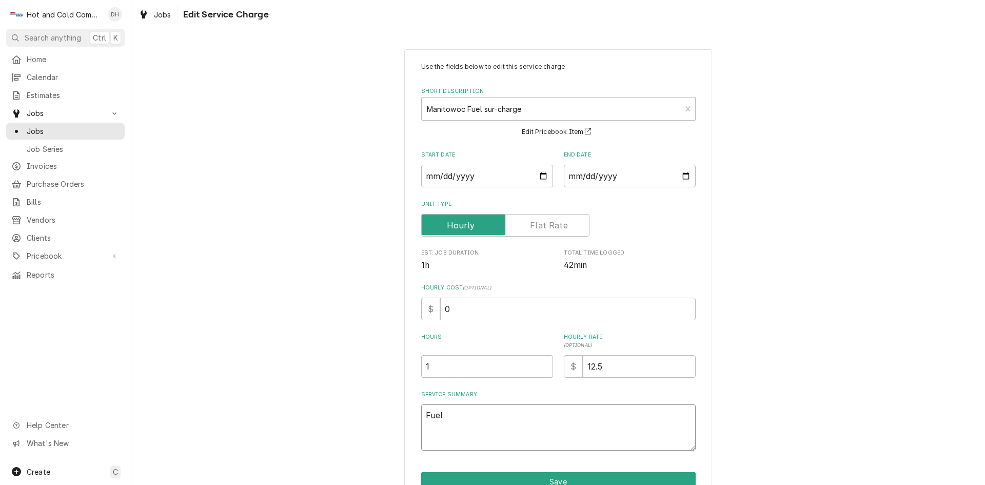
type textarea "Fuel"
type textarea "x"
type textarea "Fuel c"
type textarea "x"
type textarea "Fuel ch"
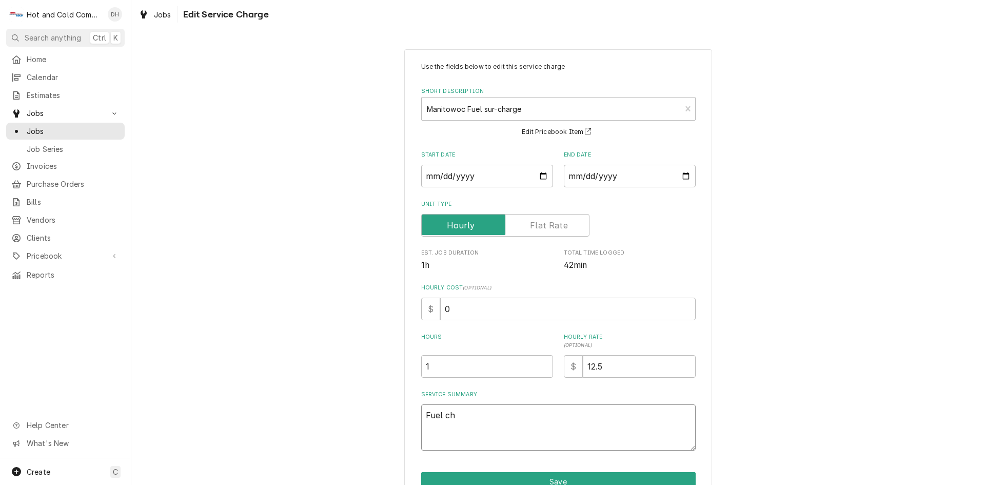
type textarea "x"
type textarea "Fuel cha"
type textarea "x"
type textarea "Fuel char"
type textarea "x"
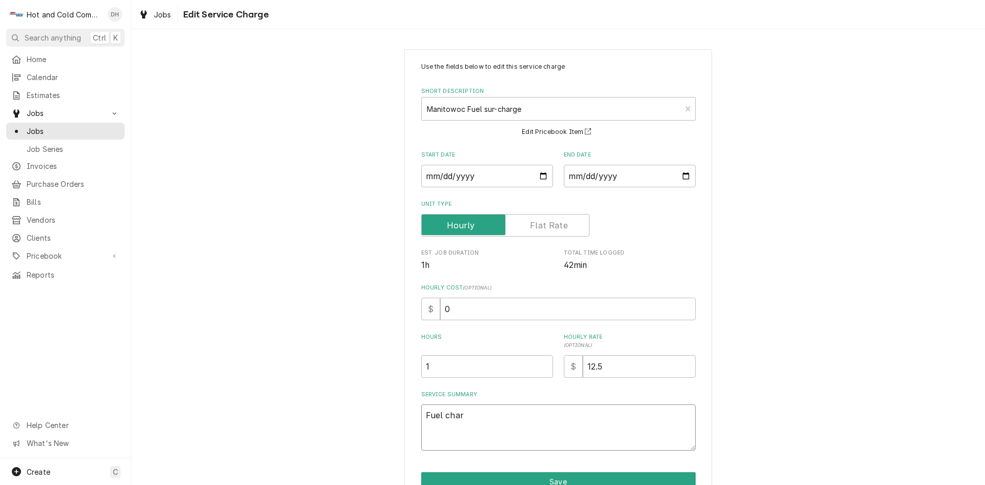
type textarea "Fuel charg"
type textarea "x"
type textarea "Fuel charge"
click at [557, 477] on button "Save" at bounding box center [558, 481] width 274 height 19
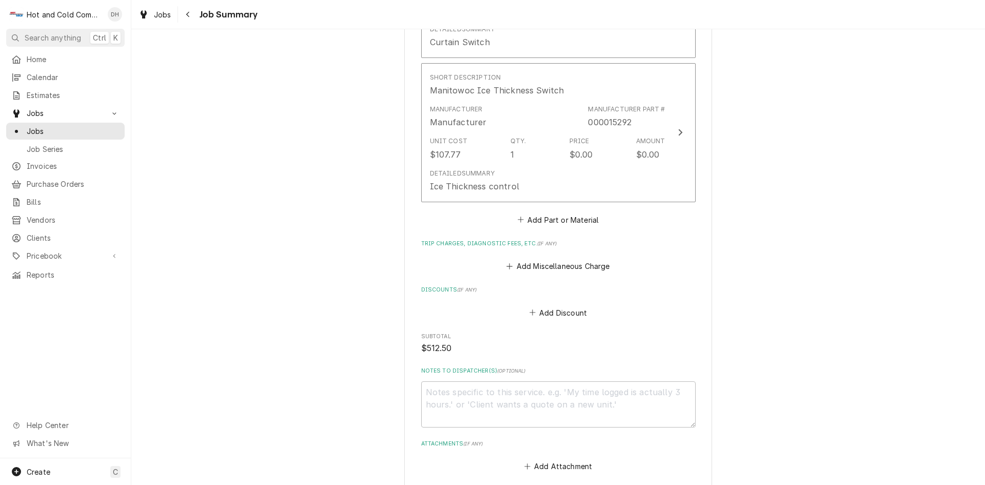
scroll to position [1046, 0]
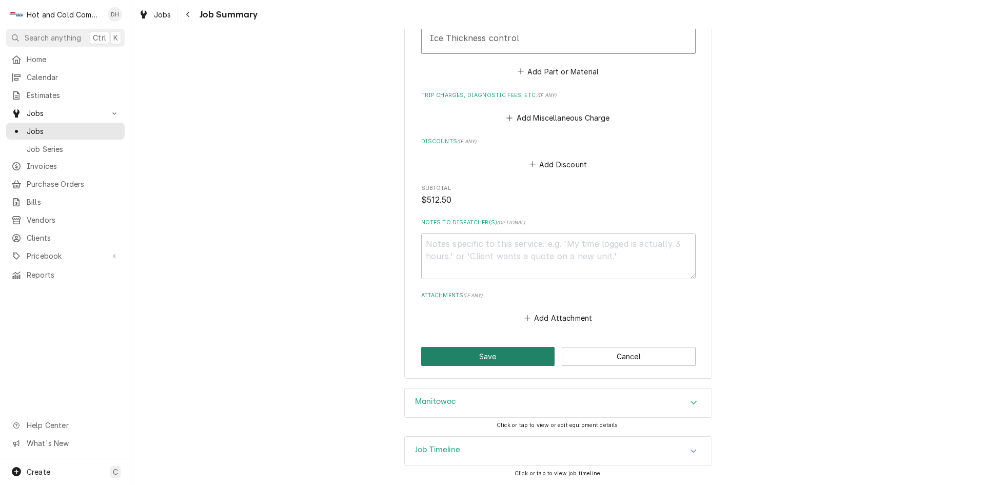
click at [499, 354] on button "Save" at bounding box center [488, 356] width 134 height 19
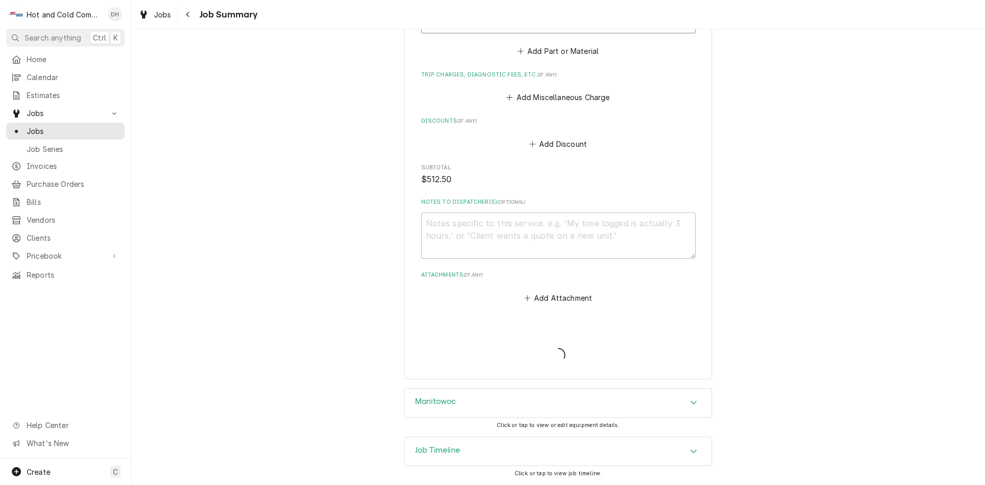
scroll to position [1013, 0]
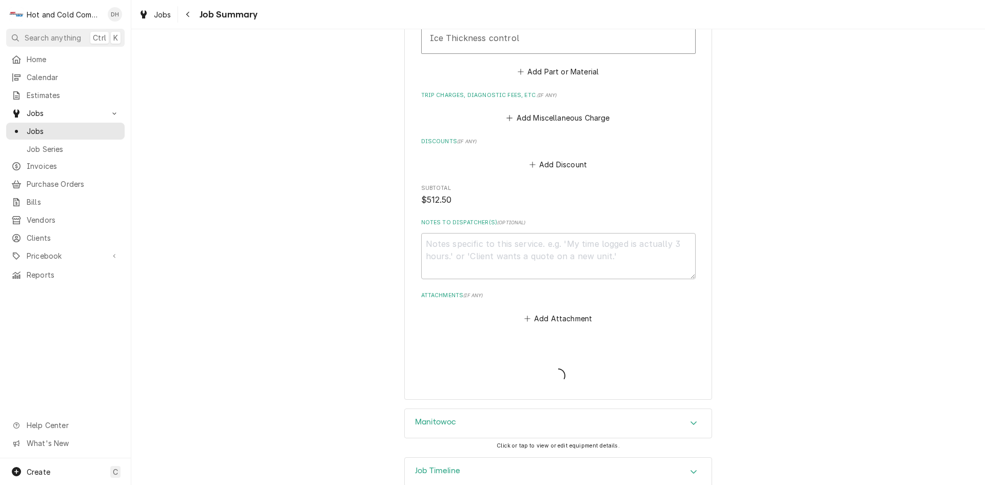
type textarea "x"
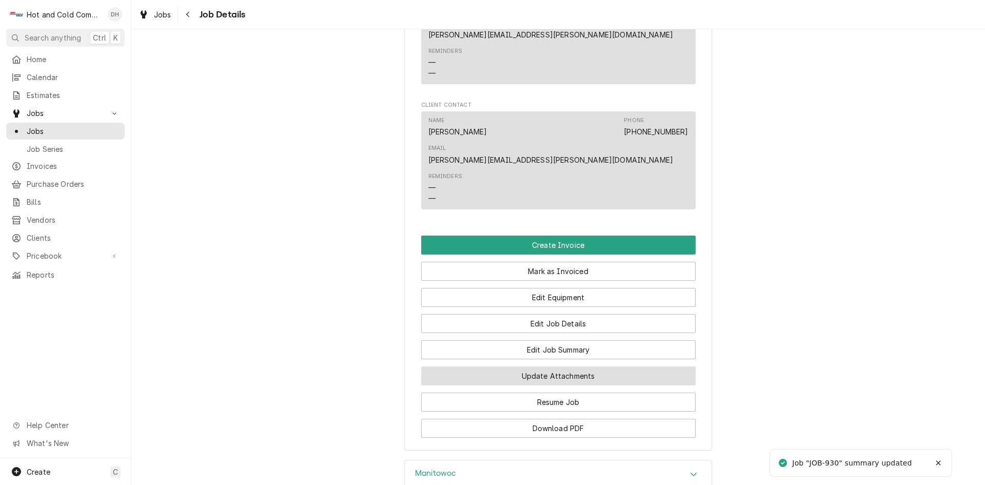
scroll to position [890, 0]
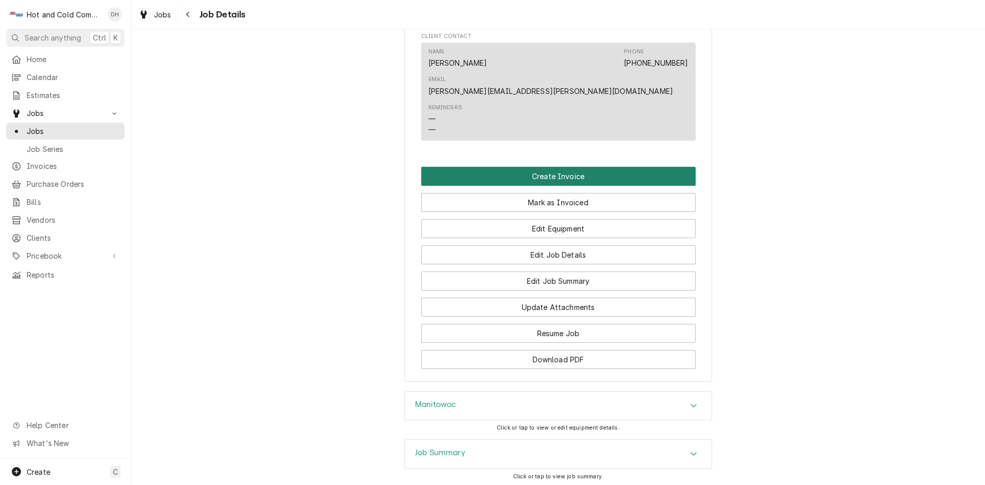
click at [555, 167] on button "Create Invoice" at bounding box center [558, 176] width 274 height 19
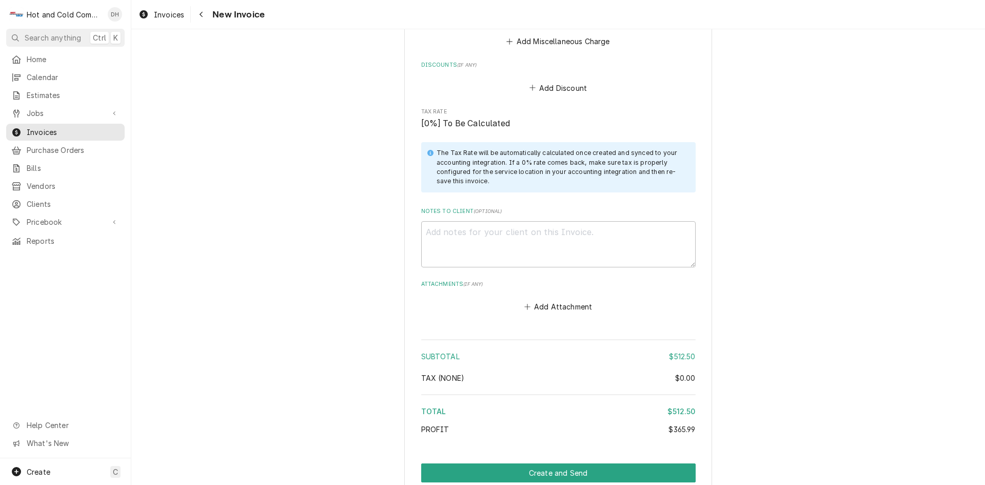
scroll to position [1883, 0]
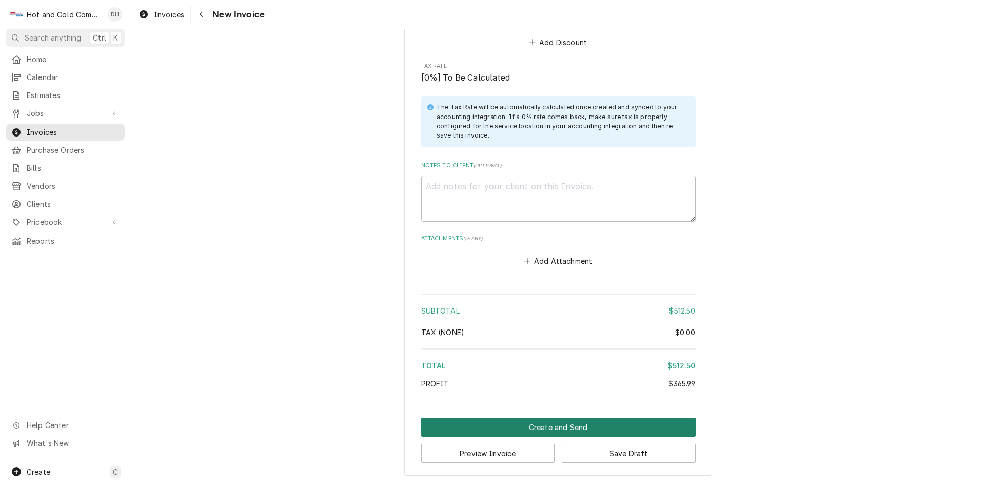
click at [552, 426] on button "Create and Send" at bounding box center [558, 427] width 274 height 19
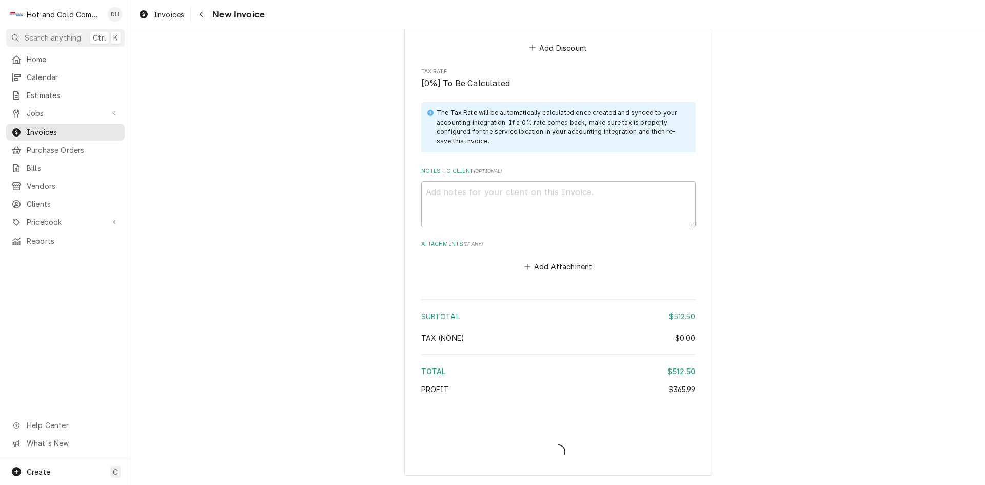
scroll to position [1877, 0]
type textarea "x"
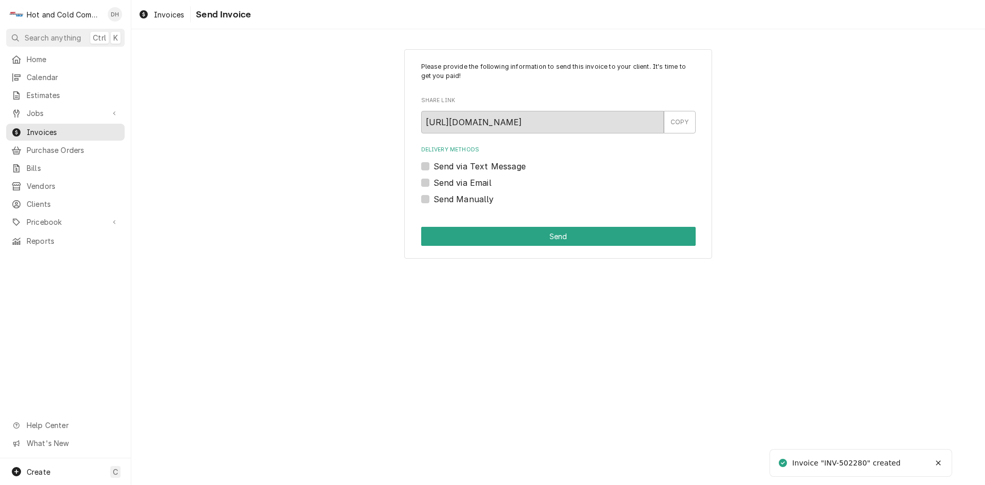
click at [433, 199] on label "Send Manually" at bounding box center [463, 199] width 61 height 12
click at [433, 199] on input "Send Manually" at bounding box center [570, 204] width 274 height 23
checkbox input "true"
click at [521, 237] on button "Send" at bounding box center [558, 236] width 274 height 19
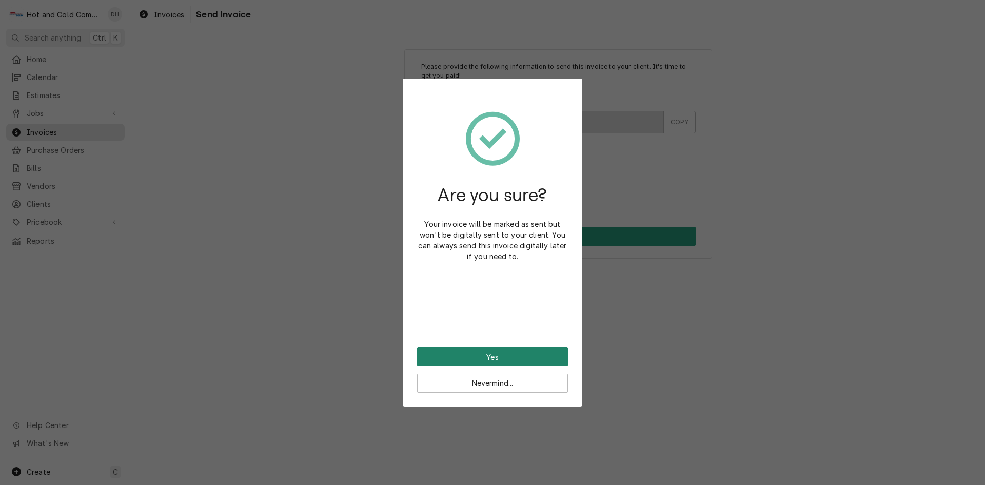
click at [498, 357] on button "Yes" at bounding box center [492, 356] width 151 height 19
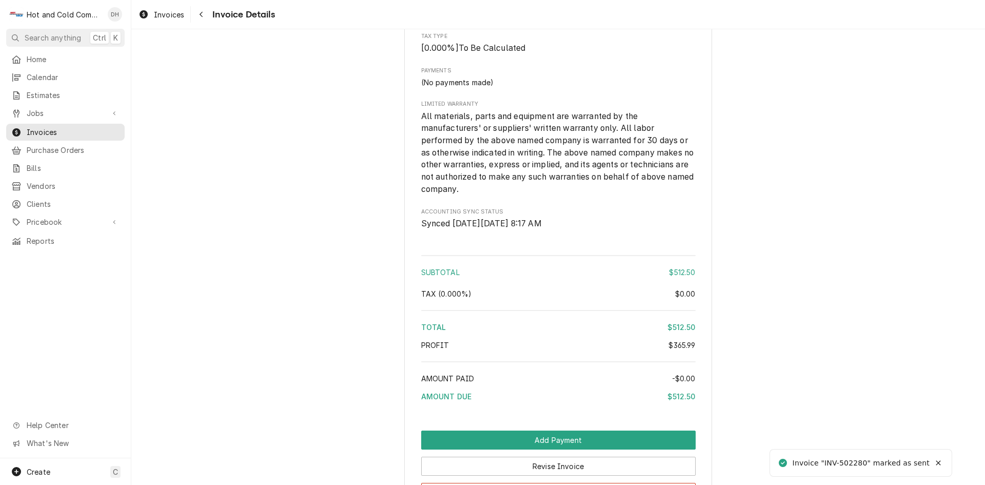
scroll to position [1619, 0]
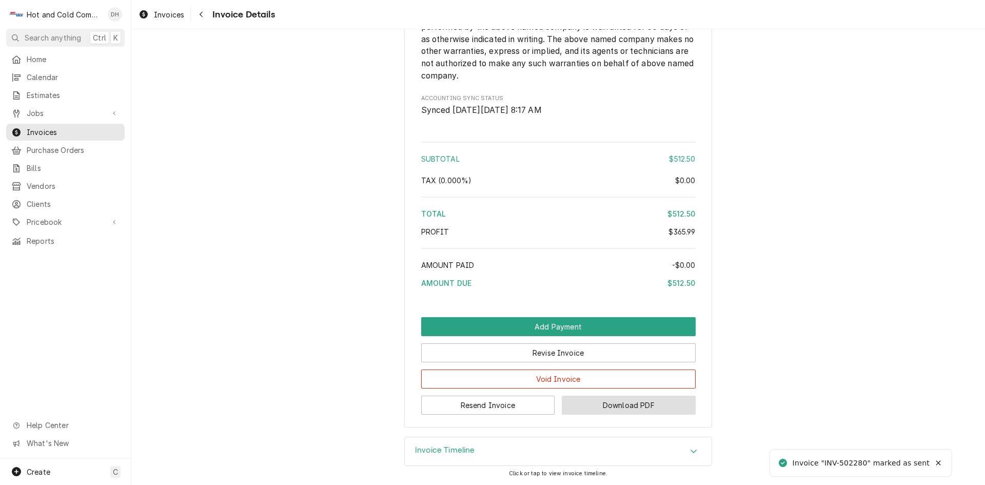
click at [647, 406] on button "Download PDF" at bounding box center [629, 404] width 134 height 19
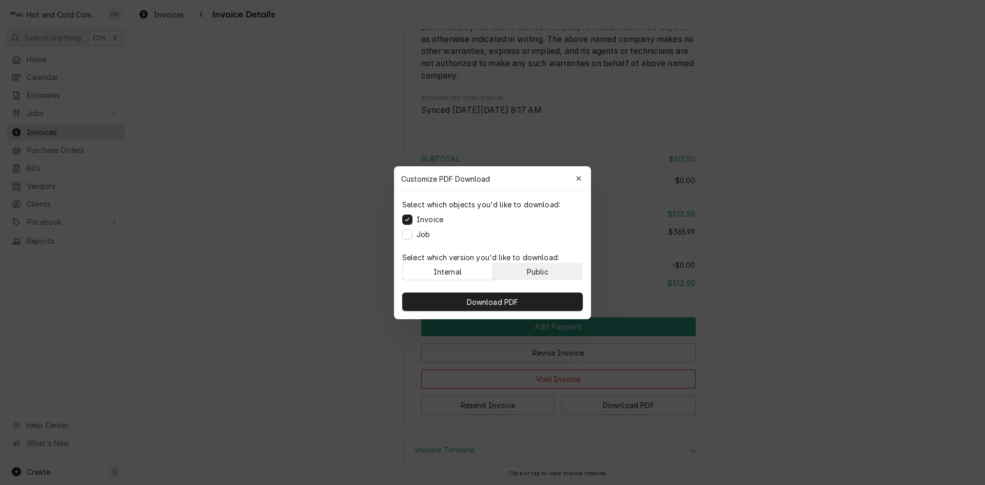
click at [564, 268] on button "Public" at bounding box center [538, 271] width 90 height 16
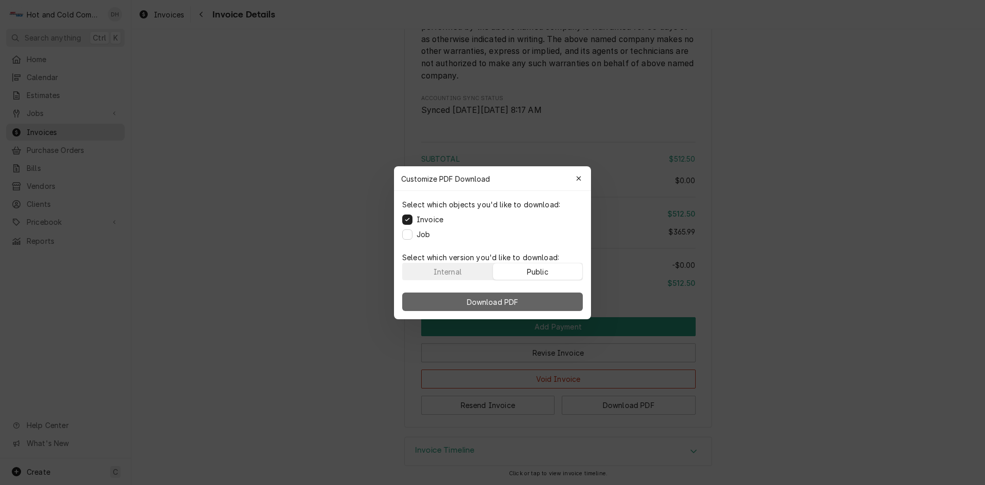
click at [503, 304] on span "Download PDF" at bounding box center [493, 301] width 56 height 11
